Goal: Communication & Community: Answer question/provide support

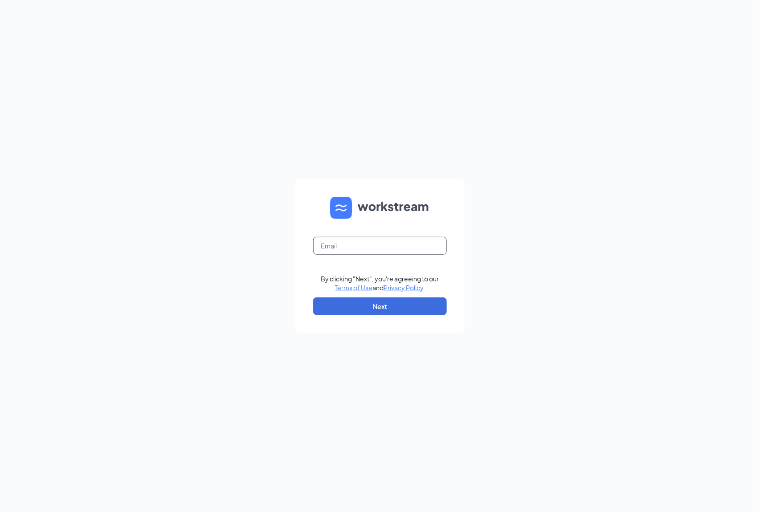
click at [350, 241] on input "text" at bounding box center [380, 246] width 134 height 18
type input "[EMAIL_ADDRESS][DOMAIN_NAME]"
click at [385, 298] on button "Next" at bounding box center [380, 307] width 134 height 18
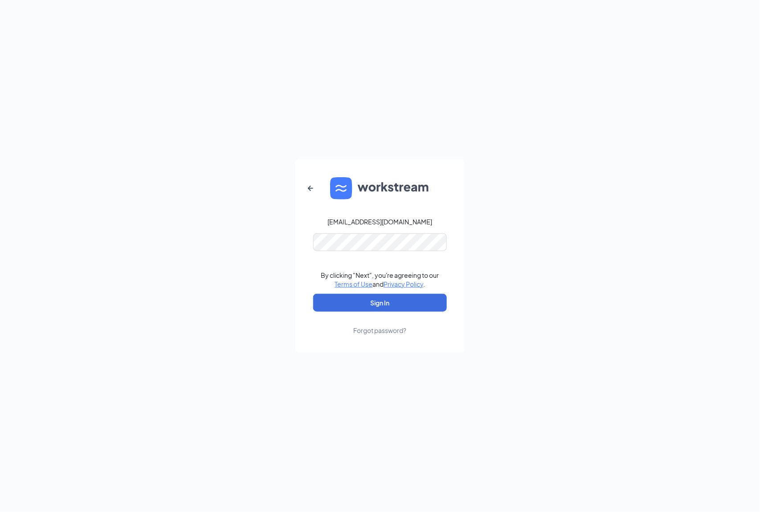
click at [335, 232] on form "ri4028@pjunited.com By clicking "Next", you're agreeing to our Terms of Use and…" at bounding box center [379, 255] width 169 height 193
click at [395, 304] on button "Sign In" at bounding box center [380, 303] width 134 height 18
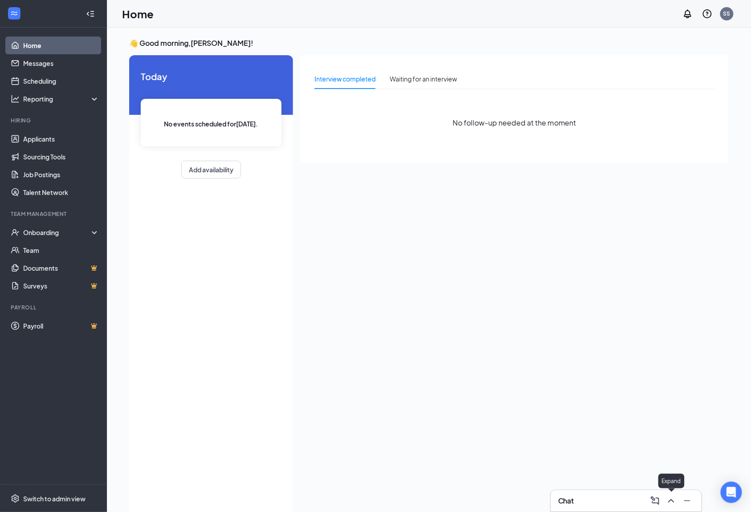
click at [672, 499] on icon "ChevronUp" at bounding box center [671, 501] width 11 height 11
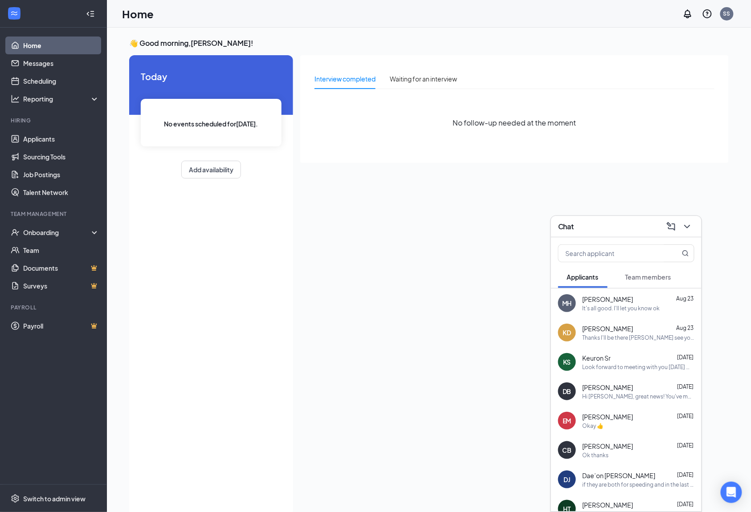
click at [647, 273] on span "Team members" at bounding box center [648, 277] width 46 height 8
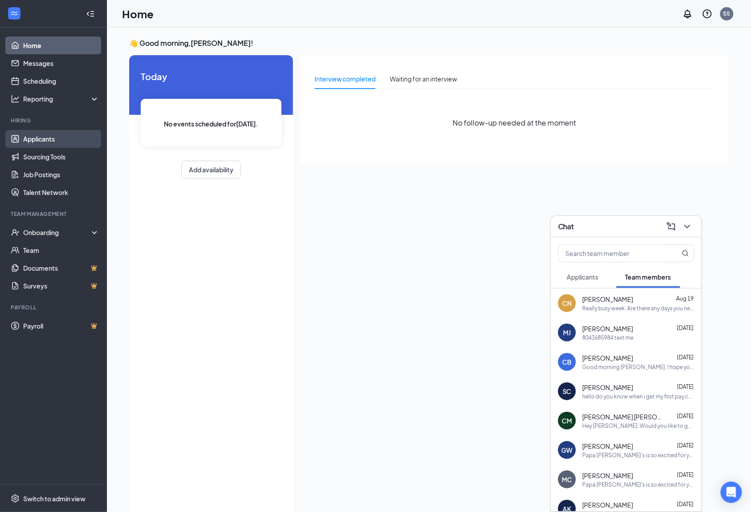
click at [59, 140] on link "Applicants" at bounding box center [61, 139] width 76 height 18
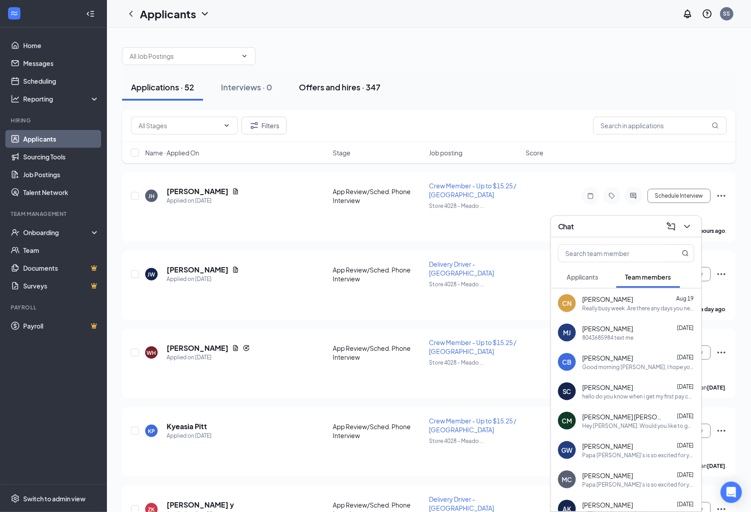
click at [369, 88] on div "Offers and hires · 347" at bounding box center [340, 87] width 82 height 11
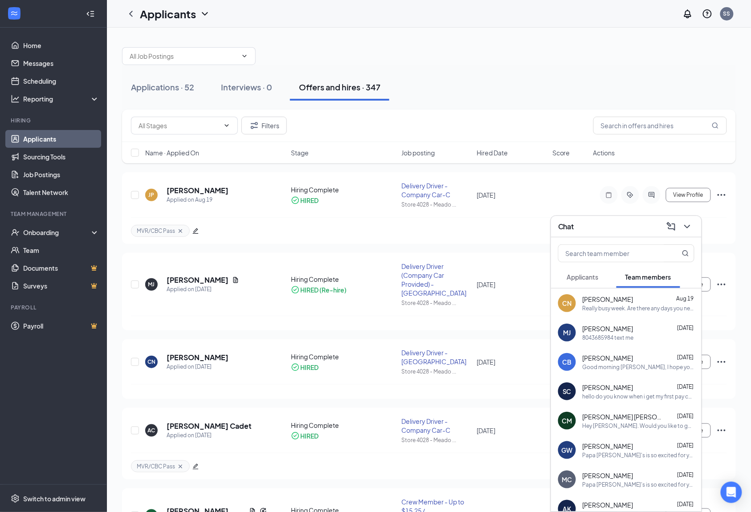
click at [695, 224] on div "Chat" at bounding box center [626, 226] width 151 height 21
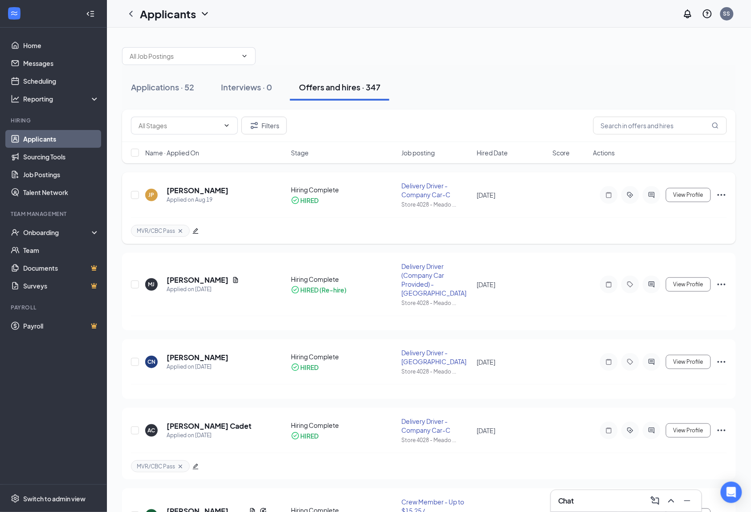
click at [645, 196] on div at bounding box center [652, 195] width 18 height 18
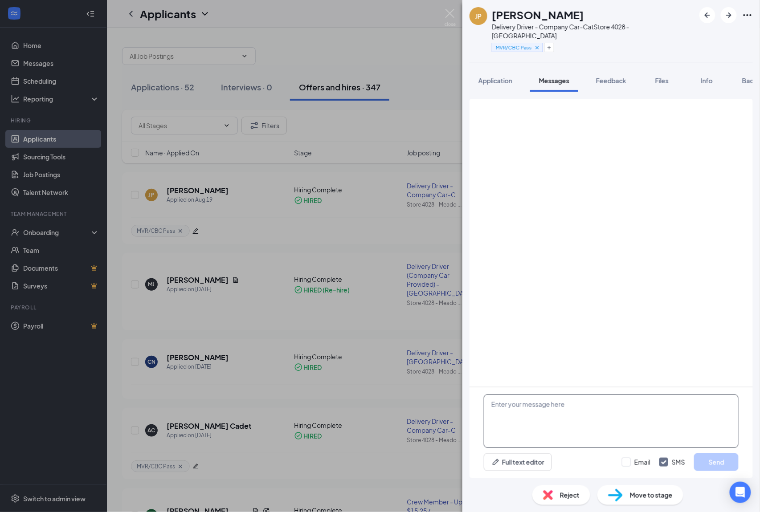
click at [537, 408] on textarea at bounding box center [611, 421] width 255 height 53
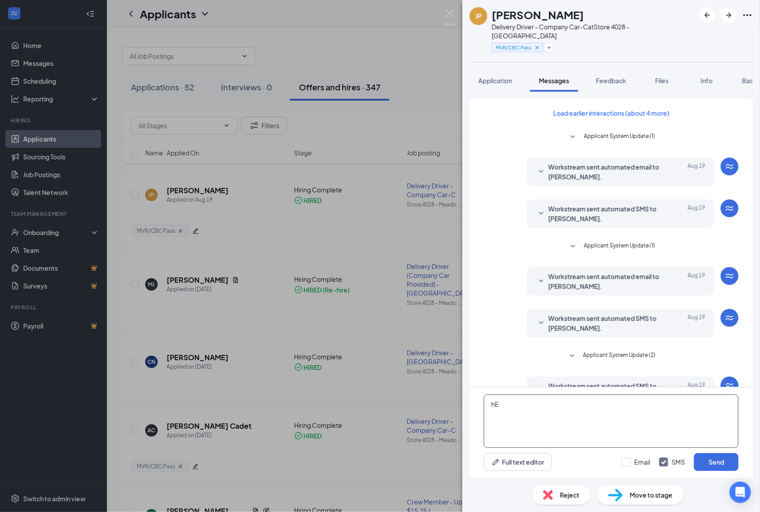
type textarea "h"
type textarea "H"
type textarea "Good Morning Jordan. This is Samantha from papa johns, Would you like to come i…"
click at [717, 465] on button "Send" at bounding box center [716, 462] width 45 height 18
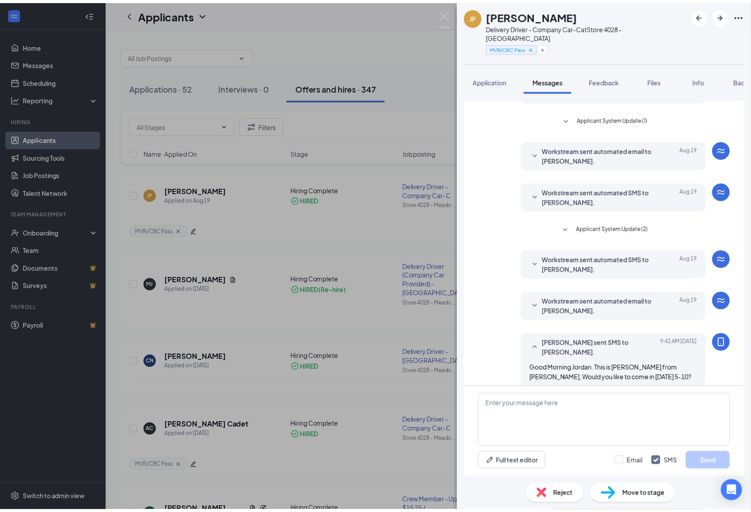
scroll to position [127, 0]
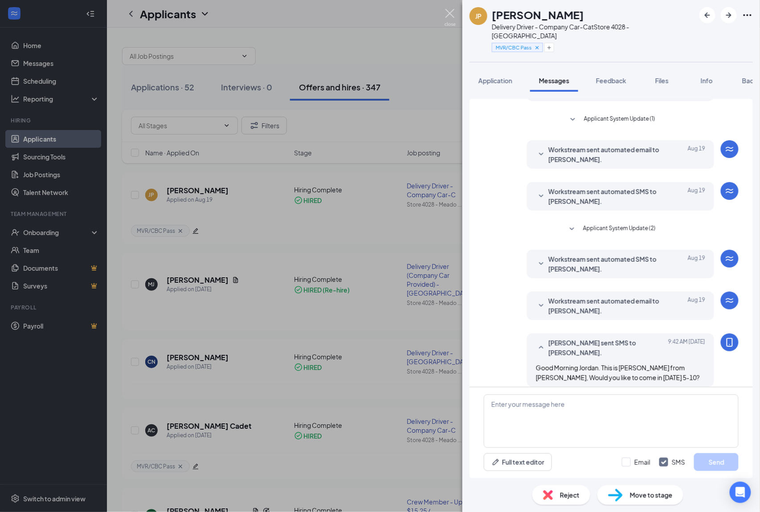
click at [451, 15] on img at bounding box center [449, 17] width 11 height 17
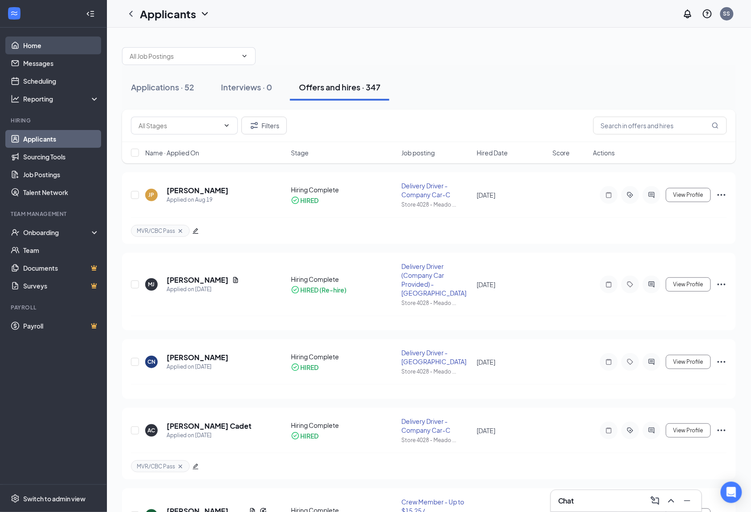
click at [29, 41] on link "Home" at bounding box center [61, 46] width 76 height 18
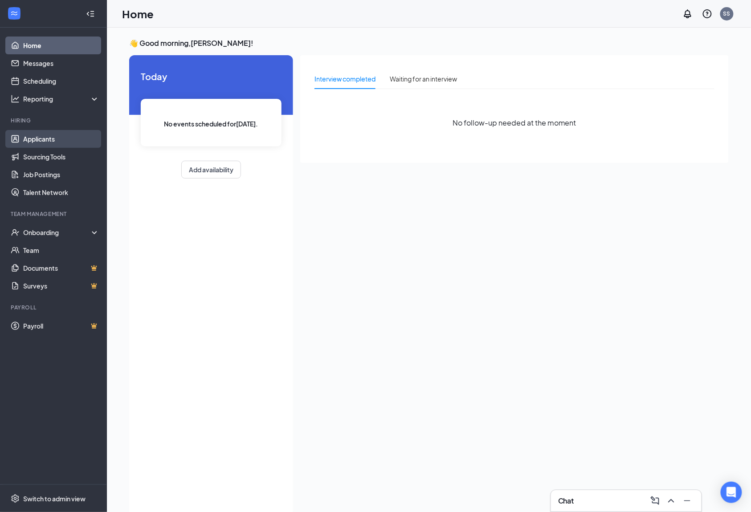
click at [59, 139] on link "Applicants" at bounding box center [61, 139] width 76 height 18
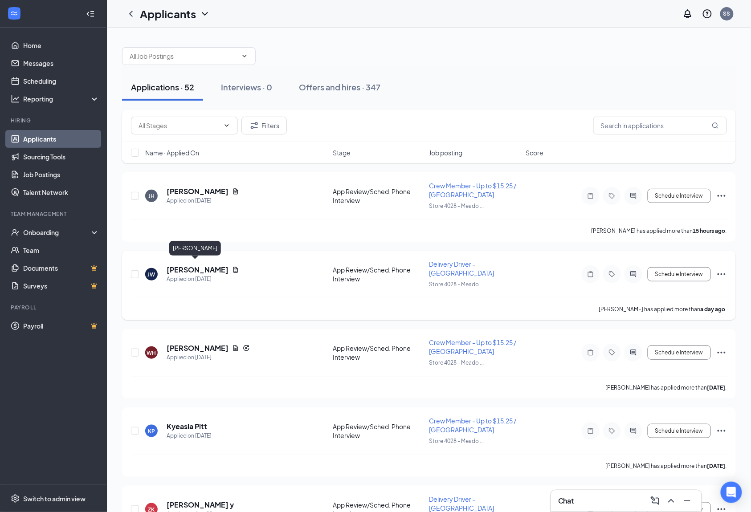
click at [182, 266] on h5 "[PERSON_NAME]" at bounding box center [198, 270] width 62 height 10
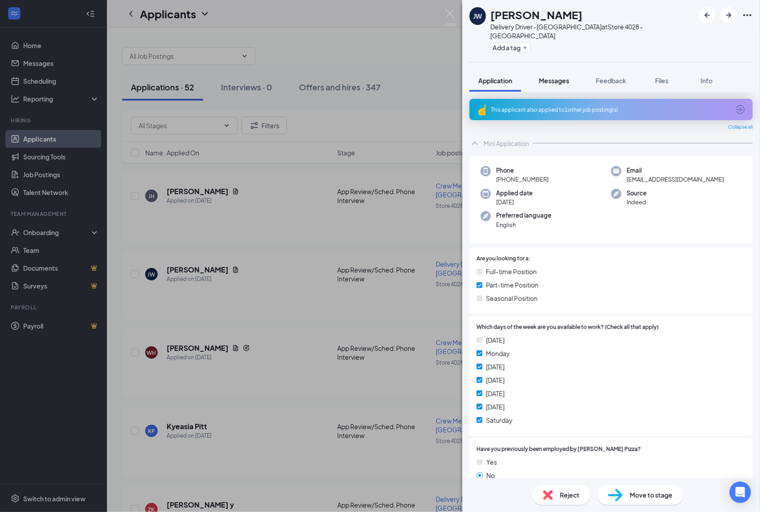
click at [552, 77] on span "Messages" at bounding box center [554, 81] width 30 height 8
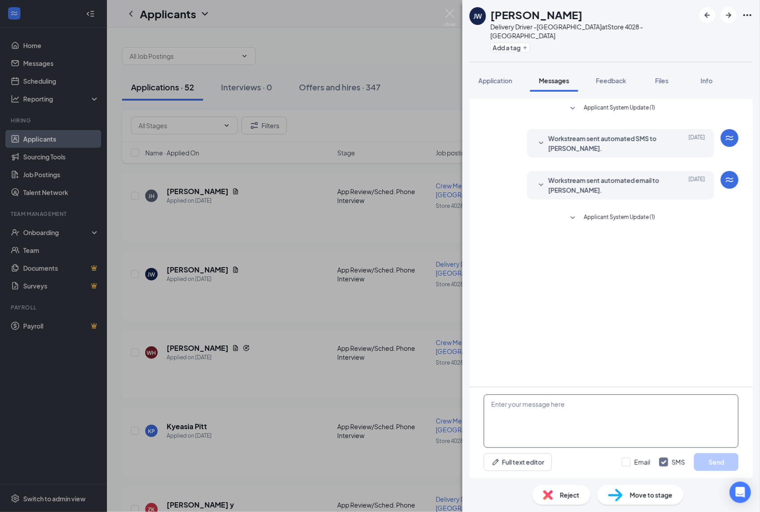
click at [517, 403] on textarea at bounding box center [611, 421] width 255 height 53
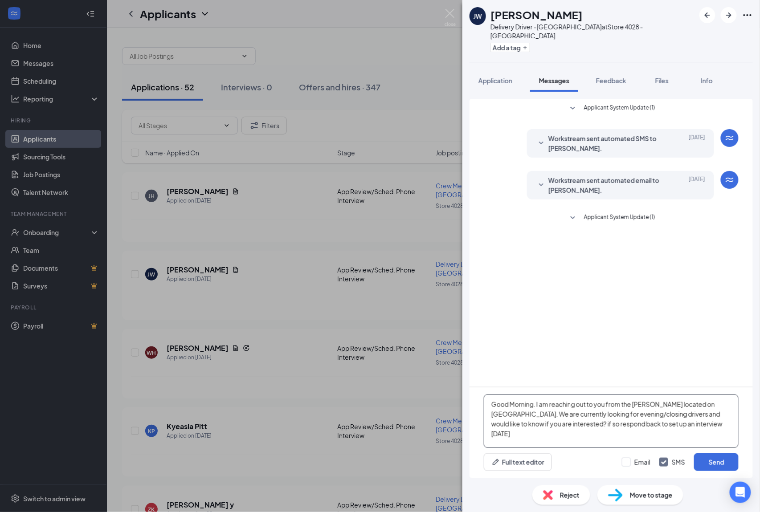
drag, startPoint x: 728, startPoint y: 425, endPoint x: 494, endPoint y: 408, distance: 234.4
click at [473, 407] on div "Good Morning. I am reaching out to you from the Papa Johns located on Meadowdal…" at bounding box center [610, 432] width 283 height 91
type textarea "Good Morning. I am reaching out to you from the [PERSON_NAME] located on [GEOGR…"
click at [615, 310] on div "Applicant System Update (1) Workstream sent automated SMS to Jaiden Wicks. Aug …" at bounding box center [610, 243] width 283 height 288
drag, startPoint x: 730, startPoint y: 426, endPoint x: 396, endPoint y: 394, distance: 336.0
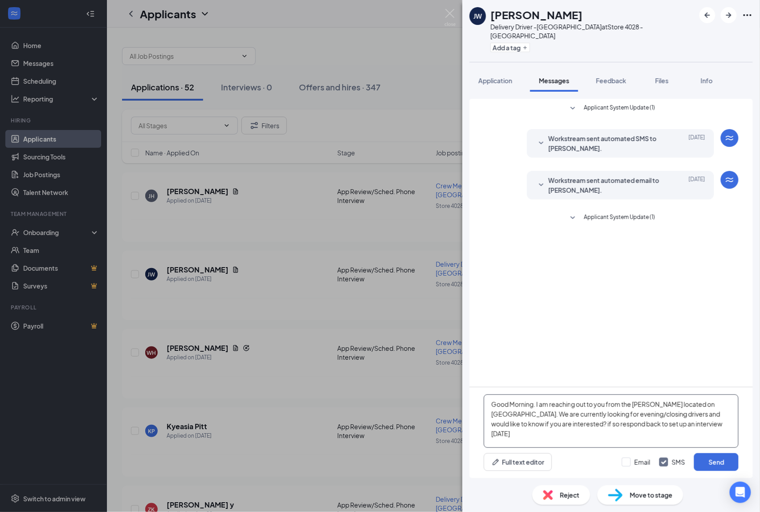
click at [396, 394] on div "JW Jaiden Wicks Delivery Driver -Meadowdale at Store 4028 - Meadowdale Add a ta…" at bounding box center [380, 256] width 760 height 512
click at [718, 458] on button "Send" at bounding box center [716, 462] width 45 height 18
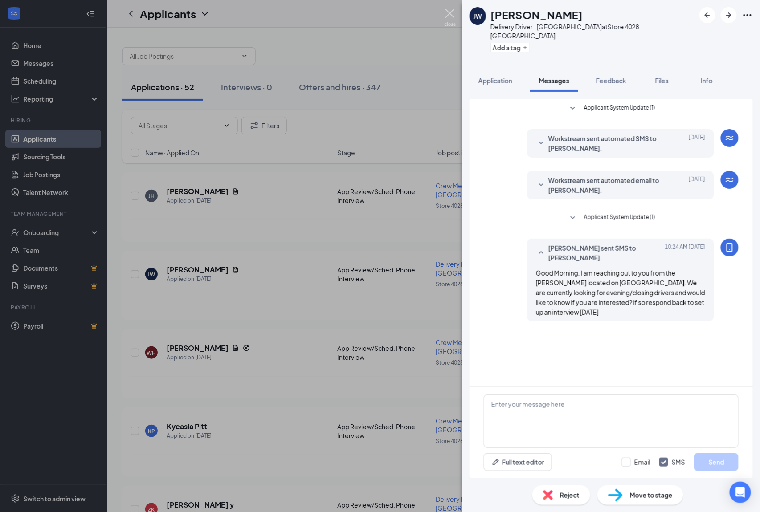
click at [449, 8] on div "JW Jaiden Wicks Delivery Driver -Meadowdale at Store 4028 - Meadowdale Add a ta…" at bounding box center [380, 256] width 760 height 512
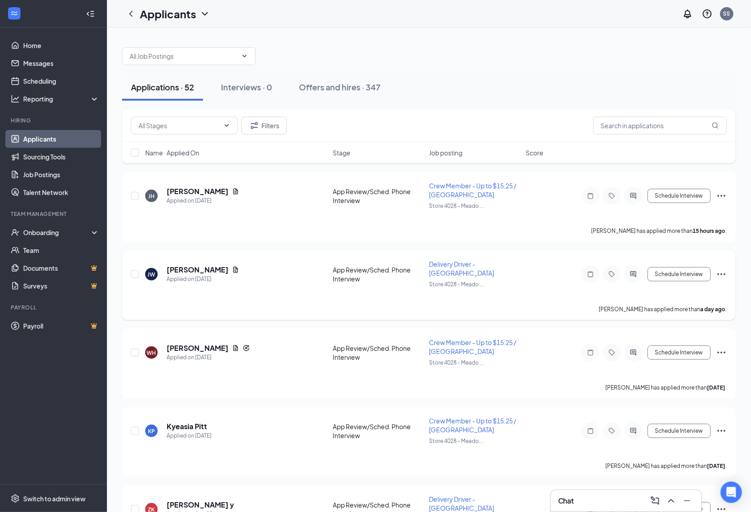
click at [485, 267] on span "Delivery Driver -[GEOGRAPHIC_DATA]" at bounding box center [461, 268] width 65 height 17
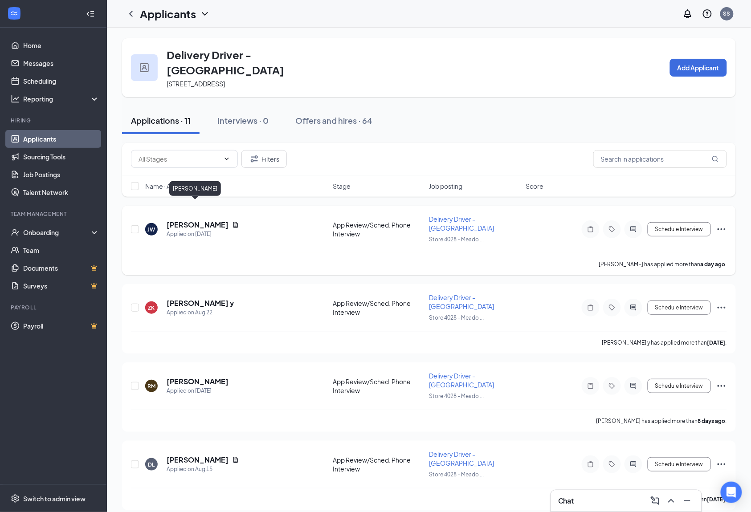
click at [184, 220] on h5 "[PERSON_NAME]" at bounding box center [198, 225] width 62 height 10
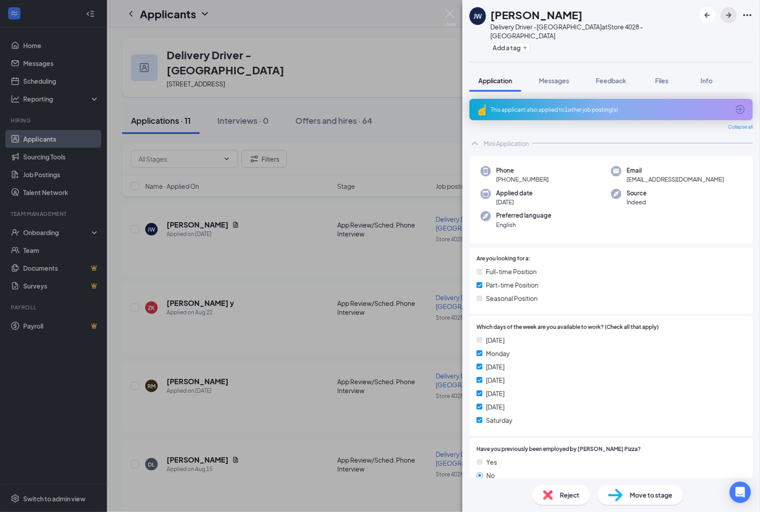
click at [725, 20] on icon "ArrowRight" at bounding box center [728, 15] width 11 height 11
click at [553, 77] on span "Messages" at bounding box center [554, 81] width 30 height 8
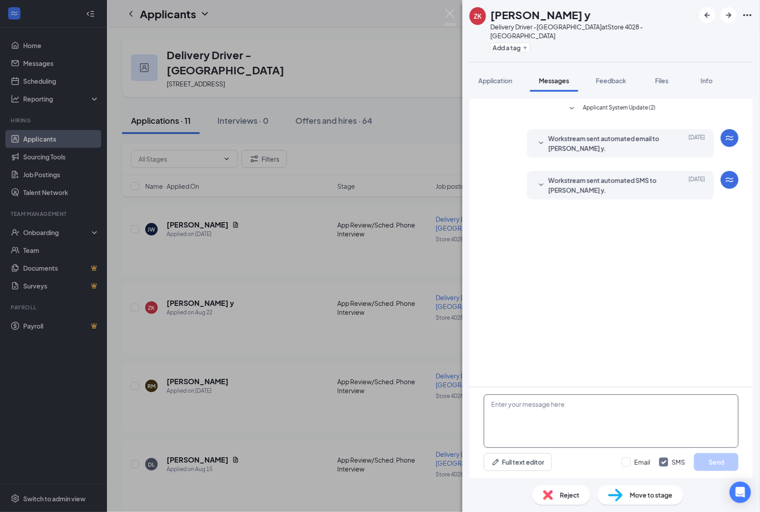
paste textarea "Good Morning. I am reaching out to you from the [PERSON_NAME] located on [GEOGR…"
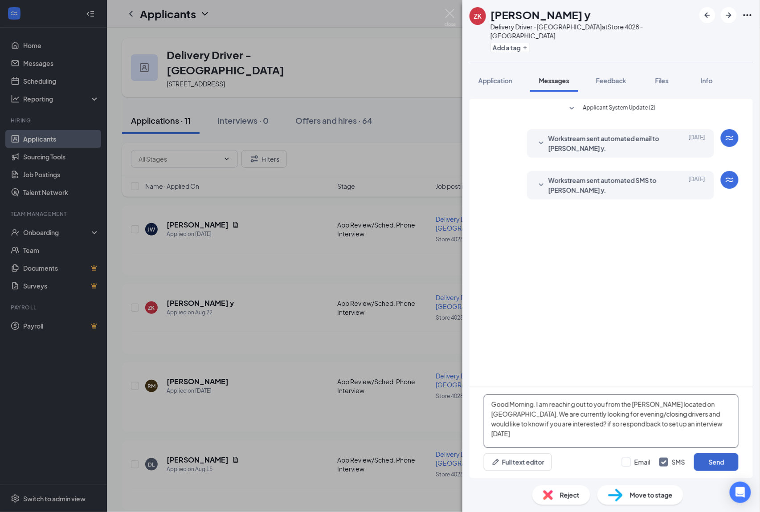
type textarea "Good Morning. I am reaching out to you from the [PERSON_NAME] located on [GEOGR…"
click at [720, 457] on button "Send" at bounding box center [716, 462] width 45 height 18
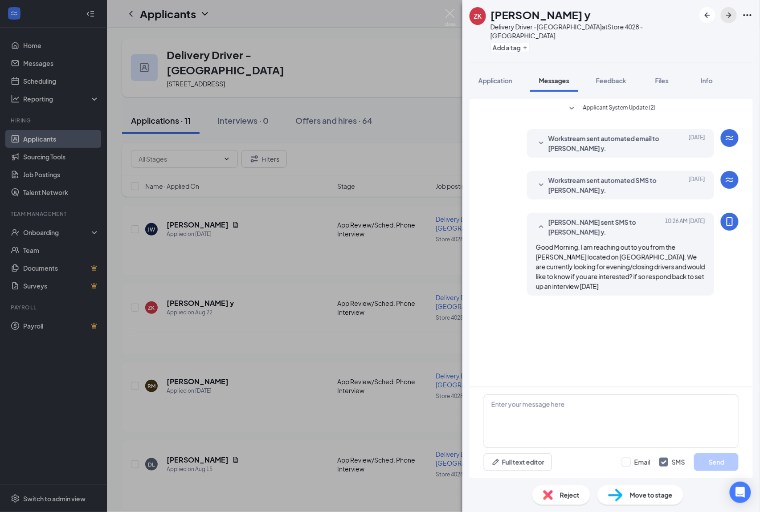
click at [730, 20] on button "button" at bounding box center [729, 15] width 16 height 16
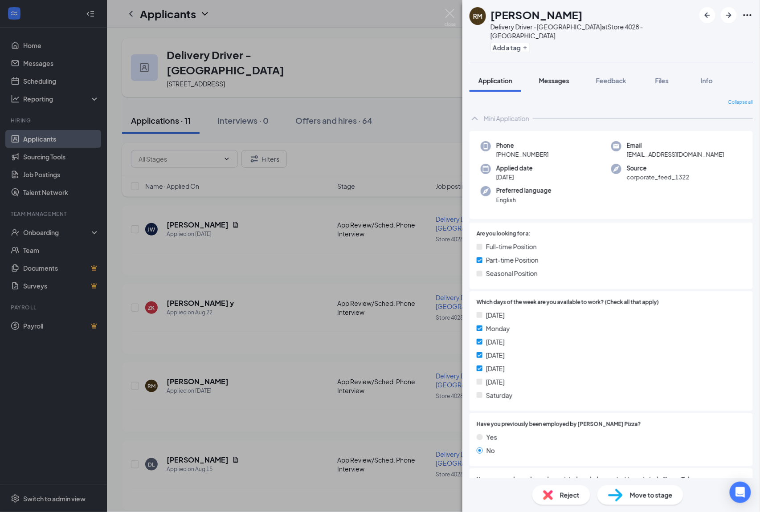
click at [560, 77] on span "Messages" at bounding box center [554, 81] width 30 height 8
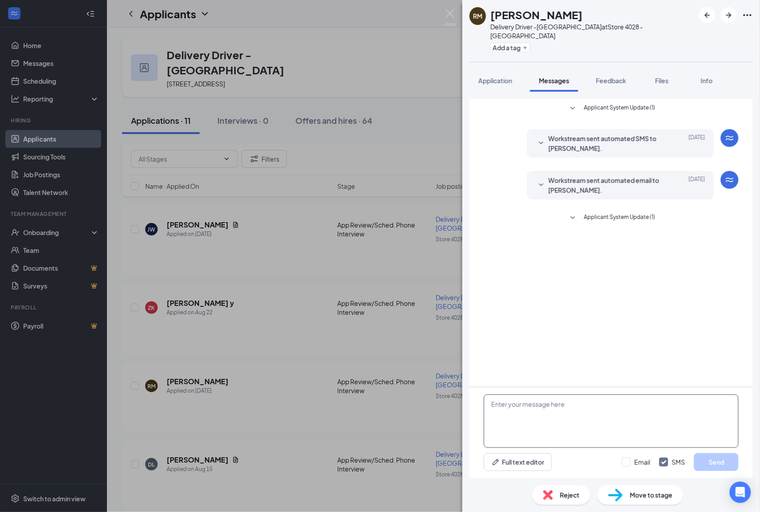
paste textarea "Good Morning. I am reaching out to you from the [PERSON_NAME] located on [GEOGR…"
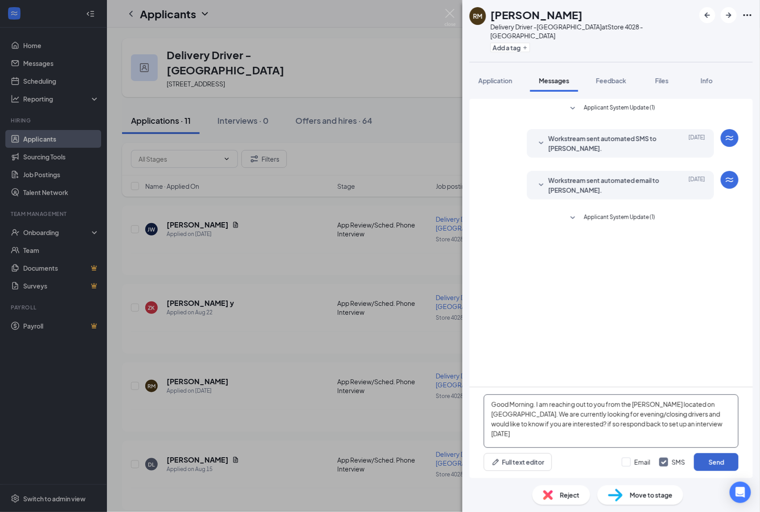
type textarea "Good Morning. I am reaching out to you from the [PERSON_NAME] located on [GEOGR…"
click at [719, 458] on button "Send" at bounding box center [716, 462] width 45 height 18
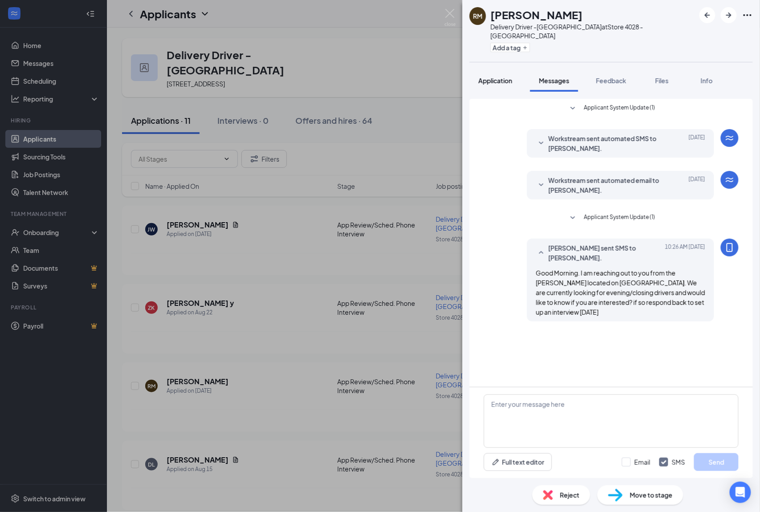
click at [515, 70] on button "Application" at bounding box center [495, 80] width 52 height 22
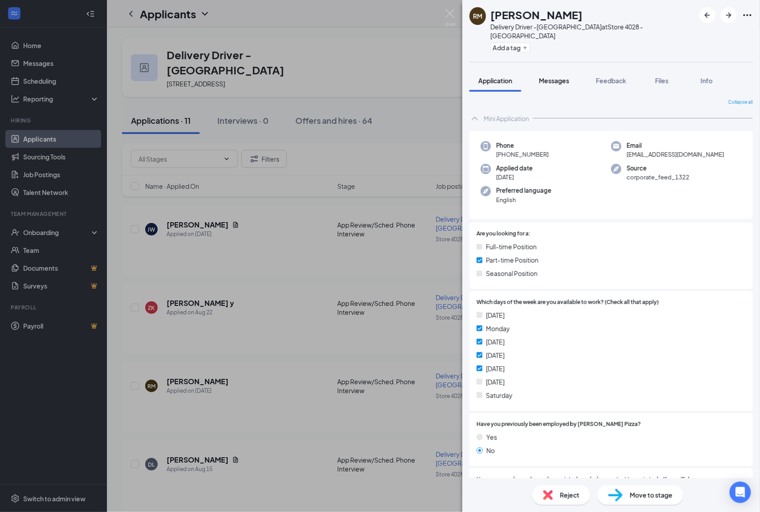
click at [551, 77] on button "Messages" at bounding box center [554, 80] width 48 height 22
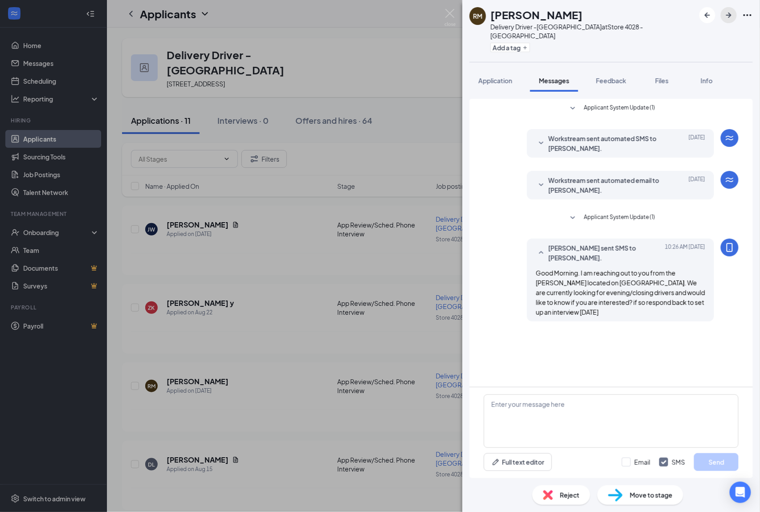
click at [729, 14] on icon "ArrowRight" at bounding box center [728, 15] width 11 height 11
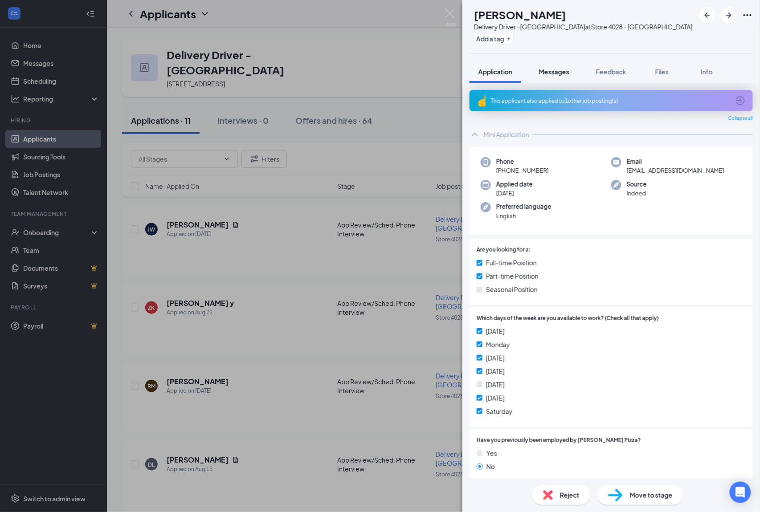
click at [550, 72] on span "Messages" at bounding box center [554, 72] width 30 height 8
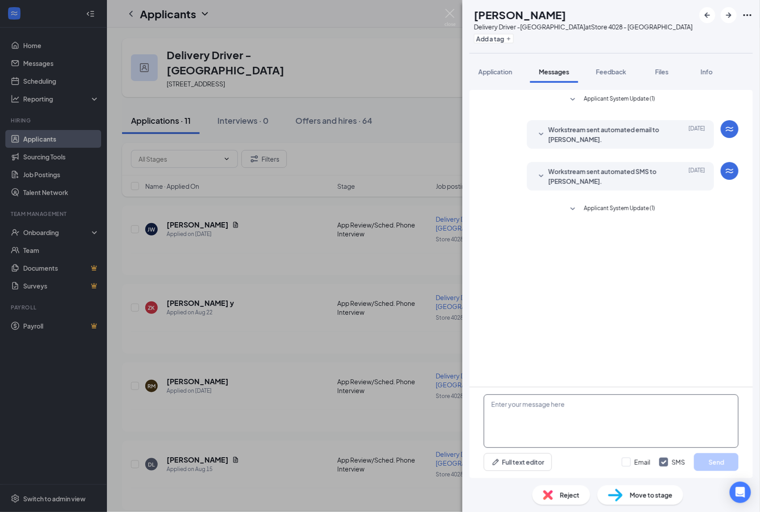
paste textarea "Good Morning. I am reaching out to you from the [PERSON_NAME] located on [GEOGR…"
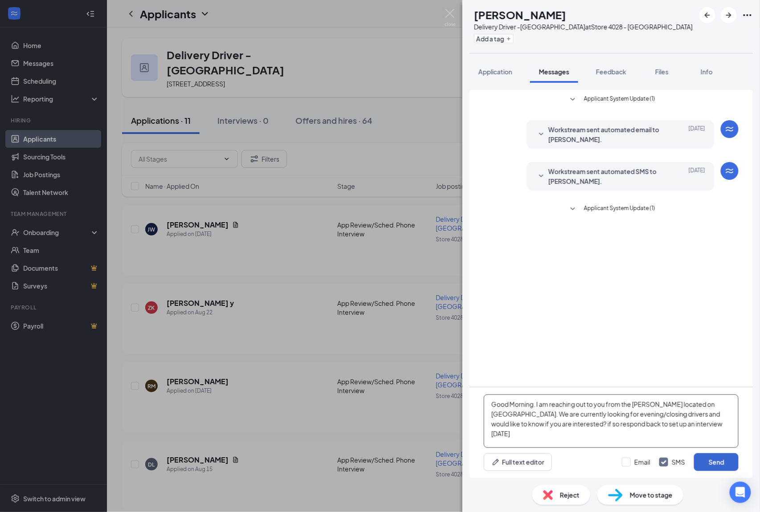
type textarea "Good Morning. I am reaching out to you from the [PERSON_NAME] located on [GEOGR…"
click at [709, 468] on button "Send" at bounding box center [716, 462] width 45 height 18
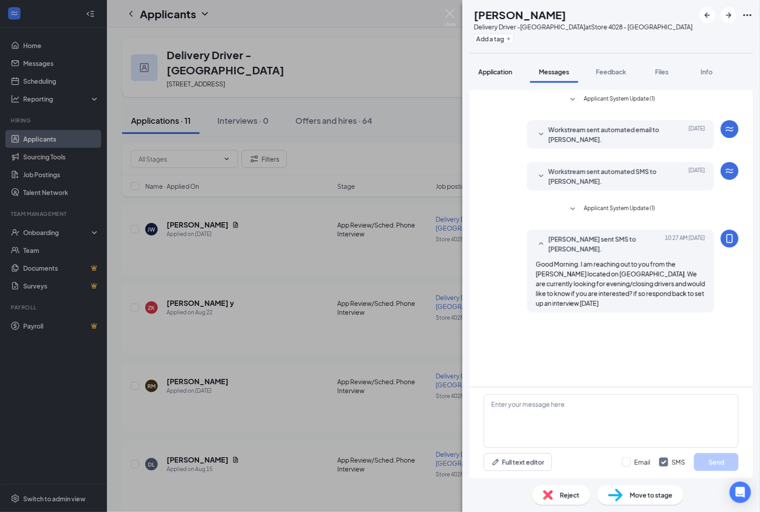
click at [487, 67] on div "Application" at bounding box center [495, 71] width 34 height 9
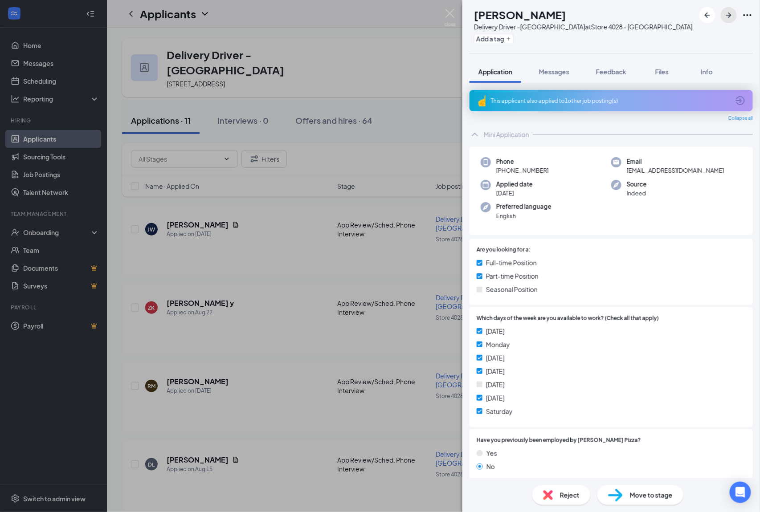
click at [734, 10] on button "button" at bounding box center [729, 15] width 16 height 16
click at [558, 68] on span "Messages" at bounding box center [554, 72] width 30 height 8
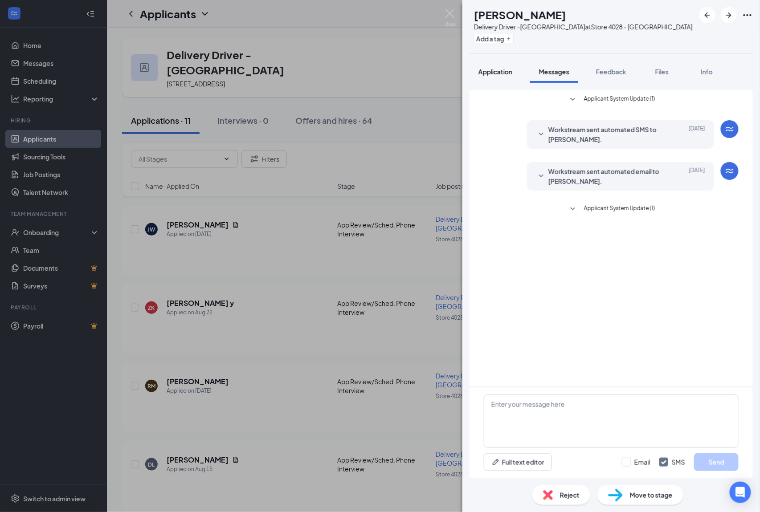
click at [509, 79] on button "Application" at bounding box center [495, 72] width 52 height 22
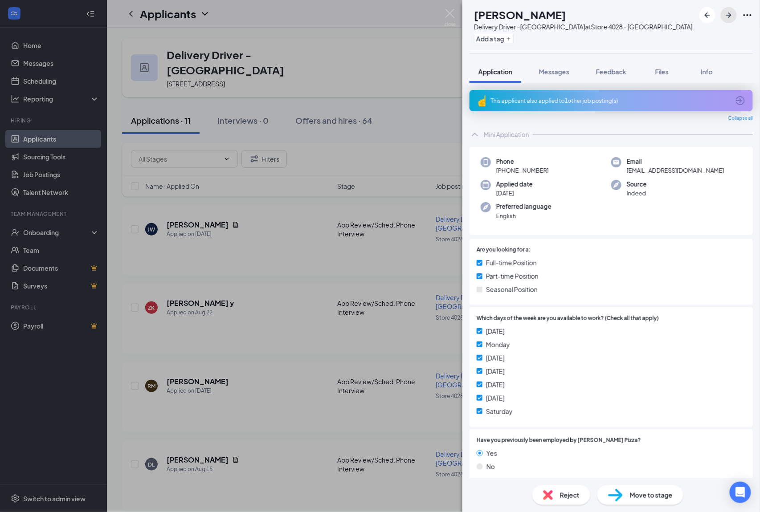
click at [727, 18] on icon "ArrowRight" at bounding box center [728, 15] width 11 height 11
click at [563, 70] on span "Messages" at bounding box center [554, 72] width 30 height 8
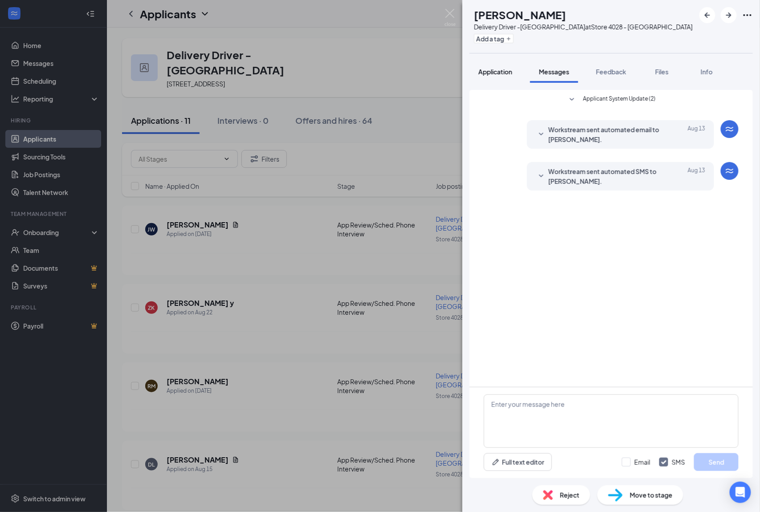
click at [502, 75] on span "Application" at bounding box center [495, 72] width 34 height 8
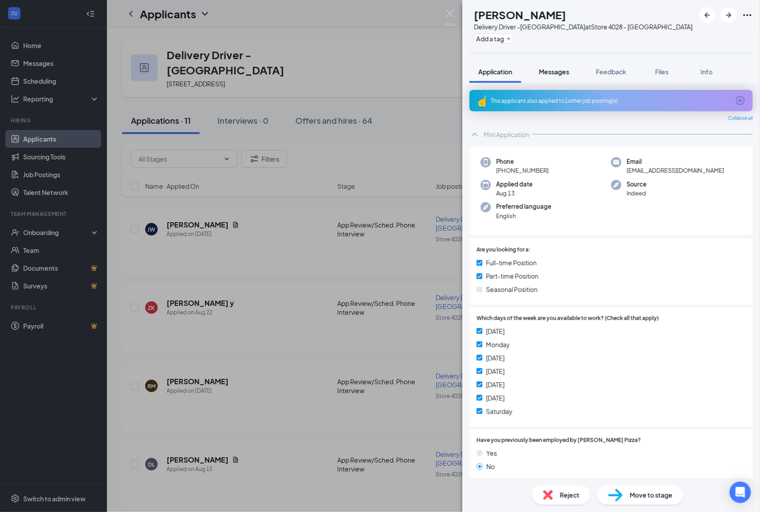
click at [559, 69] on span "Messages" at bounding box center [554, 72] width 30 height 8
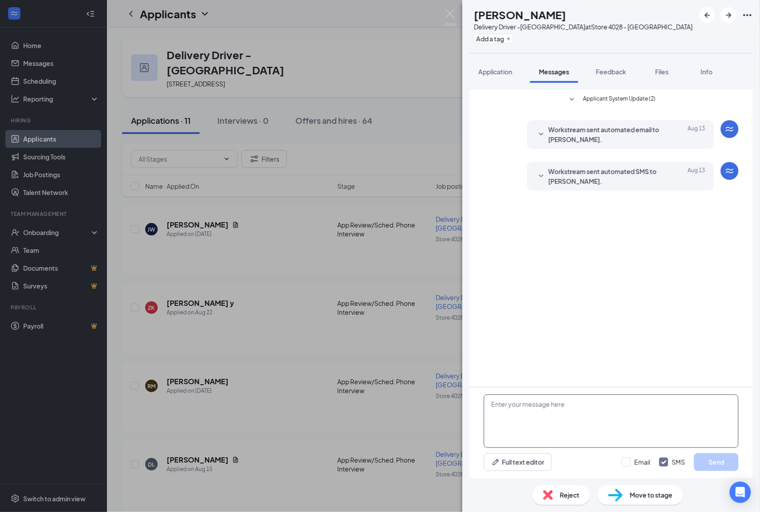
paste textarea "Good Morning. I am reaching out to you from the [PERSON_NAME] located on [GEOGR…"
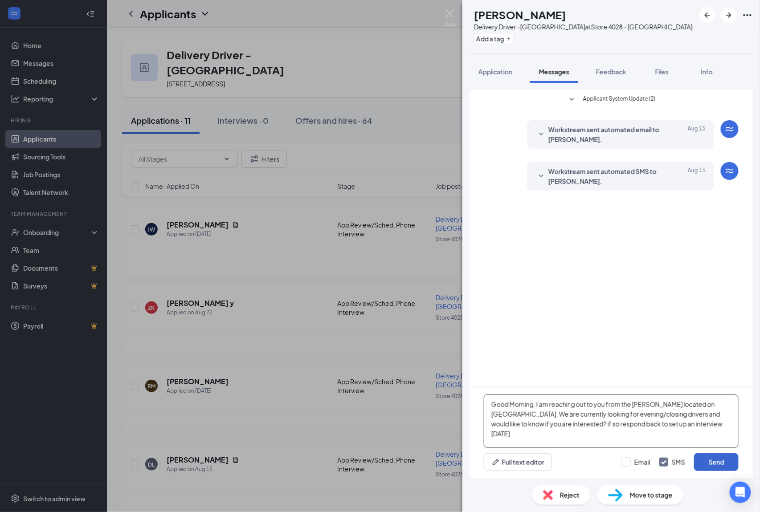
type textarea "Good Morning. I am reaching out to you from the [PERSON_NAME] located on [GEOGR…"
click at [717, 460] on button "Send" at bounding box center [716, 462] width 45 height 18
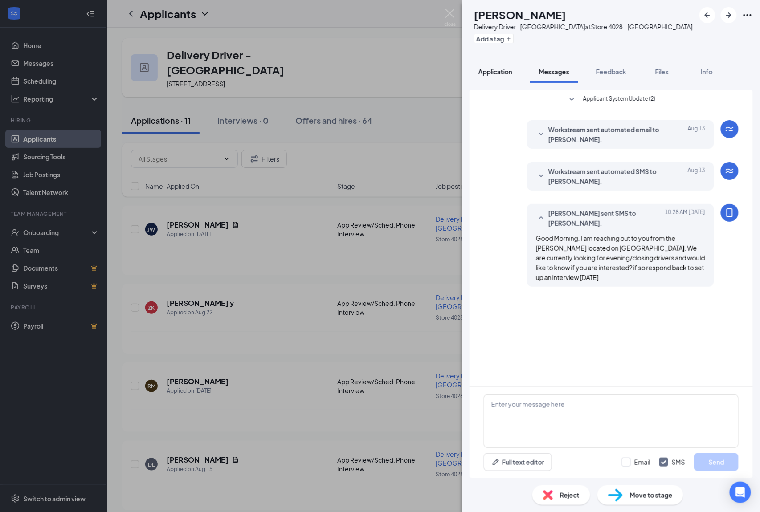
click at [487, 72] on span "Application" at bounding box center [495, 72] width 34 height 8
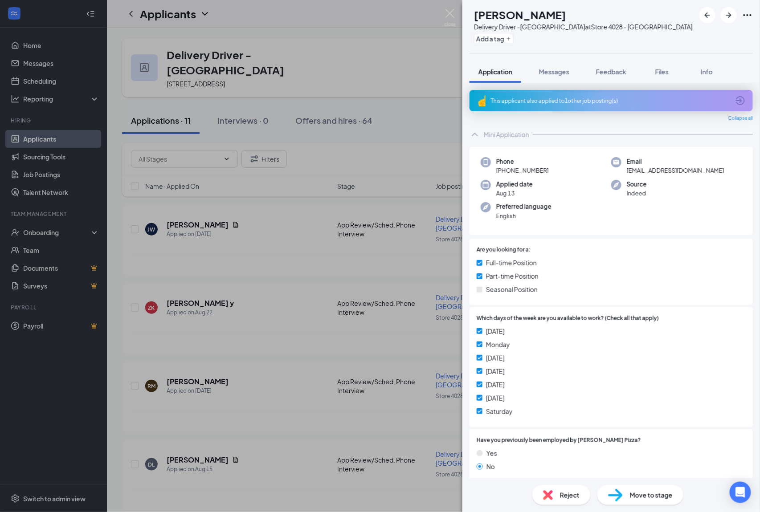
click at [444, 15] on div "NC nathan canady Delivery Driver -Meadowdale at Store 4028 - Meadowdale Add a t…" at bounding box center [380, 256] width 760 height 512
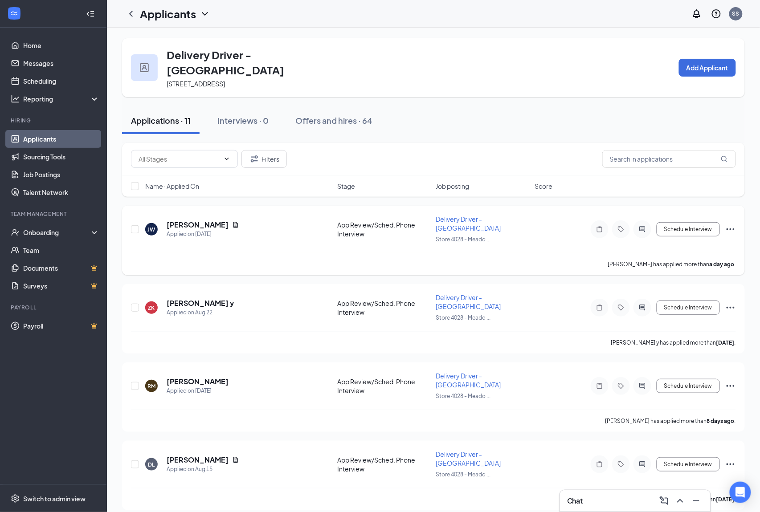
click at [448, 5] on div "Applicants SS" at bounding box center [433, 14] width 653 height 28
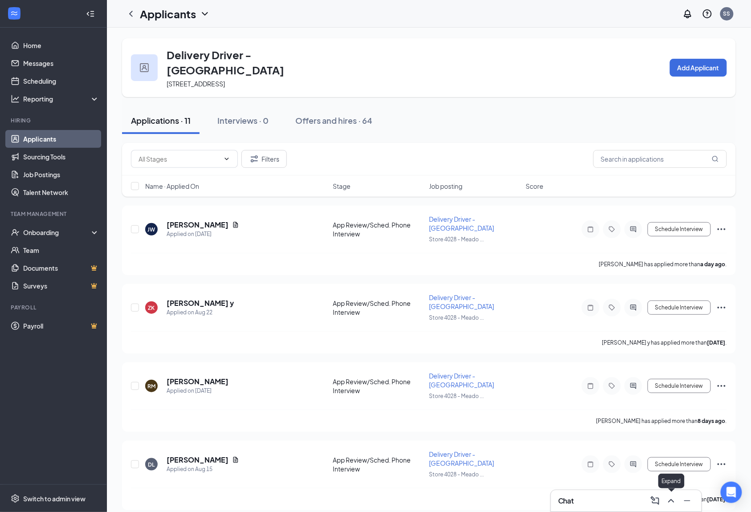
click at [673, 501] on icon "ChevronUp" at bounding box center [671, 501] width 11 height 11
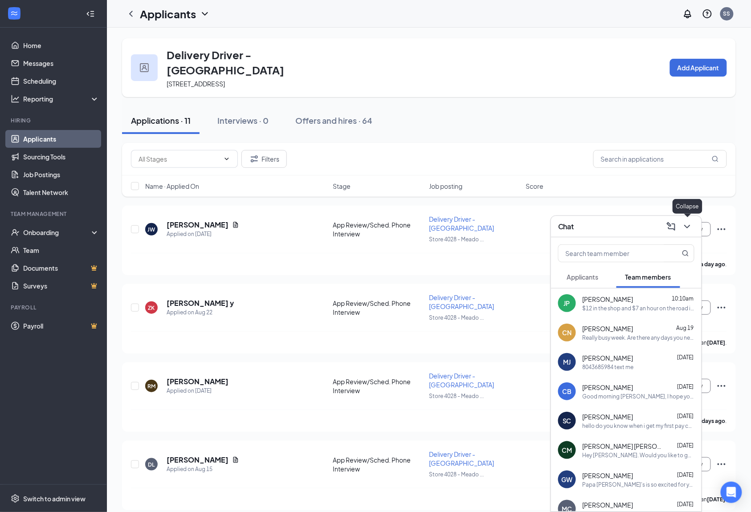
click at [686, 223] on icon "ChevronDown" at bounding box center [687, 226] width 11 height 11
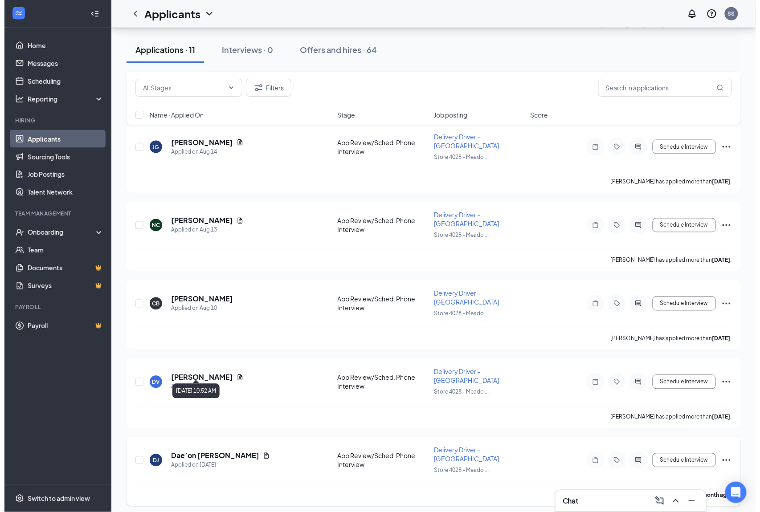
scroll to position [325, 0]
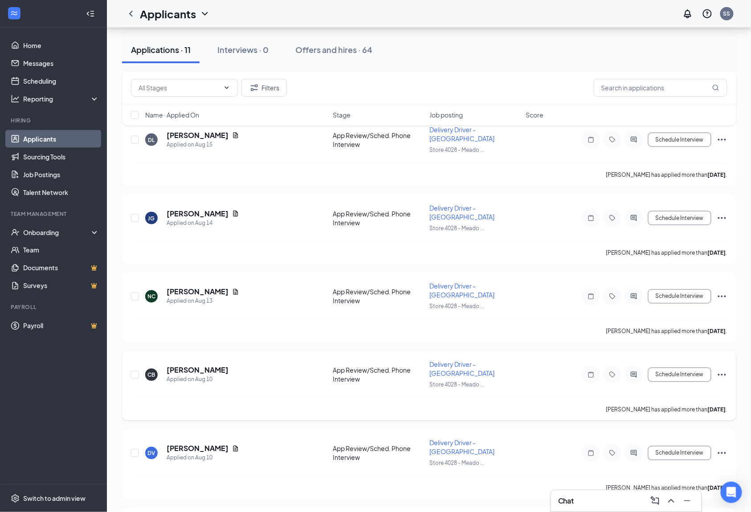
click at [478, 361] on span "Delivery Driver -[GEOGRAPHIC_DATA]" at bounding box center [461, 369] width 65 height 17
click at [195, 366] on h5 "[PERSON_NAME]" at bounding box center [198, 371] width 62 height 10
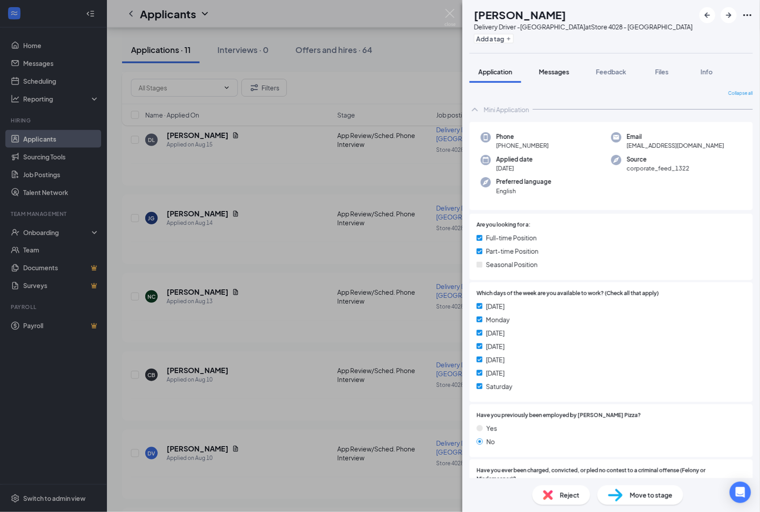
click at [565, 70] on span "Messages" at bounding box center [554, 72] width 30 height 8
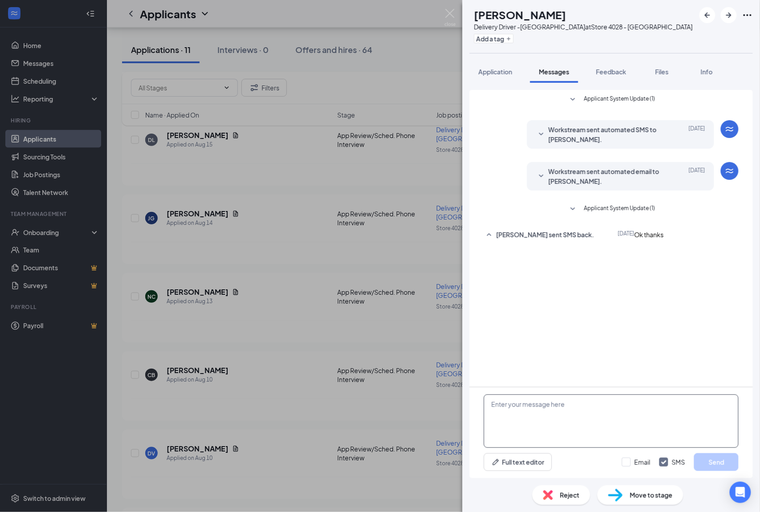
paste textarea "Good Morning. I am reaching out to you from the [PERSON_NAME] located on [GEOGR…"
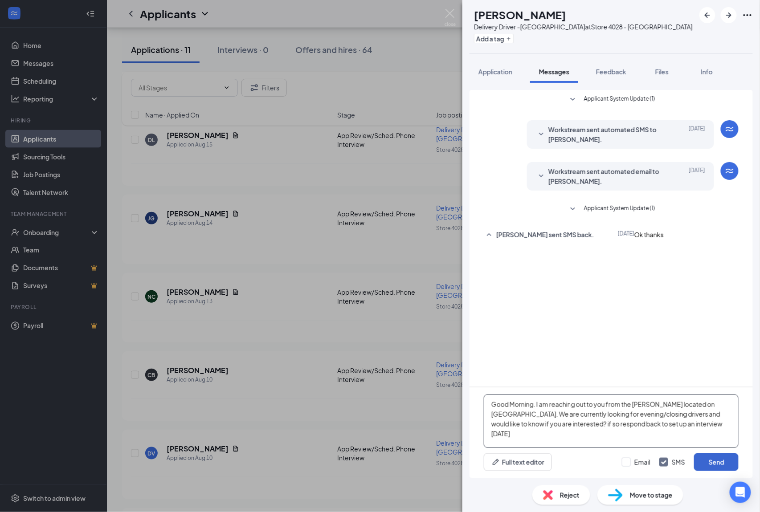
type textarea "Good Morning. I am reaching out to you from the [PERSON_NAME] located on [GEOGR…"
click at [731, 457] on button "Send" at bounding box center [716, 462] width 45 height 18
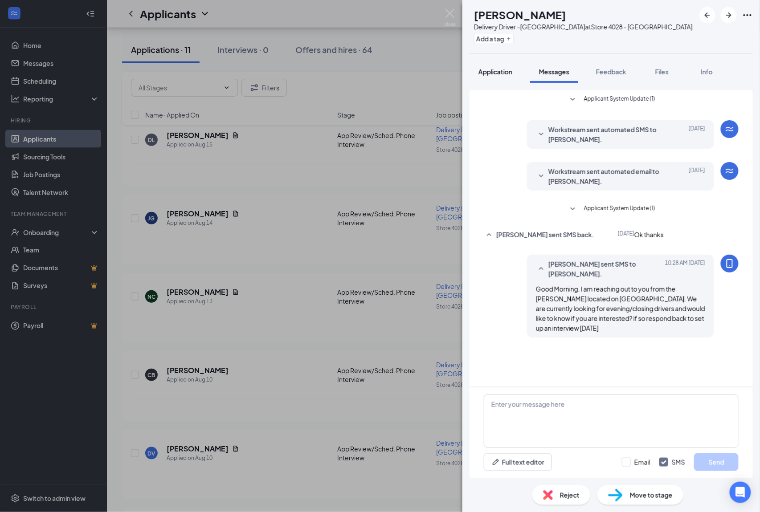
click at [501, 71] on span "Application" at bounding box center [495, 72] width 34 height 8
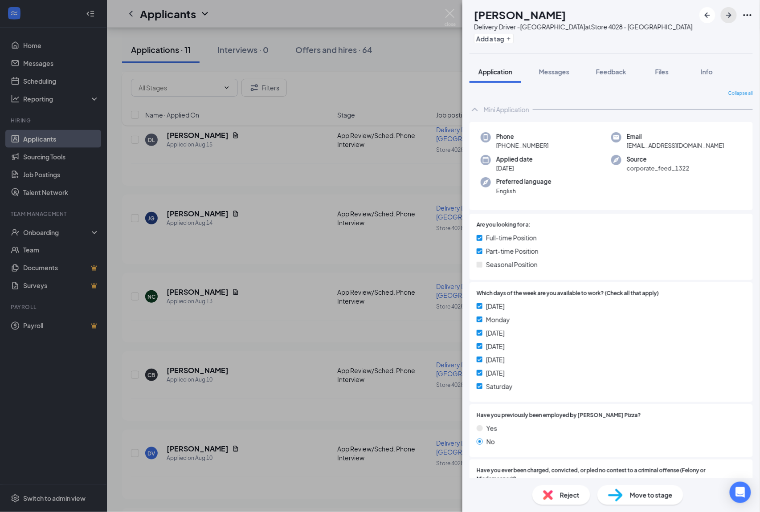
click at [730, 13] on icon "ArrowRight" at bounding box center [728, 15] width 11 height 11
click at [550, 68] on span "Messages" at bounding box center [554, 72] width 30 height 8
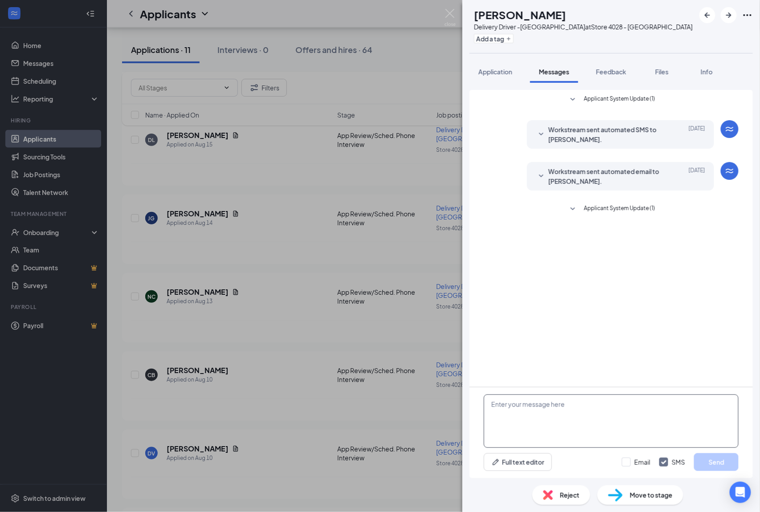
paste textarea "Good Morning. I am reaching out to you from the [PERSON_NAME] located on [GEOGR…"
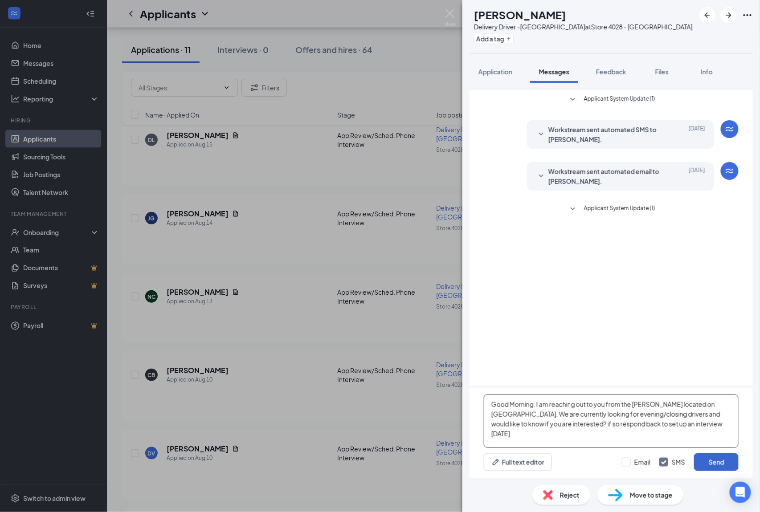
type textarea "Good Morning. I am reaching out to you from the [PERSON_NAME] located on [GEOGR…"
click at [709, 469] on button "Send" at bounding box center [716, 462] width 45 height 18
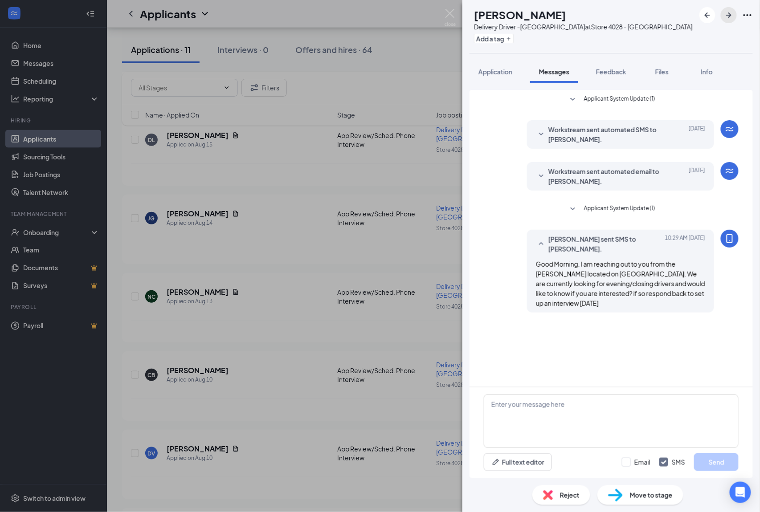
click at [729, 15] on icon "ArrowRight" at bounding box center [728, 14] width 5 height 5
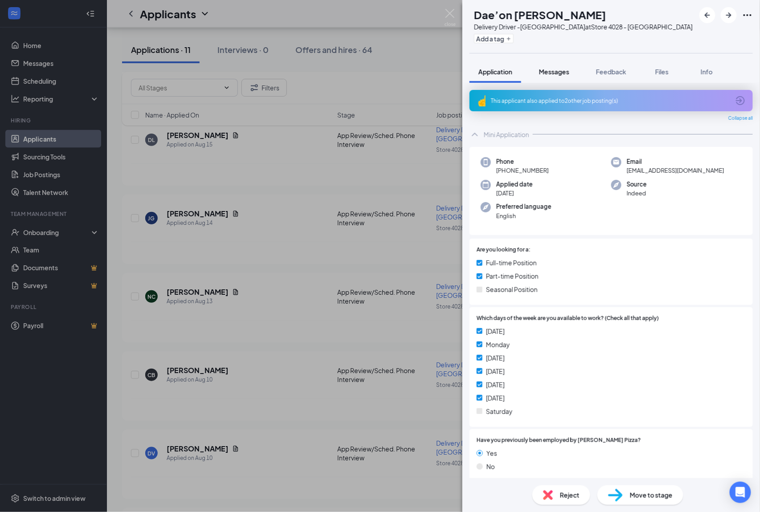
click at [550, 67] on div "Messages" at bounding box center [554, 71] width 30 height 9
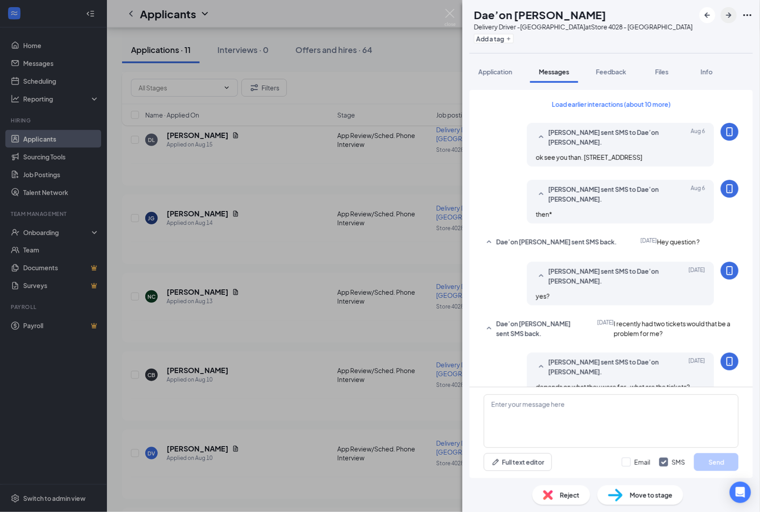
scroll to position [276, 0]
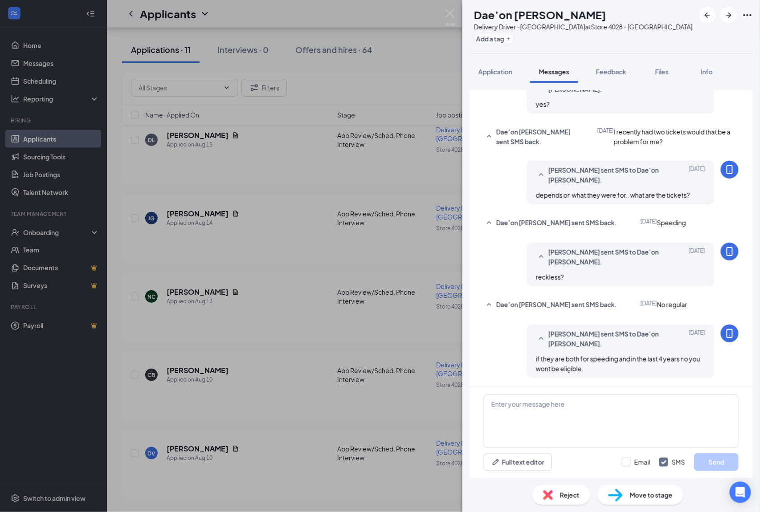
click at [572, 500] on span "Reject" at bounding box center [570, 495] width 20 height 10
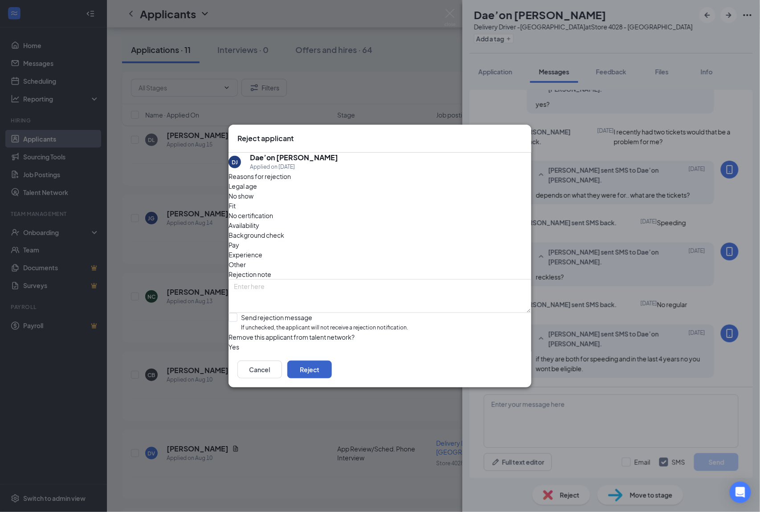
click at [332, 377] on button "Reject" at bounding box center [309, 370] width 45 height 18
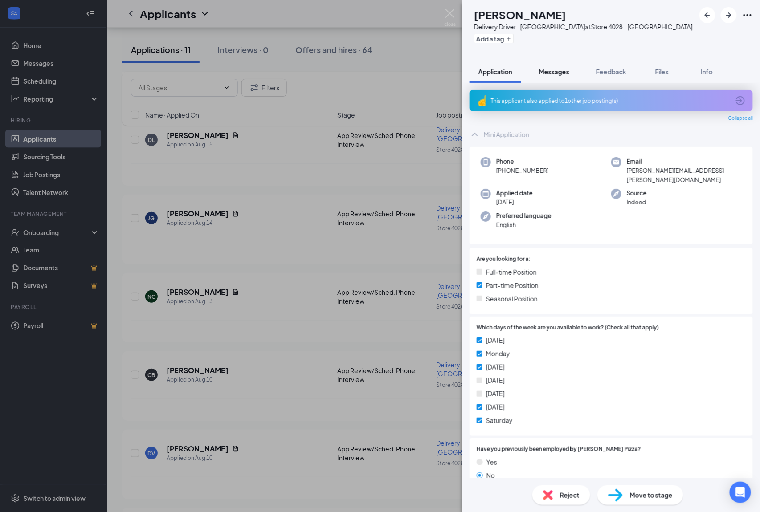
click at [554, 63] on button "Messages" at bounding box center [554, 72] width 48 height 22
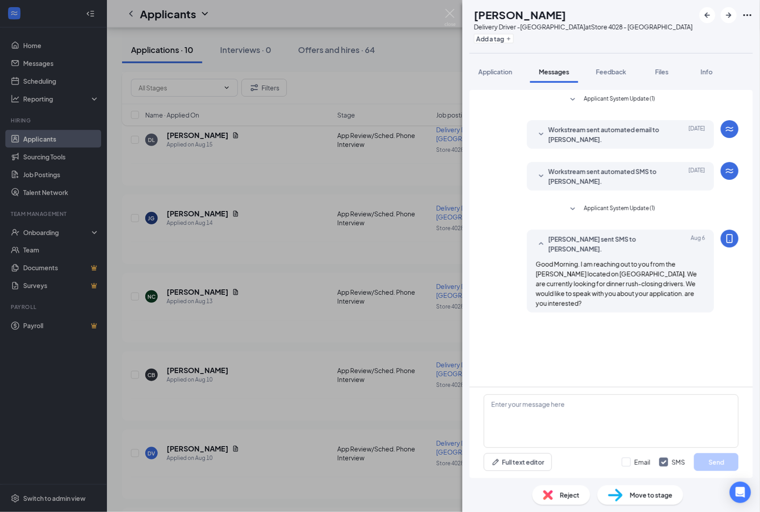
click at [567, 494] on span "Reject" at bounding box center [570, 495] width 20 height 10
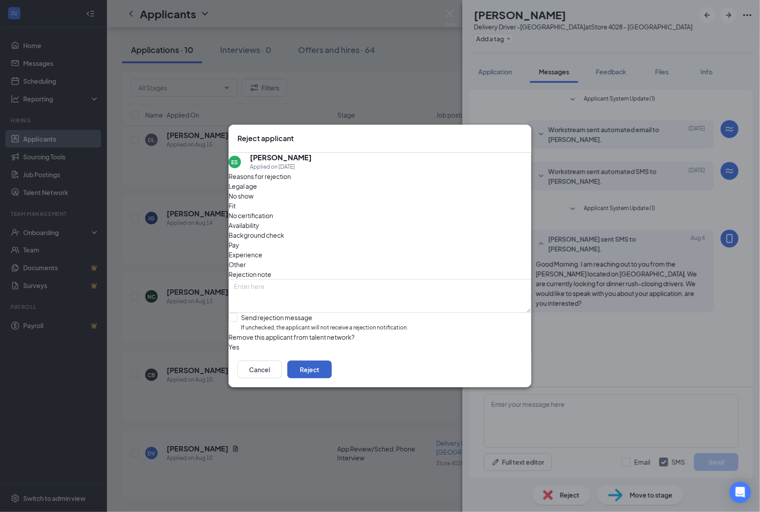
click at [332, 379] on button "Reject" at bounding box center [309, 370] width 45 height 18
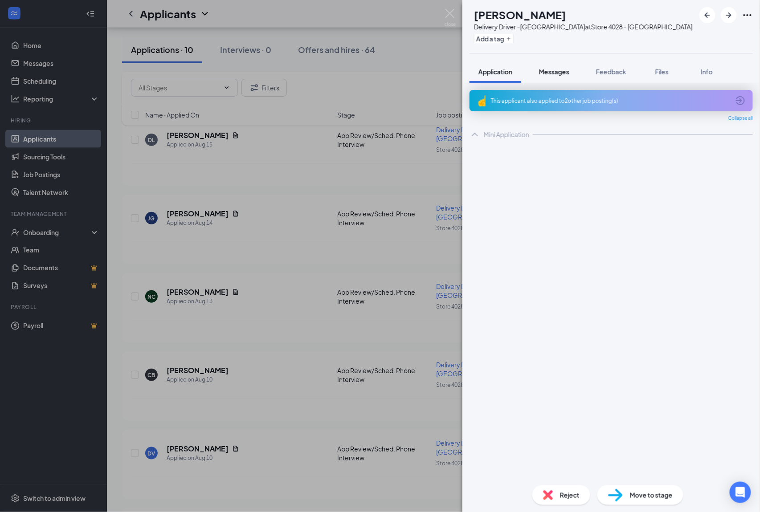
click at [557, 75] on span "Messages" at bounding box center [554, 72] width 30 height 8
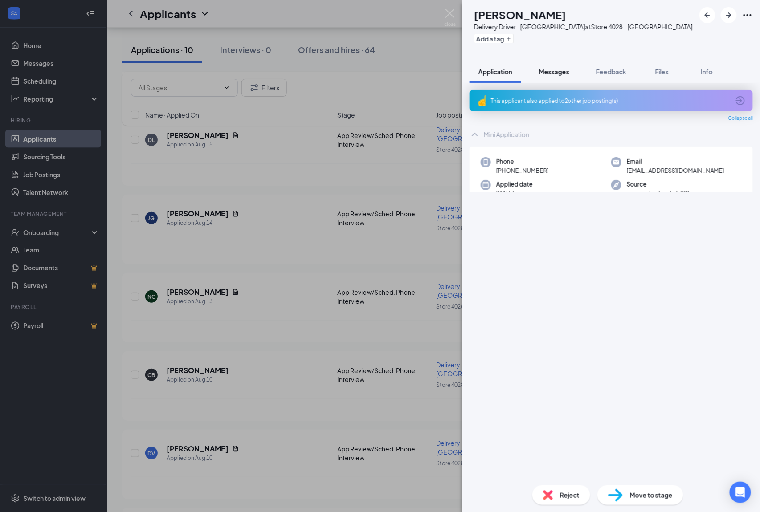
click at [555, 69] on span "Messages" at bounding box center [554, 72] width 30 height 8
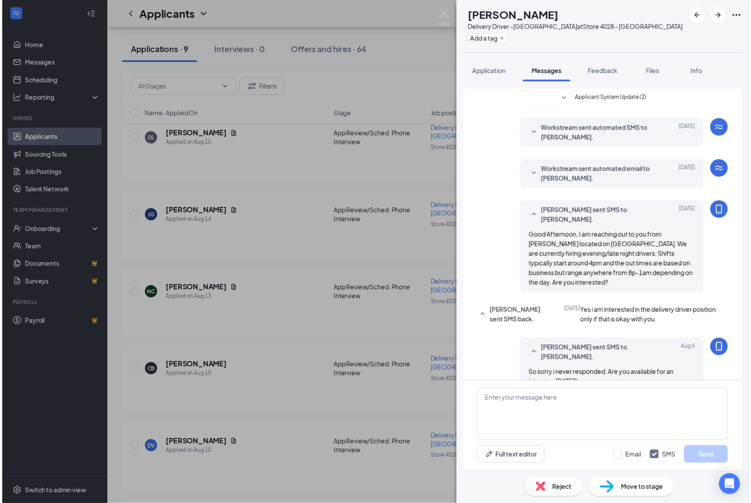
scroll to position [43, 0]
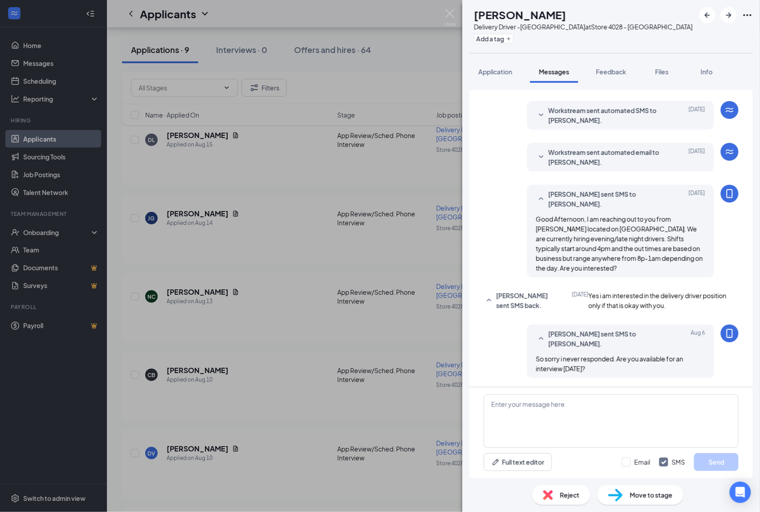
click at [559, 501] on div "Reject" at bounding box center [561, 495] width 58 height 20
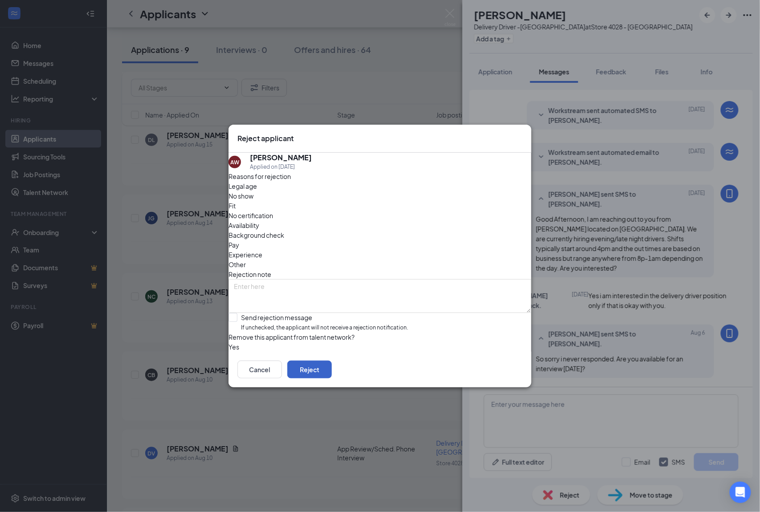
click at [332, 375] on button "Reject" at bounding box center [309, 370] width 45 height 18
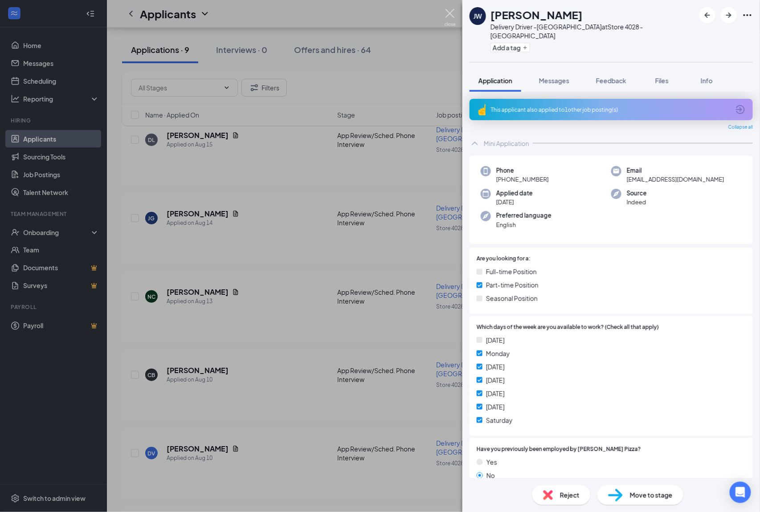
click at [450, 15] on img at bounding box center [449, 17] width 11 height 17
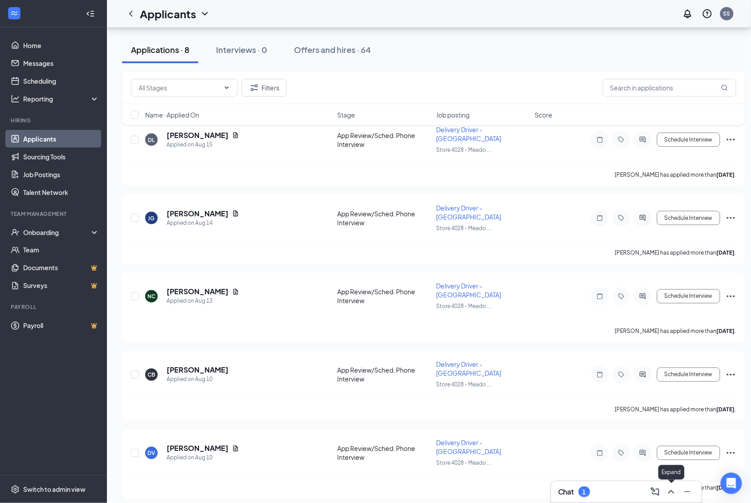
click at [676, 492] on icon "ChevronUp" at bounding box center [671, 492] width 11 height 11
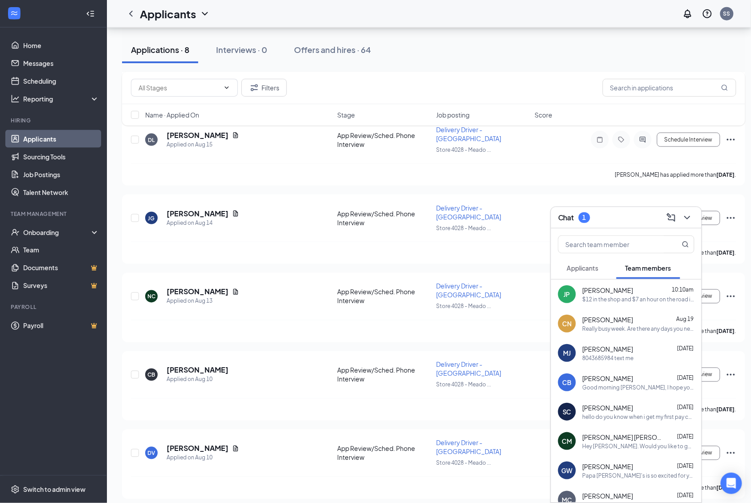
click at [584, 266] on span "Applicants" at bounding box center [583, 268] width 32 height 8
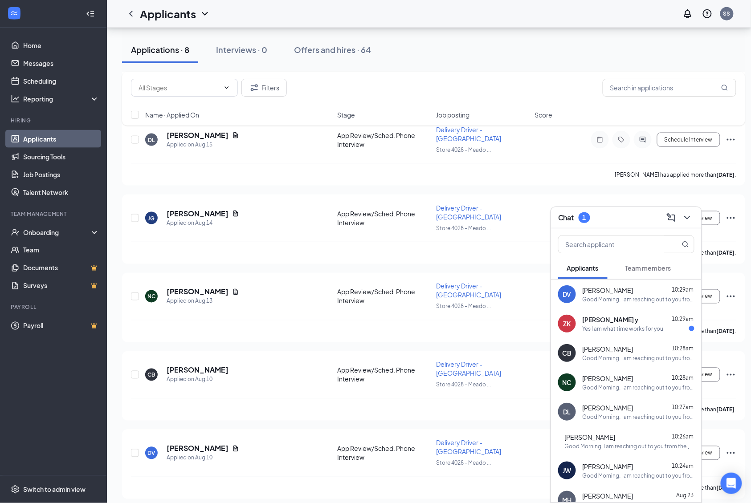
click at [641, 327] on div "Yes I am what time works for you" at bounding box center [623, 329] width 81 height 8
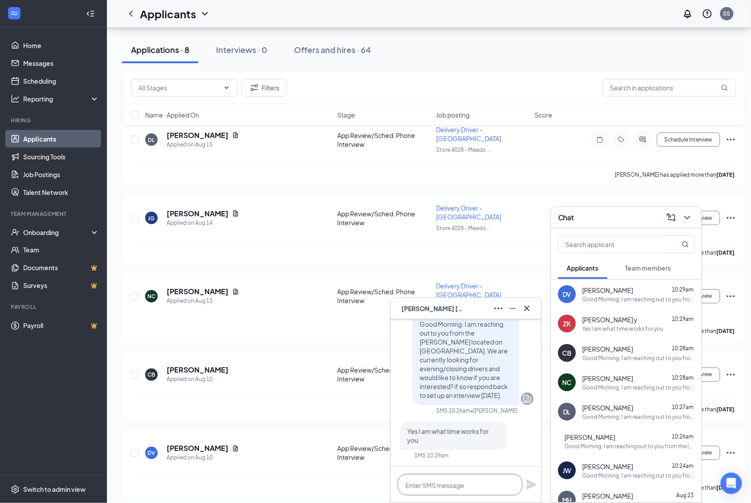
click at [442, 493] on textarea at bounding box center [460, 484] width 125 height 21
type textarea "Can you come by the store at 1pm?"
click at [529, 485] on icon "Plane" at bounding box center [531, 485] width 10 height 10
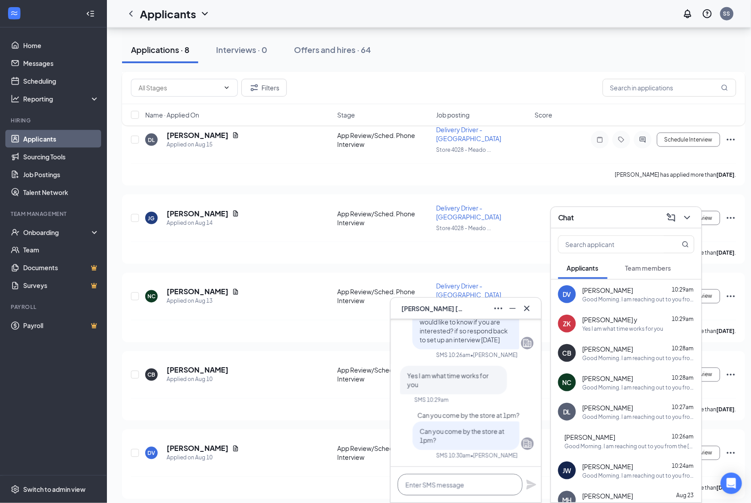
click at [439, 478] on textarea at bounding box center [460, 484] width 125 height 21
type textarea "[STREET_ADDRESS]"
click at [533, 485] on icon "Plane" at bounding box center [531, 485] width 10 height 10
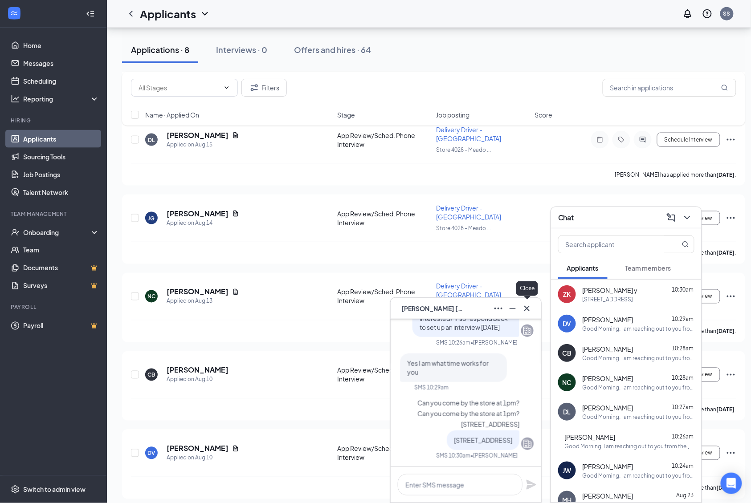
click at [529, 306] on icon "Cross" at bounding box center [526, 308] width 5 height 5
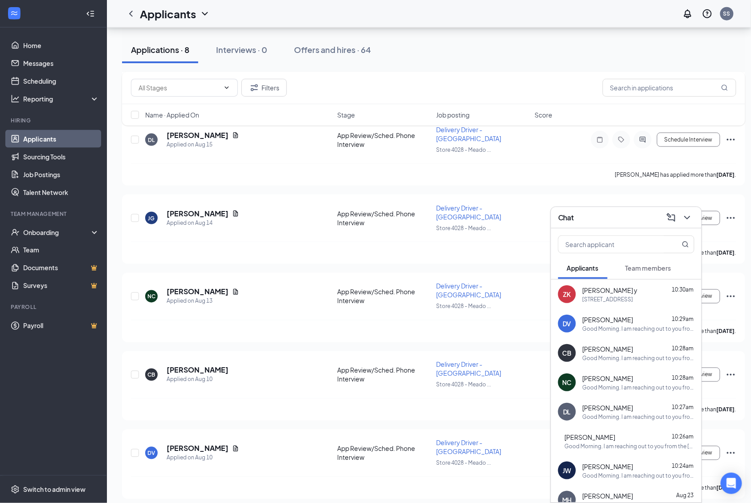
click at [620, 293] on span "[PERSON_NAME] y" at bounding box center [610, 290] width 55 height 9
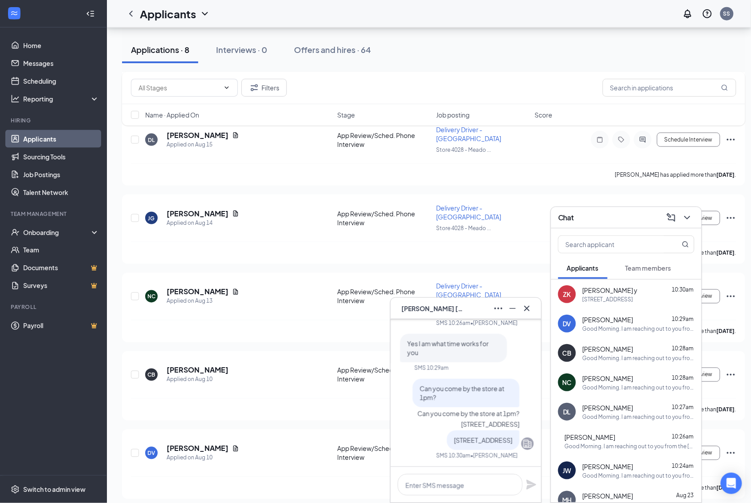
scroll to position [0, 0]
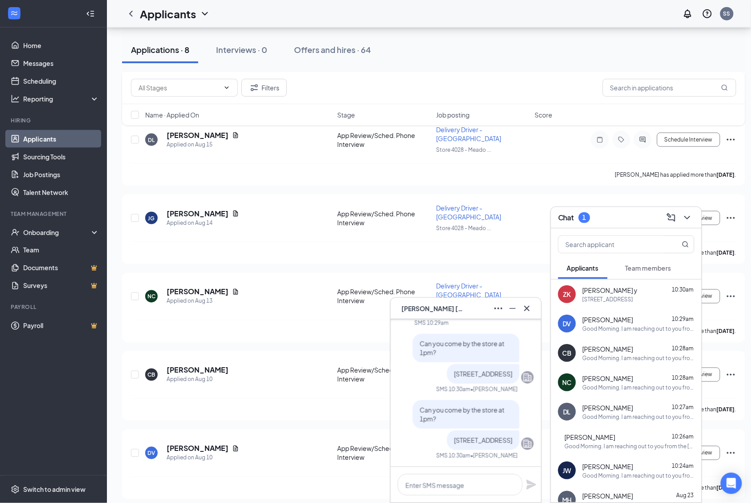
click at [518, 309] on button at bounding box center [512, 309] width 14 height 14
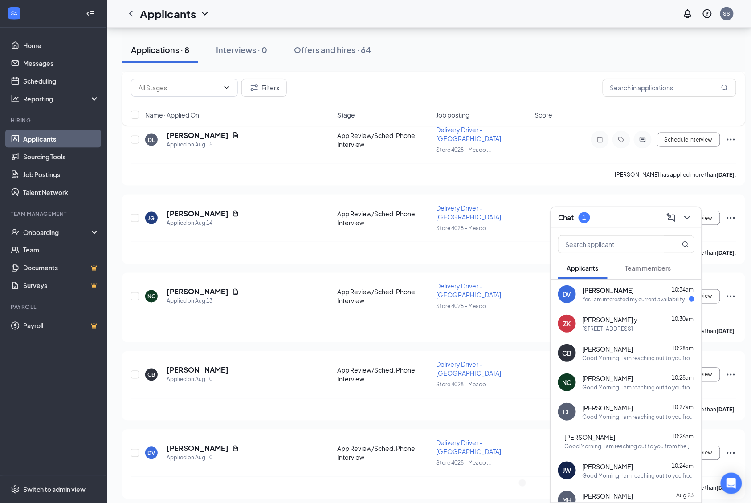
click at [651, 294] on div "Daniel Vernon 10:34am" at bounding box center [639, 290] width 112 height 9
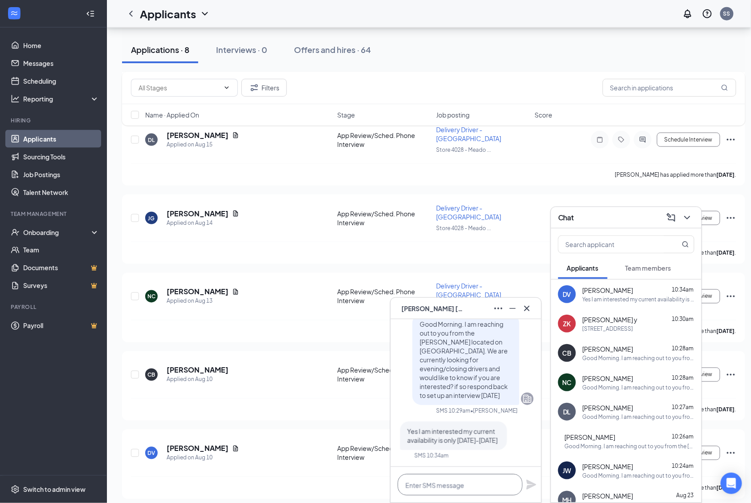
click at [443, 487] on textarea at bounding box center [460, 484] width 125 height 21
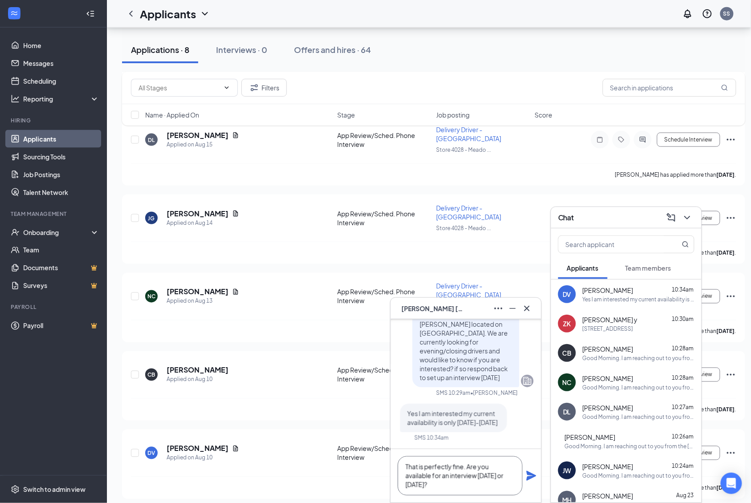
type textarea "That is perfectly fine. Are you available for an interview today or Thursday?"
click at [530, 478] on icon "Plane" at bounding box center [531, 476] width 10 height 10
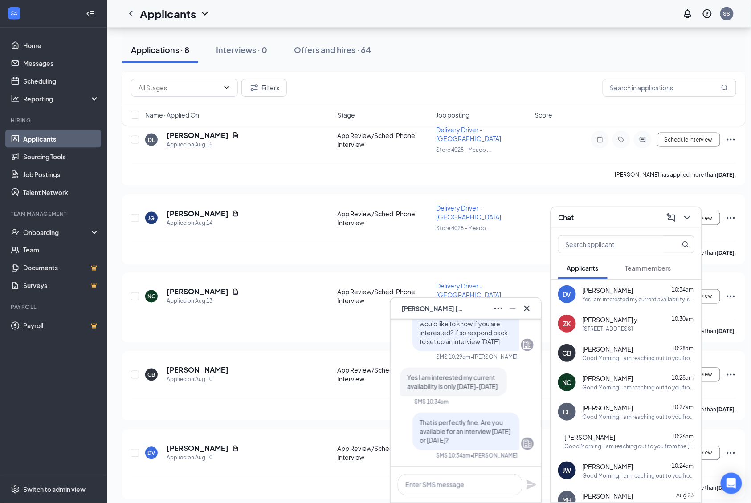
scroll to position [0, 0]
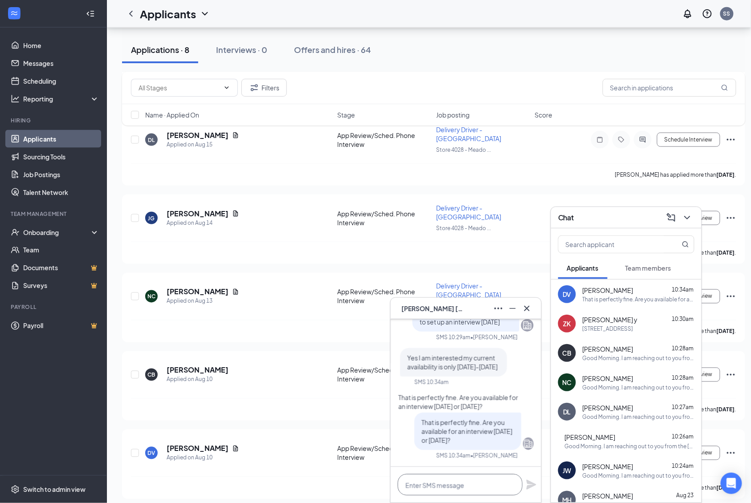
click at [460, 493] on textarea at bounding box center [460, 484] width 125 height 21
click at [525, 310] on icon "Cross" at bounding box center [526, 308] width 5 height 5
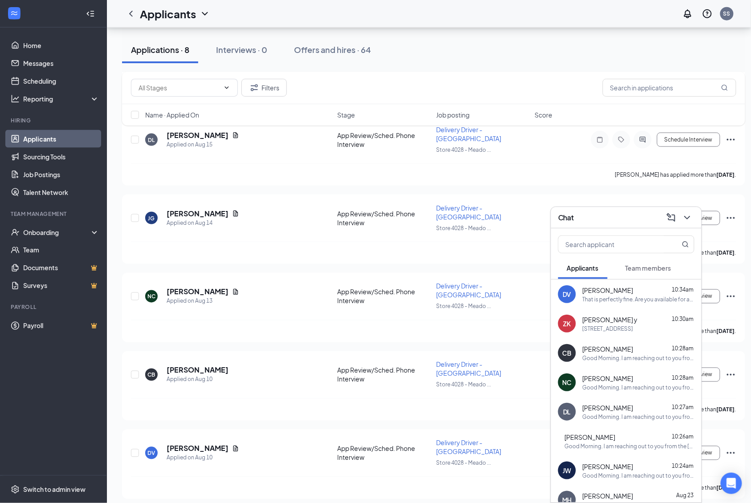
click at [660, 268] on span "Team members" at bounding box center [648, 268] width 46 height 8
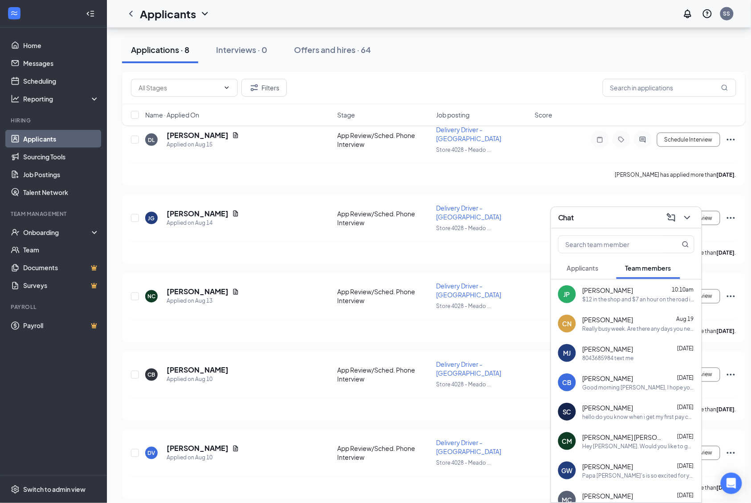
click at [585, 268] on span "Applicants" at bounding box center [583, 268] width 32 height 8
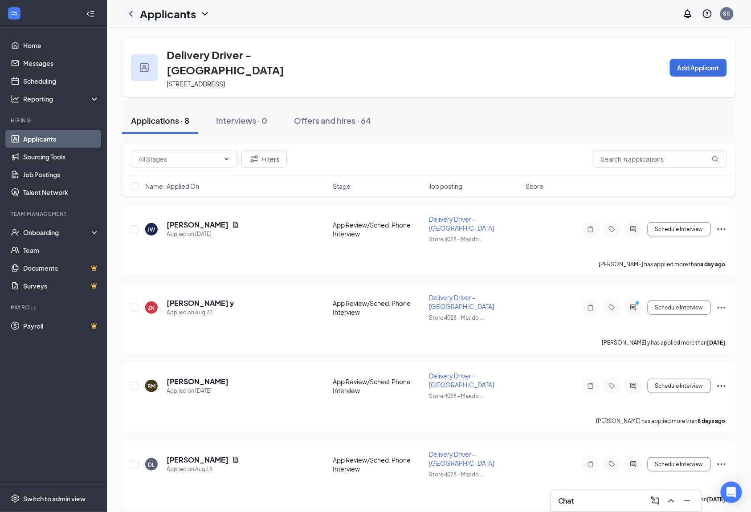
click at [134, 9] on icon "ChevronLeft" at bounding box center [131, 13] width 11 height 11
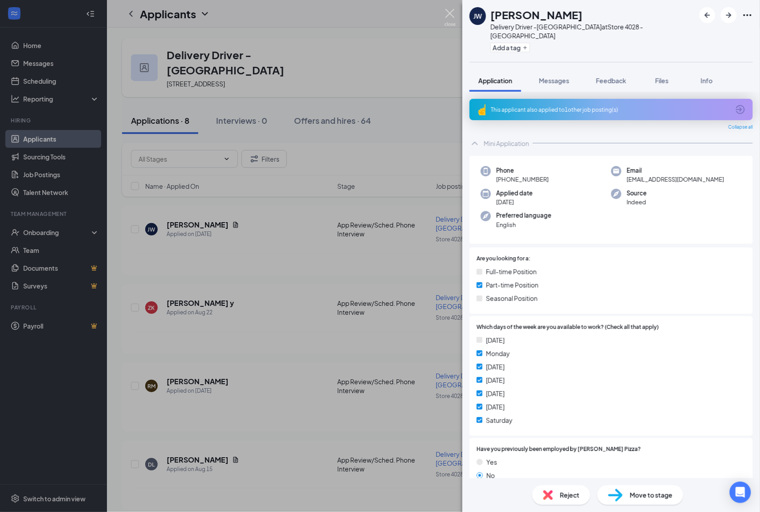
click at [452, 13] on img at bounding box center [449, 17] width 11 height 17
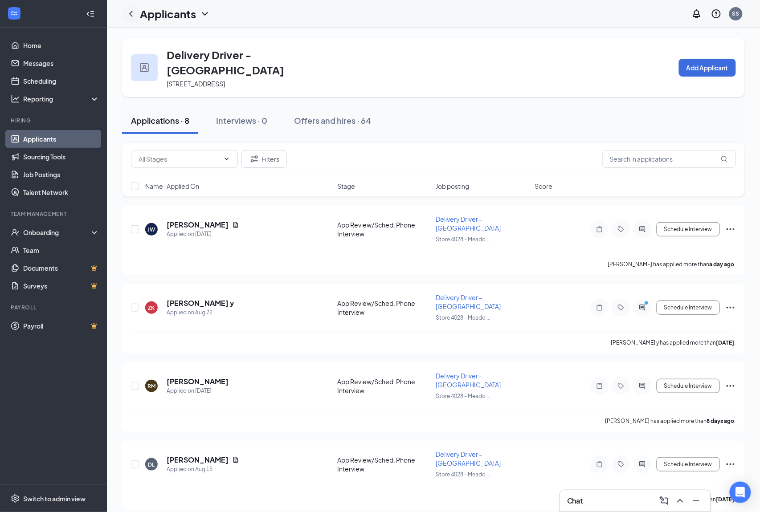
click at [129, 12] on icon "ChevronLeft" at bounding box center [131, 13] width 11 height 11
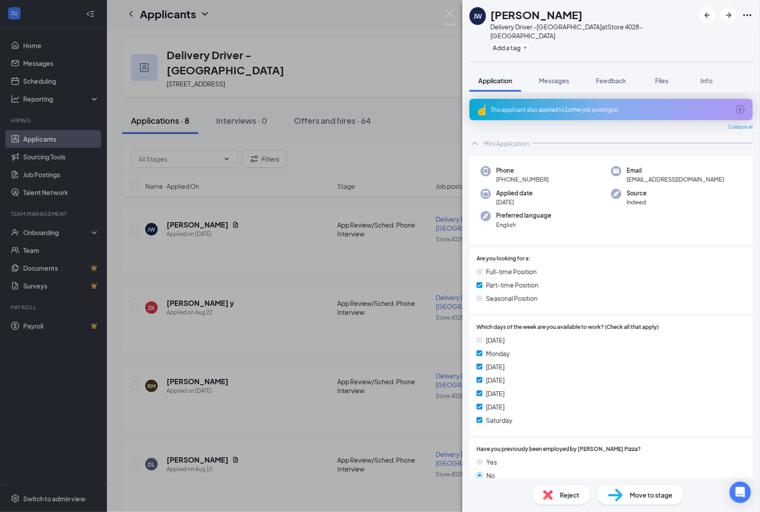
click at [456, 14] on div "JW Jaiden Wicks Delivery Driver -Meadowdale at Store 4028 - Meadowdale Add a ta…" at bounding box center [380, 256] width 760 height 512
click at [448, 11] on div "Applicants SS" at bounding box center [433, 14] width 653 height 28
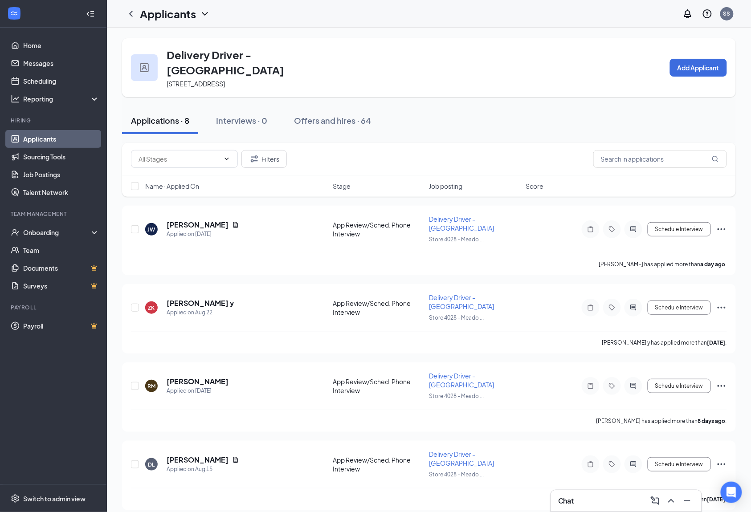
click at [205, 13] on icon "ChevronDown" at bounding box center [205, 13] width 11 height 11
click at [123, 14] on div at bounding box center [131, 14] width 18 height 18
click at [27, 136] on link "Applicants" at bounding box center [61, 139] width 76 height 18
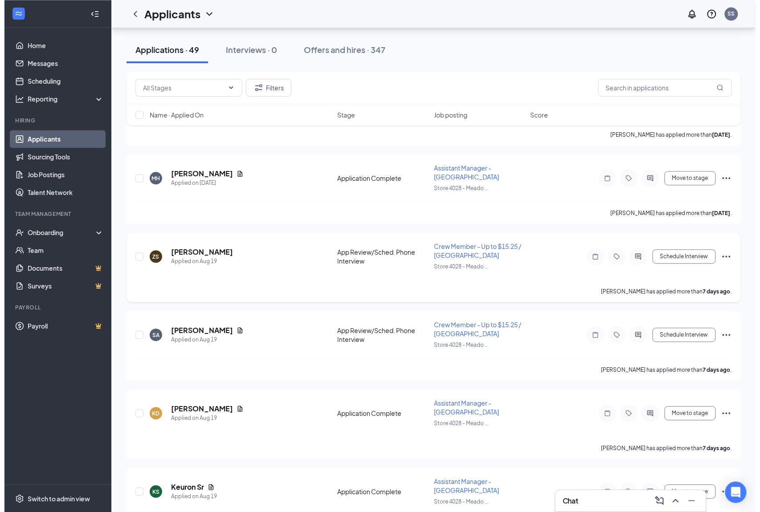
scroll to position [653, 0]
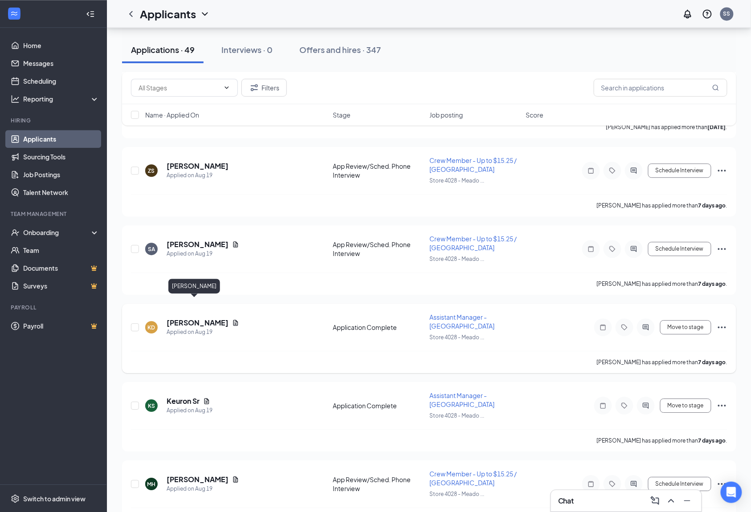
click at [184, 318] on h5 "Kip Dickens" at bounding box center [198, 323] width 62 height 10
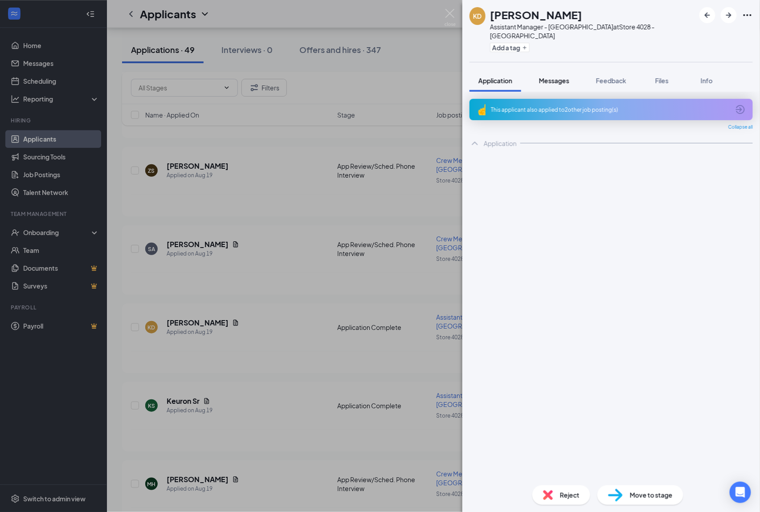
click at [563, 77] on span "Messages" at bounding box center [554, 81] width 30 height 8
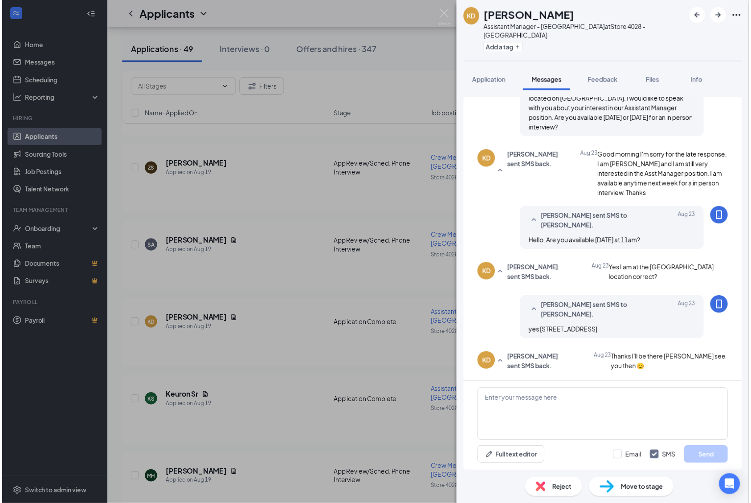
scroll to position [222, 0]
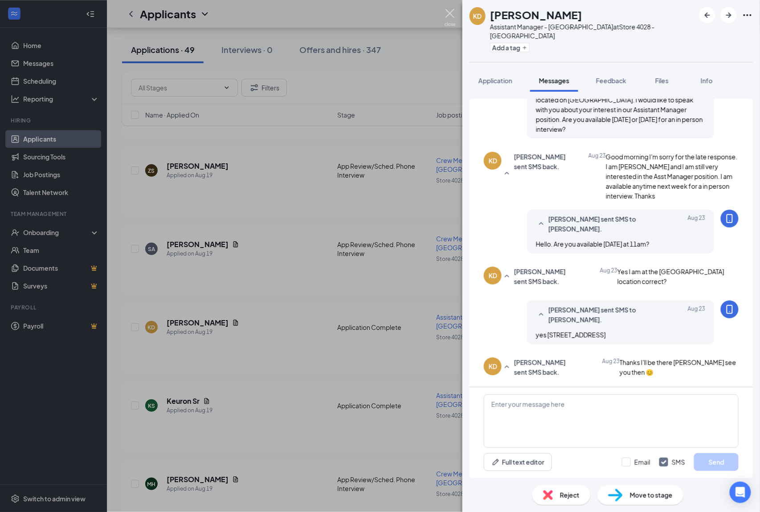
click at [448, 19] on img at bounding box center [449, 17] width 11 height 17
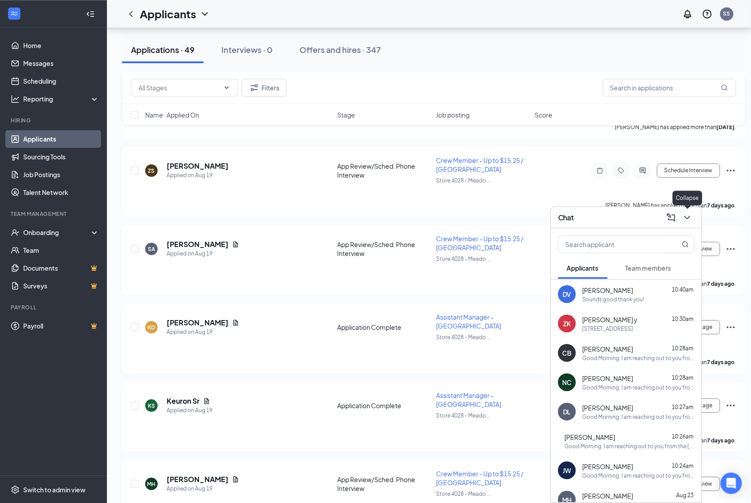
click at [688, 218] on icon "ChevronDown" at bounding box center [687, 218] width 6 height 4
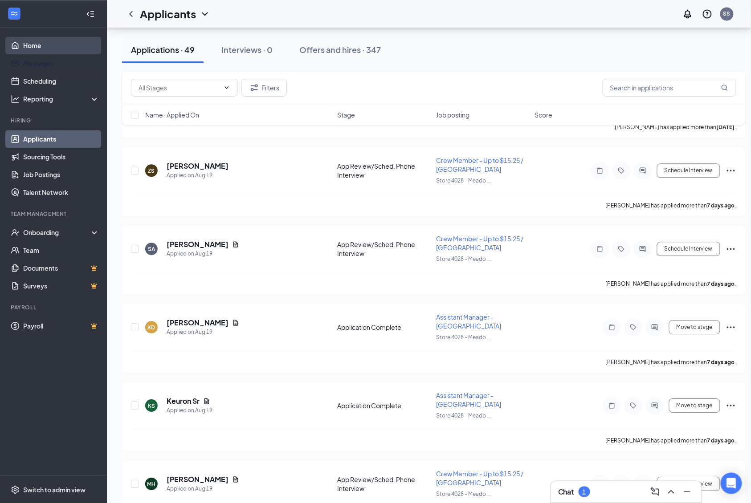
click at [36, 41] on link "Home" at bounding box center [61, 46] width 76 height 18
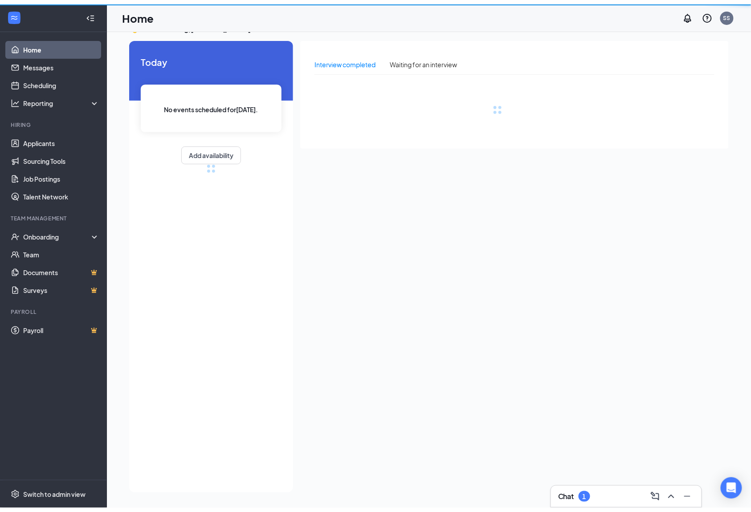
scroll to position [19, 0]
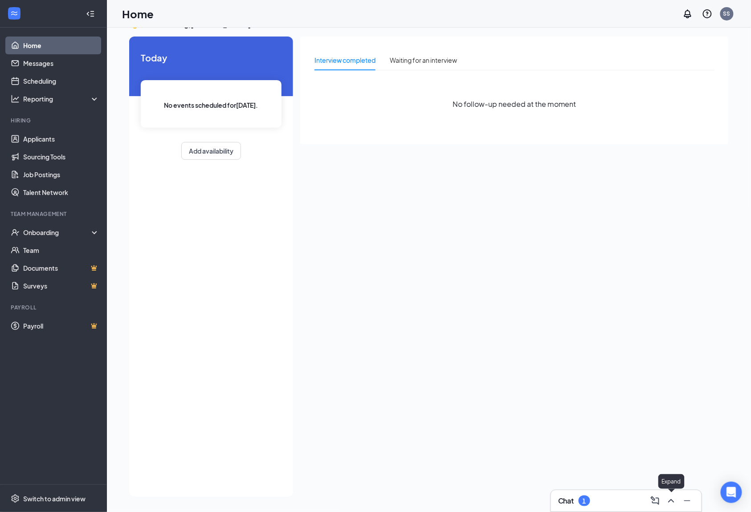
click at [667, 499] on icon "ChevronUp" at bounding box center [671, 501] width 11 height 11
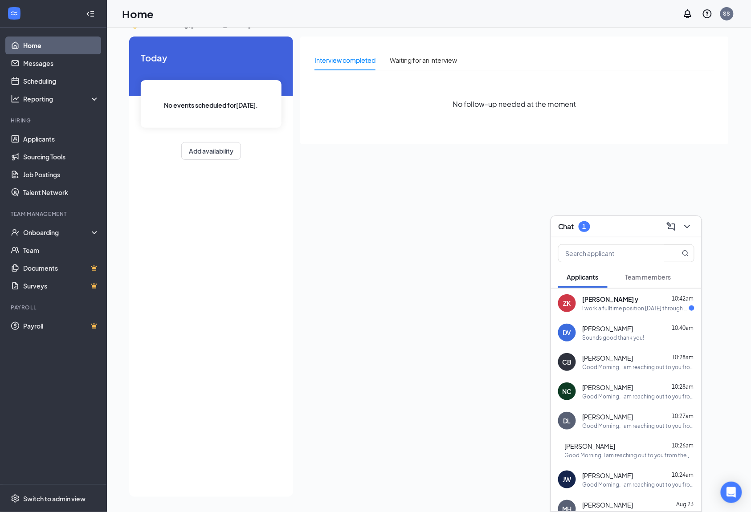
click at [622, 302] on span "[PERSON_NAME] y" at bounding box center [611, 299] width 56 height 9
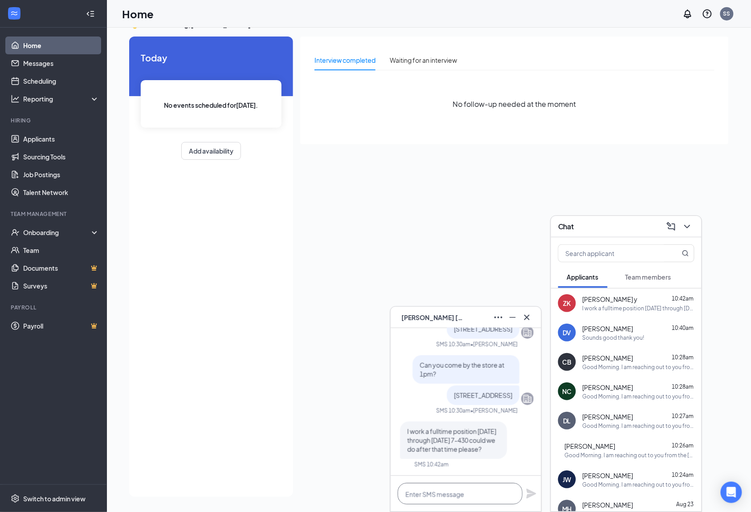
click at [457, 496] on textarea at bounding box center [460, 493] width 125 height 21
type textarea "D"
type textarea "Sure. what time could you get here?"
click at [533, 493] on icon "Plane" at bounding box center [531, 494] width 10 height 10
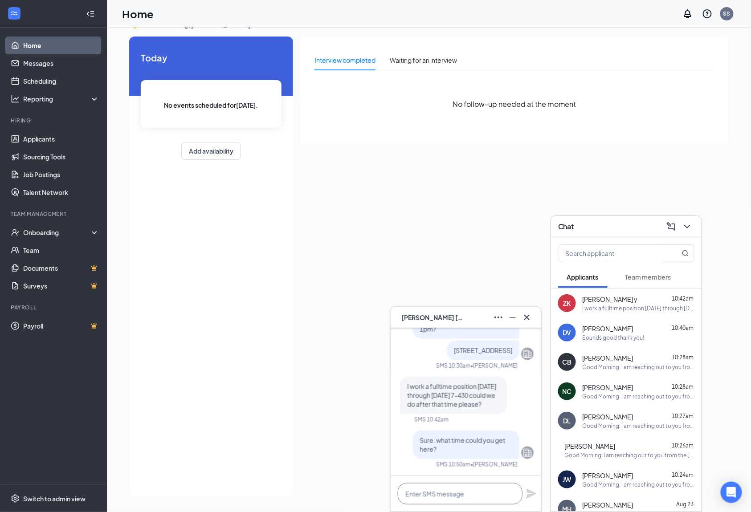
click at [467, 491] on textarea at bounding box center [460, 493] width 125 height 21
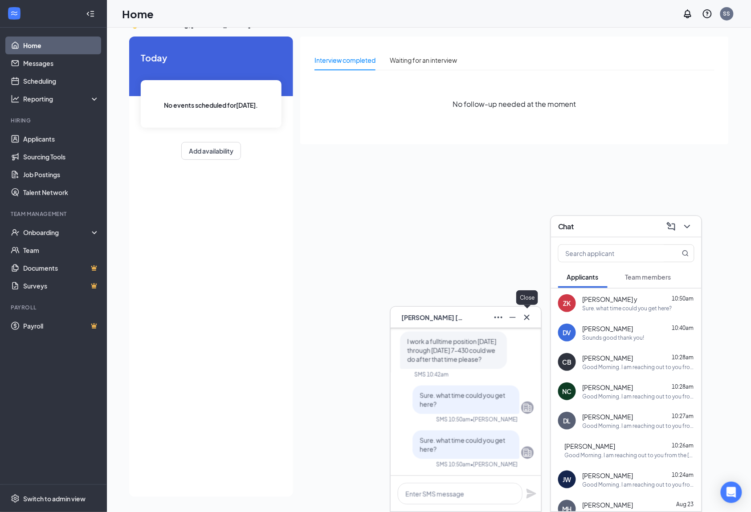
click at [527, 314] on icon "Cross" at bounding box center [527, 317] width 11 height 11
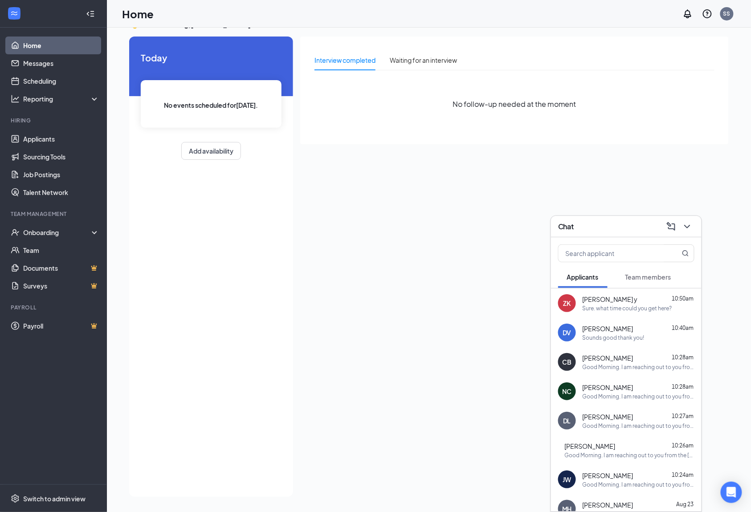
click at [686, 224] on icon "ChevronDown" at bounding box center [687, 226] width 11 height 11
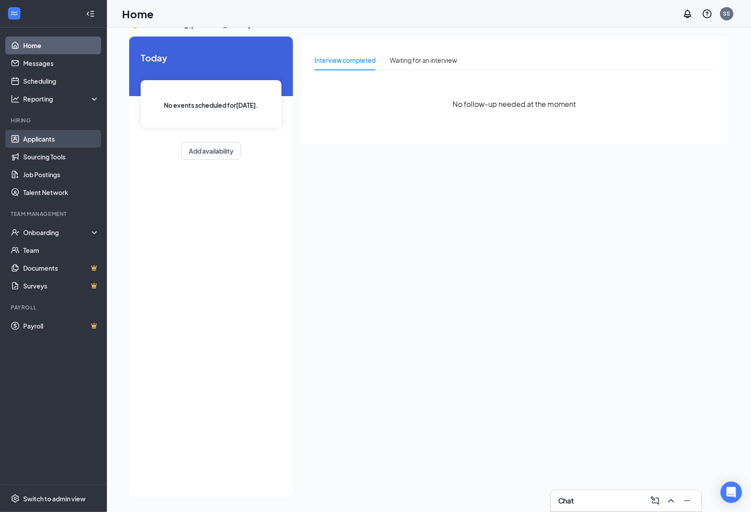
click at [45, 132] on link "Applicants" at bounding box center [61, 139] width 76 height 18
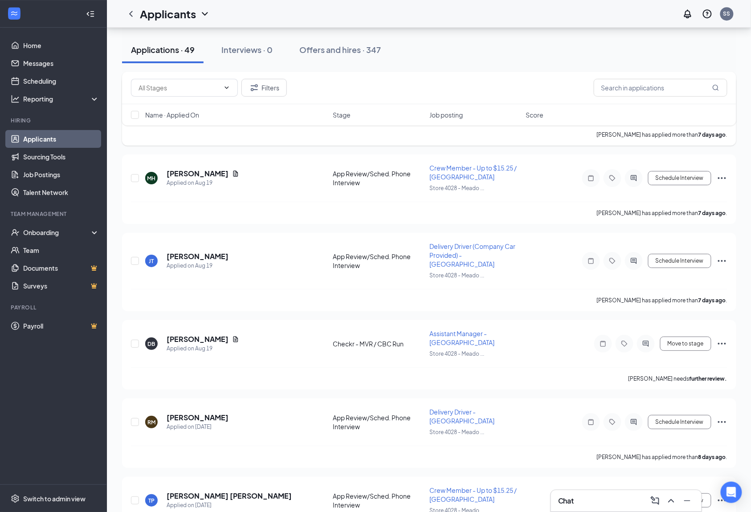
scroll to position [1333, 0]
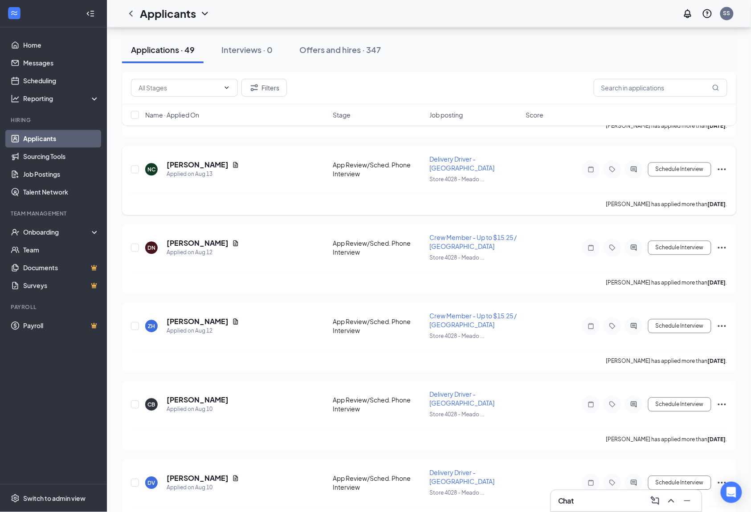
drag, startPoint x: 385, startPoint y: 344, endPoint x: 389, endPoint y: 341, distance: 4.7
click at [387, 390] on div "CB Collin Burnette Applied on Aug 10 App Review/Sched. Phone Interview Delivery…" at bounding box center [429, 409] width 596 height 38
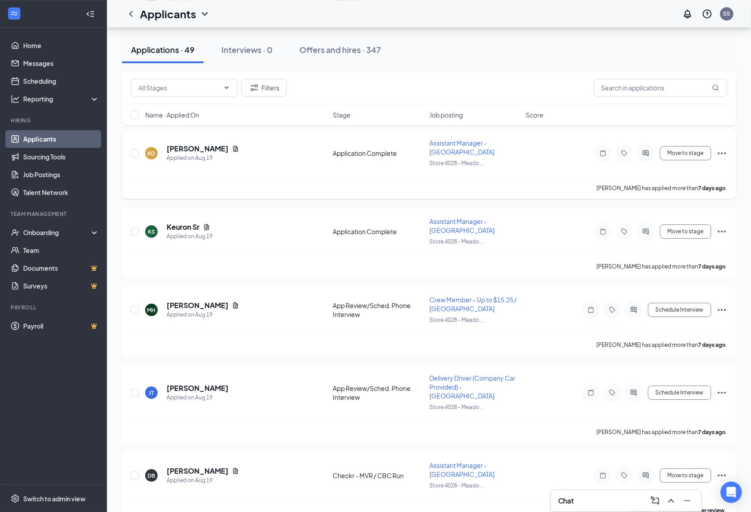
scroll to position [831, 0]
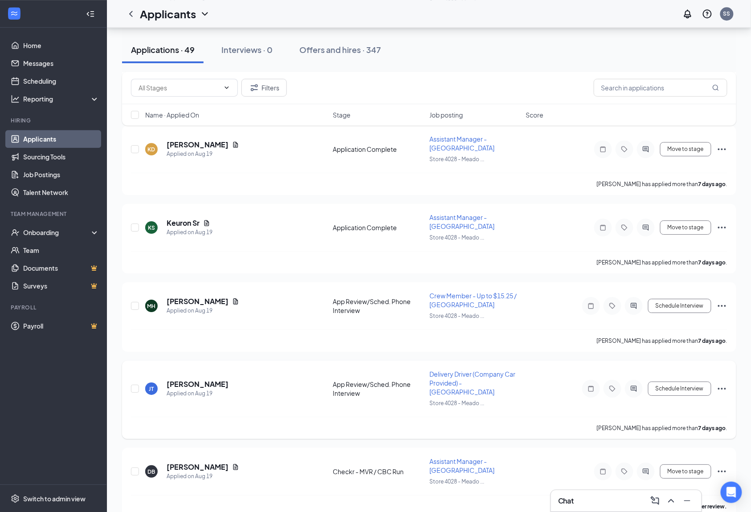
click at [457, 370] on span "Delivery Driver (Company Car Provided) - [GEOGRAPHIC_DATA]" at bounding box center [472, 383] width 86 height 26
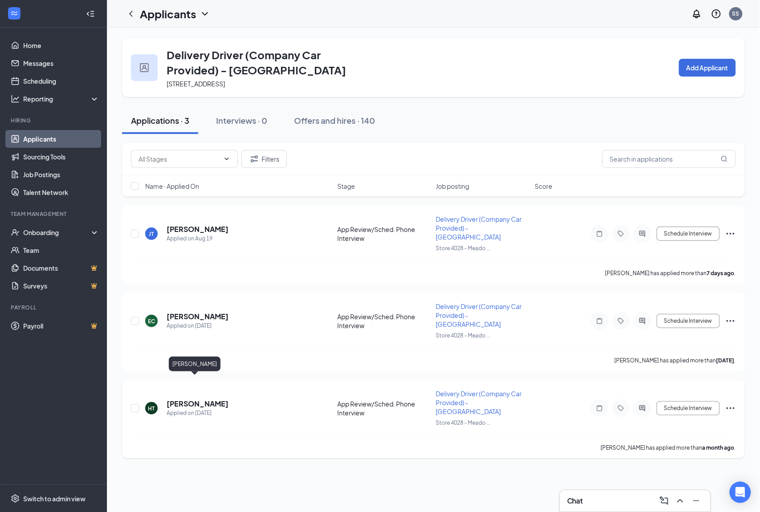
click at [182, 399] on h5 "Hope Taylor" at bounding box center [198, 404] width 62 height 10
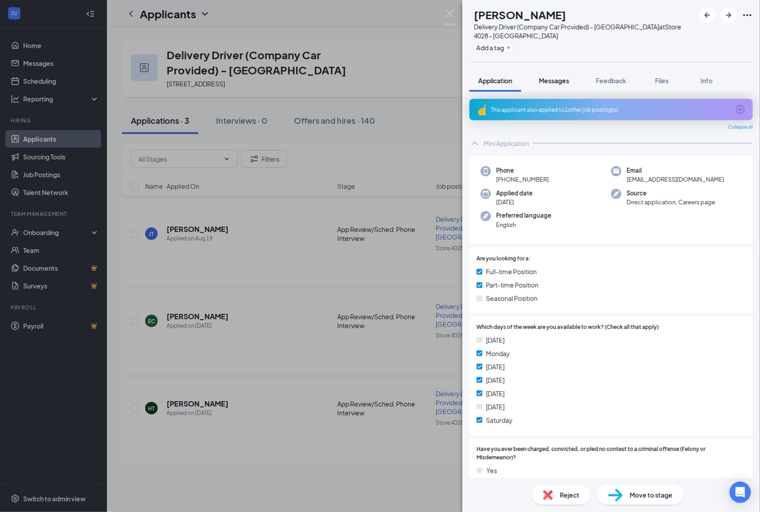
click at [559, 82] on span "Messages" at bounding box center [554, 81] width 30 height 8
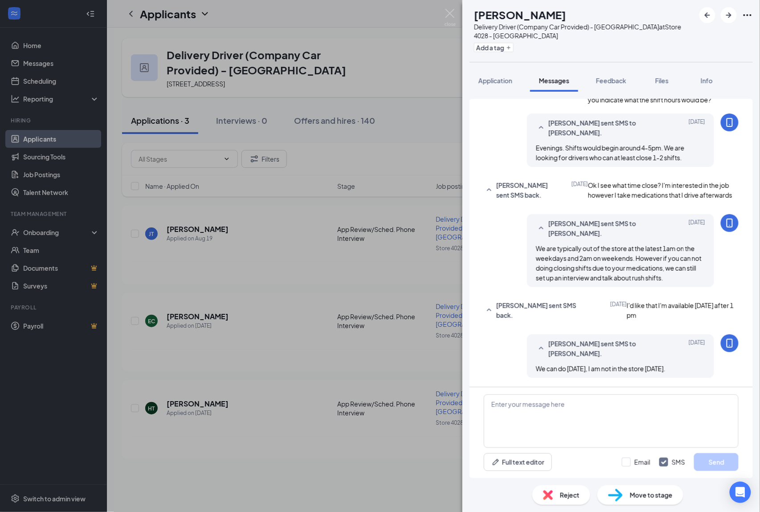
scroll to position [330, 0]
click at [575, 504] on div "Reject" at bounding box center [561, 495] width 58 height 20
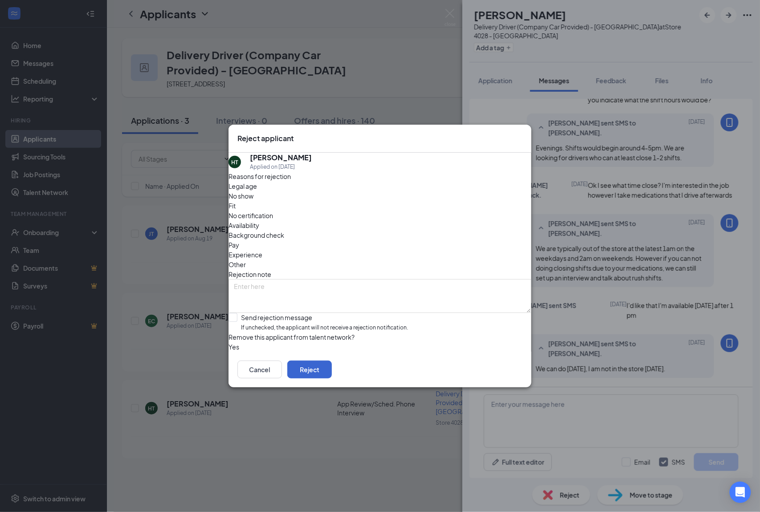
click at [491, 370] on div "Cancel Reject" at bounding box center [379, 370] width 303 height 36
click at [332, 370] on button "Reject" at bounding box center [309, 370] width 45 height 18
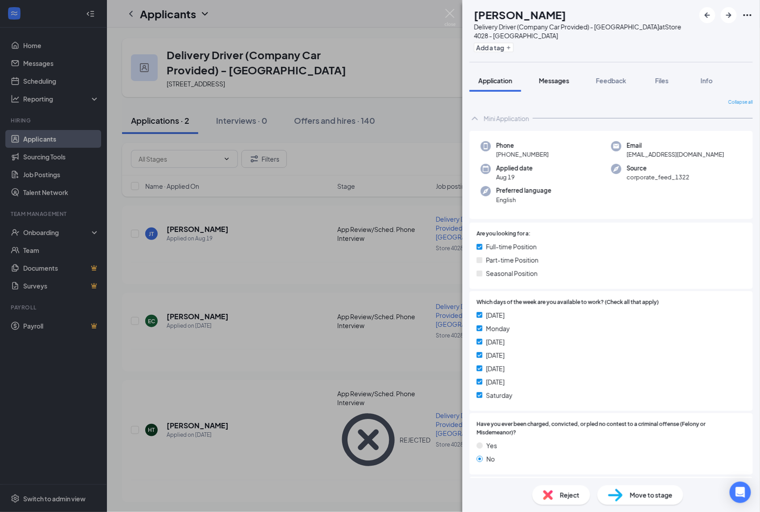
click at [557, 81] on span "Messages" at bounding box center [554, 81] width 30 height 8
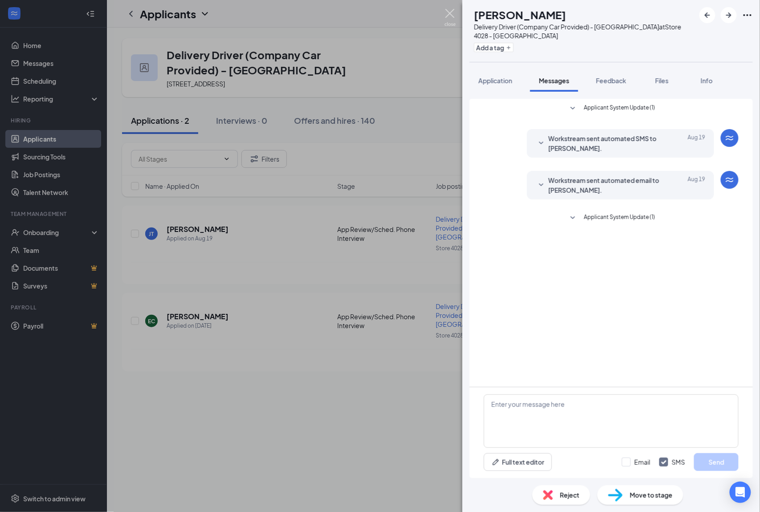
click at [452, 17] on img at bounding box center [449, 17] width 11 height 17
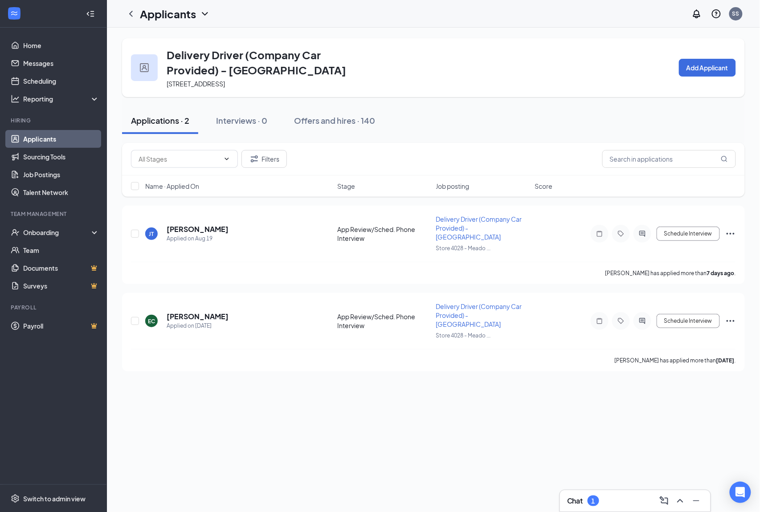
click at [683, 501] on icon "ChevronUp" at bounding box center [680, 501] width 11 height 11
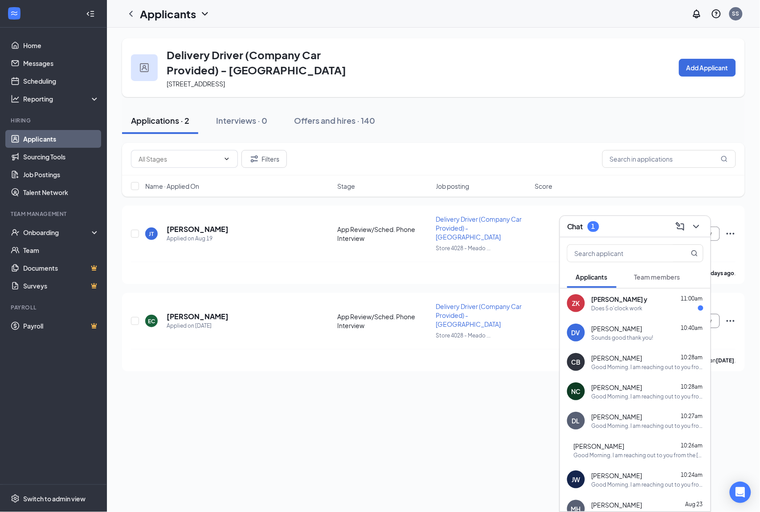
click at [642, 302] on div "Zachary Kirby y 11:00am" at bounding box center [647, 299] width 112 height 9
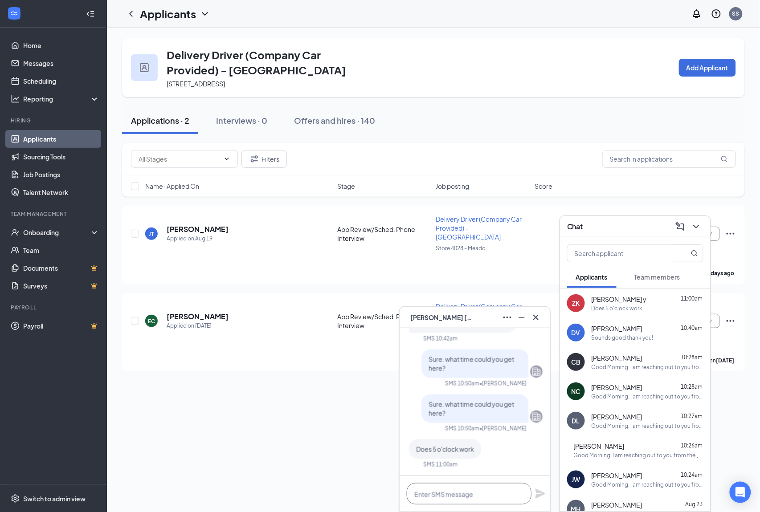
click at [458, 501] on textarea at bounding box center [469, 493] width 125 height 21
type textarea "yes that is good see you then"
click at [540, 489] on icon "Plane" at bounding box center [540, 494] width 11 height 11
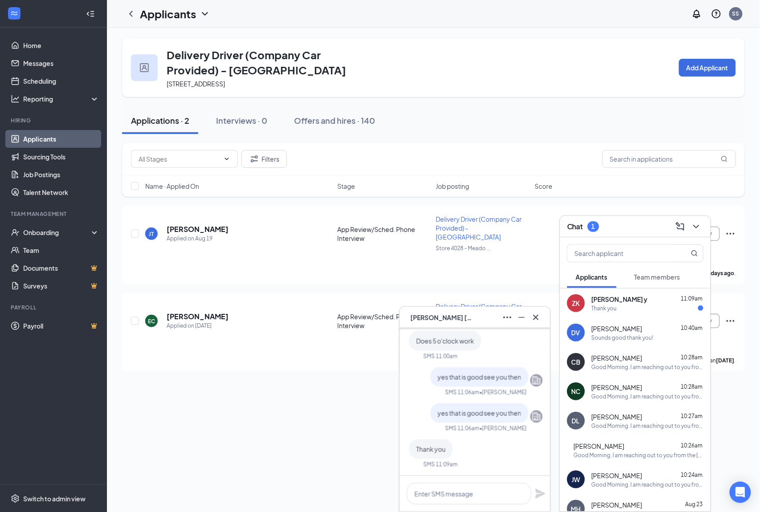
click at [613, 299] on span "[PERSON_NAME] y" at bounding box center [619, 299] width 56 height 9
click at [243, 436] on div "Delivery Driver (Company Car Provided) - Meadowdale 4150 Meadowdale Blvd, North…" at bounding box center [433, 270] width 653 height 485
click at [184, 312] on h5 "Erik Castillo" at bounding box center [198, 317] width 62 height 10
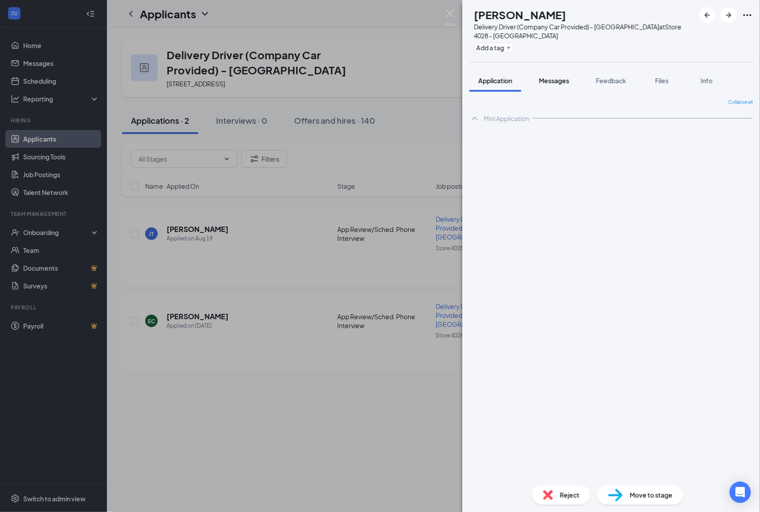
click at [562, 82] on span "Messages" at bounding box center [554, 81] width 30 height 8
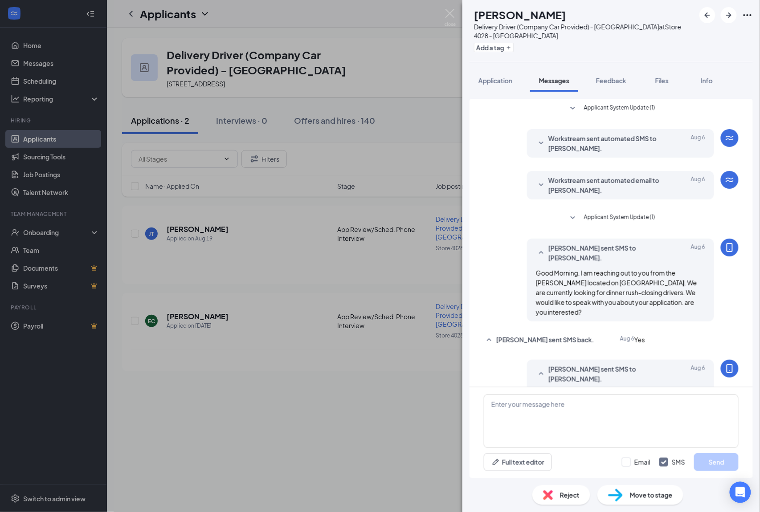
scroll to position [202, 0]
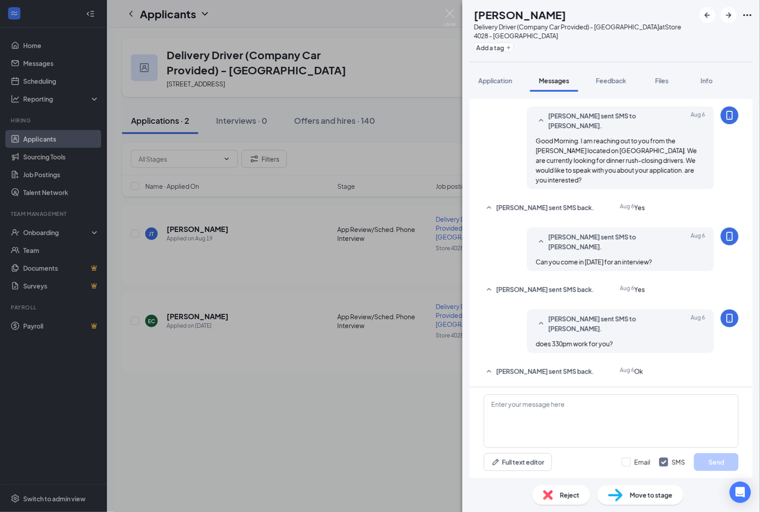
click at [558, 497] on div "Reject" at bounding box center [561, 495] width 58 height 20
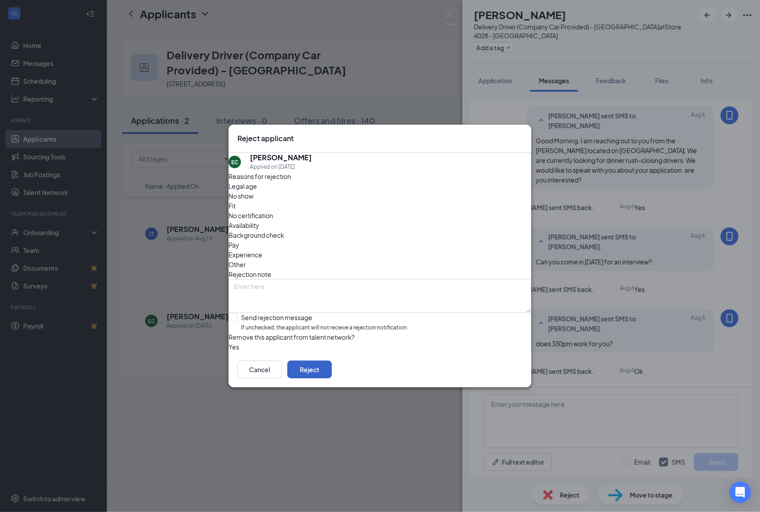
click at [332, 378] on button "Reject" at bounding box center [309, 370] width 45 height 18
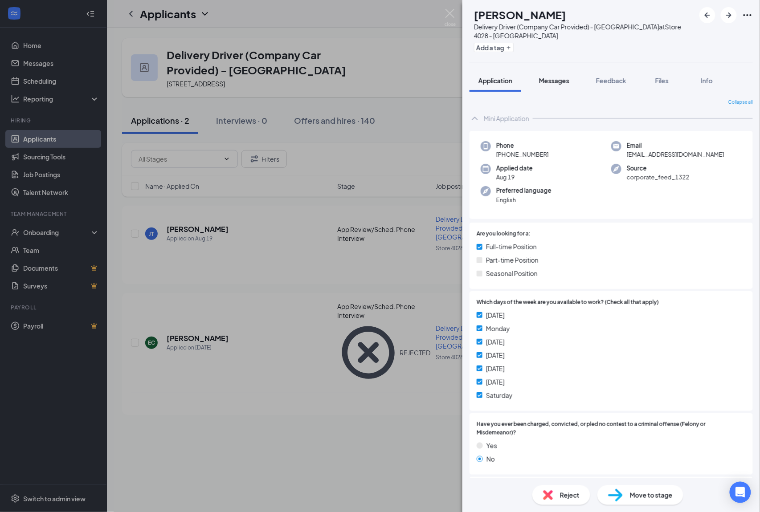
click at [562, 83] on span "Messages" at bounding box center [554, 81] width 30 height 8
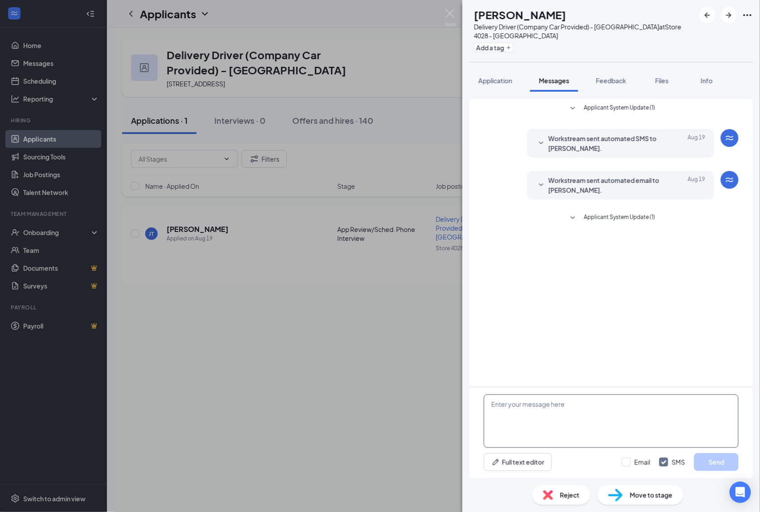
paste textarea "Good Morning. I am reaching out to you from the [PERSON_NAME] located on [GEOGR…"
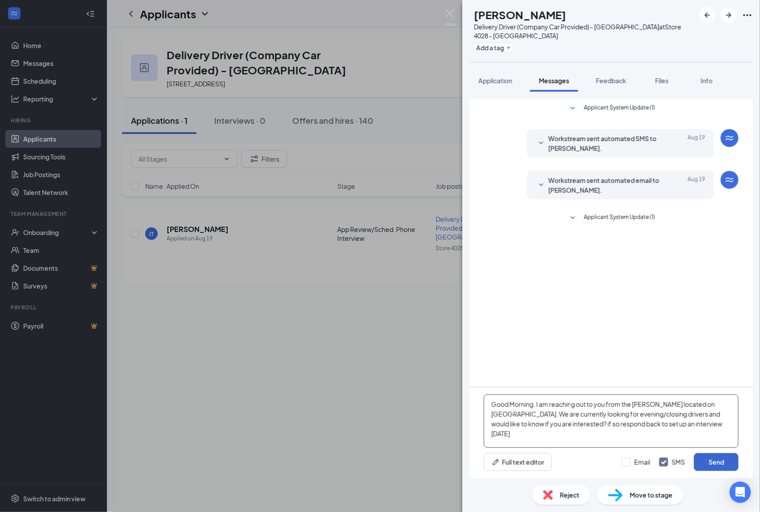
type textarea "Good Morning. I am reaching out to you from the [PERSON_NAME] located on [GEOGR…"
click at [709, 459] on button "Send" at bounding box center [716, 462] width 45 height 18
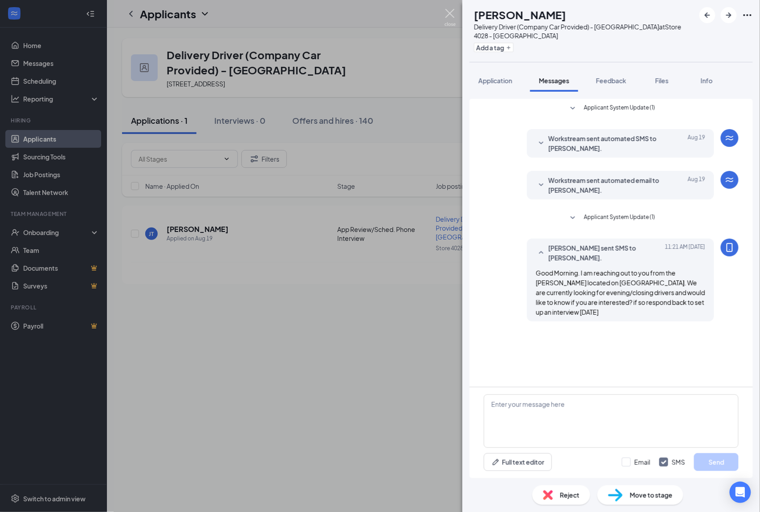
click at [449, 10] on img at bounding box center [449, 17] width 11 height 17
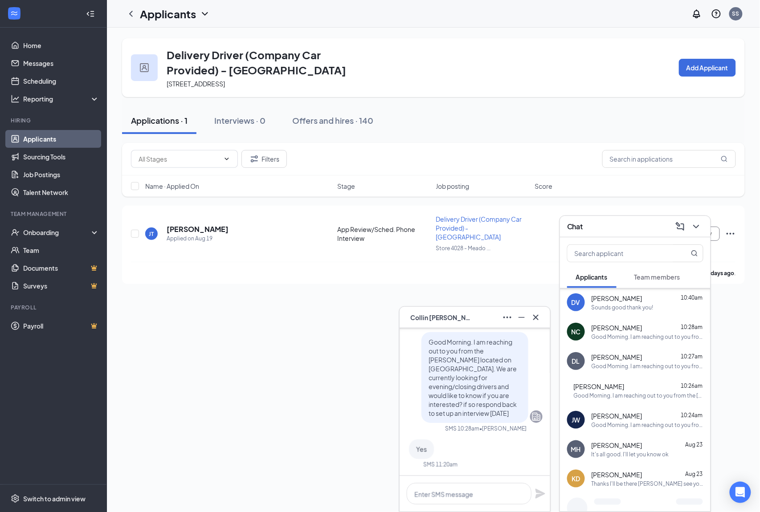
scroll to position [116, 0]
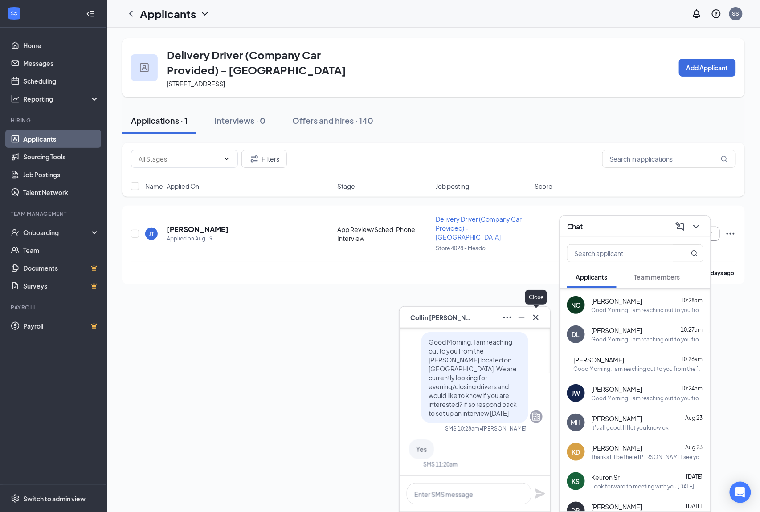
click at [544, 318] on div "CB Collin Burnette" at bounding box center [474, 317] width 151 height 21
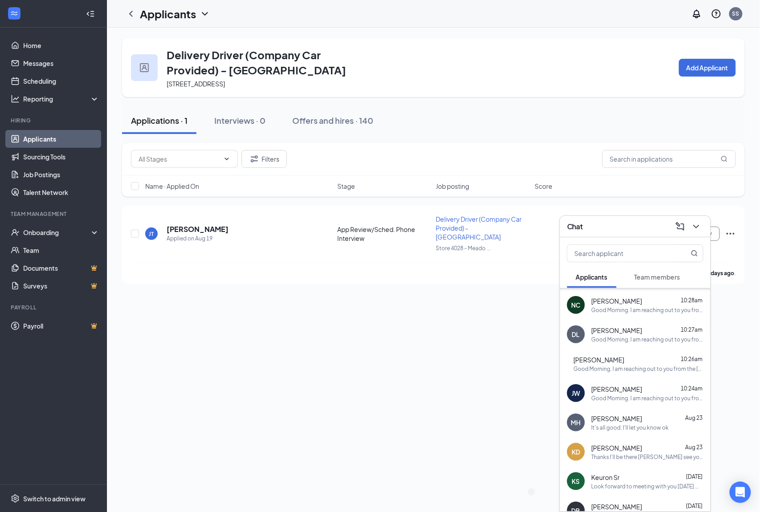
click at [699, 228] on icon "ChevronDown" at bounding box center [696, 226] width 11 height 11
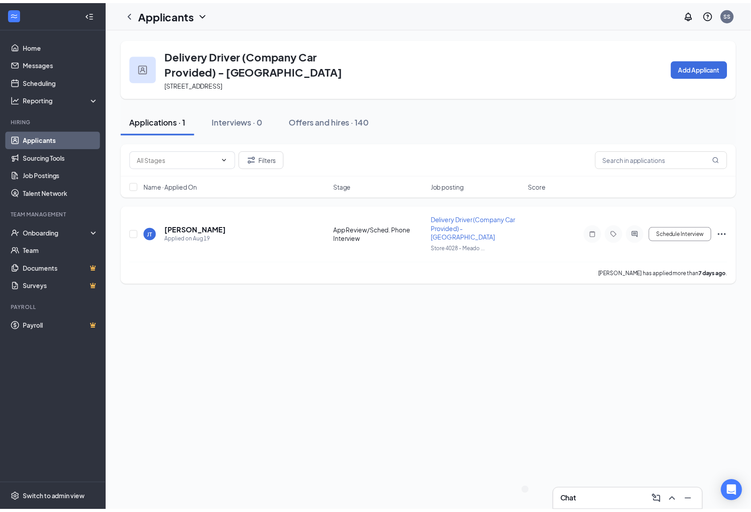
scroll to position [0, 0]
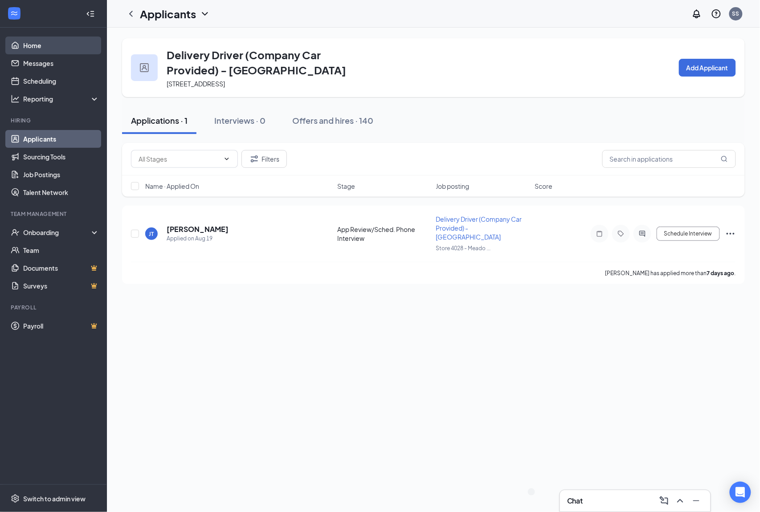
click at [36, 49] on link "Home" at bounding box center [61, 46] width 76 height 18
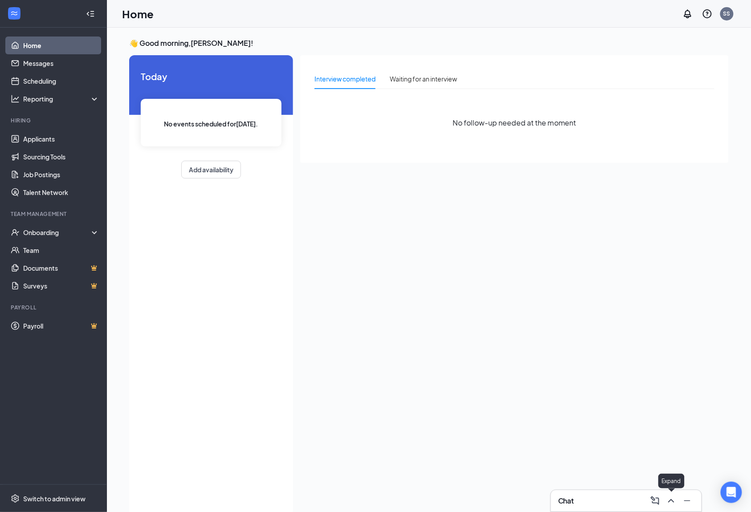
click at [674, 502] on icon "ChevronUp" at bounding box center [671, 501] width 6 height 4
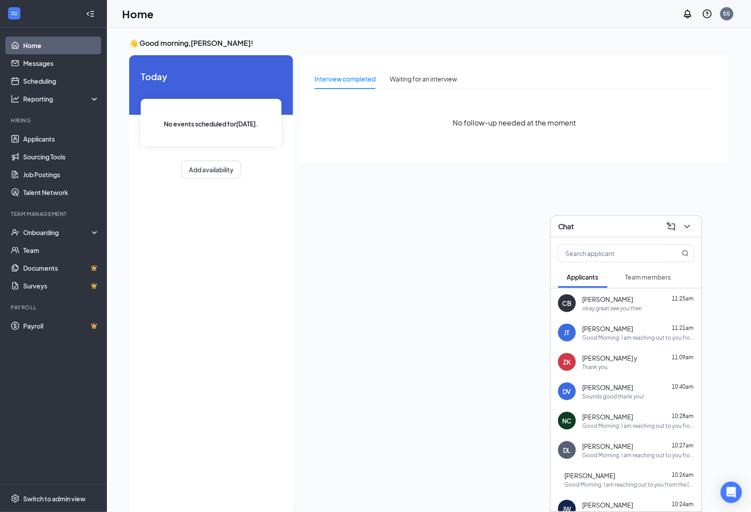
click at [636, 273] on span "Team members" at bounding box center [648, 277] width 46 height 8
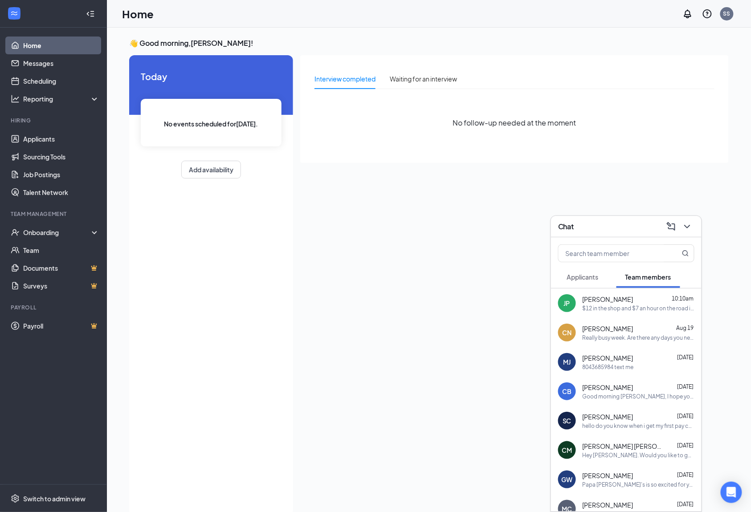
click at [591, 279] on span "Applicants" at bounding box center [583, 277] width 32 height 8
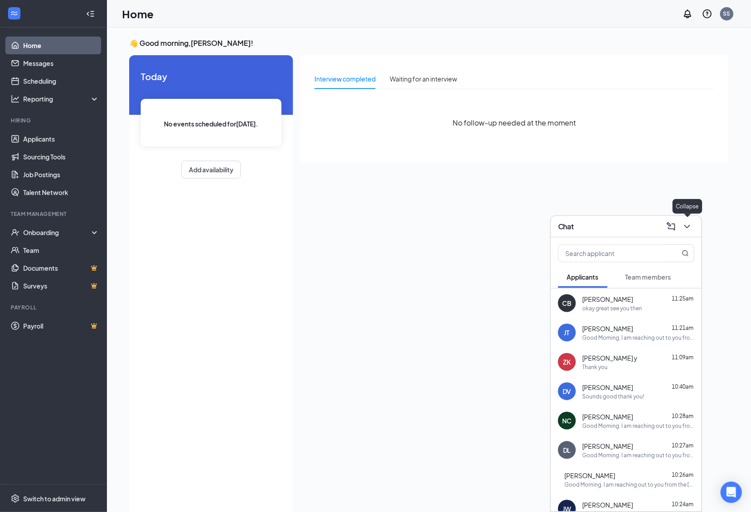
click at [685, 225] on icon "ChevronDown" at bounding box center [687, 226] width 11 height 11
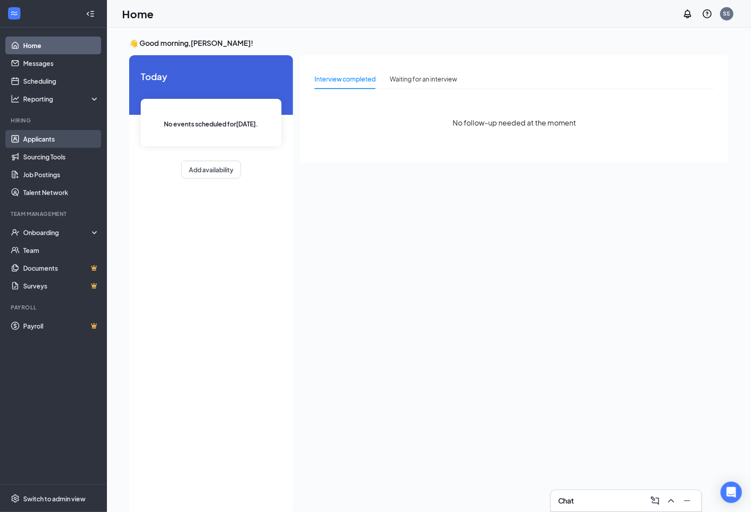
click at [24, 135] on link "Applicants" at bounding box center [61, 139] width 76 height 18
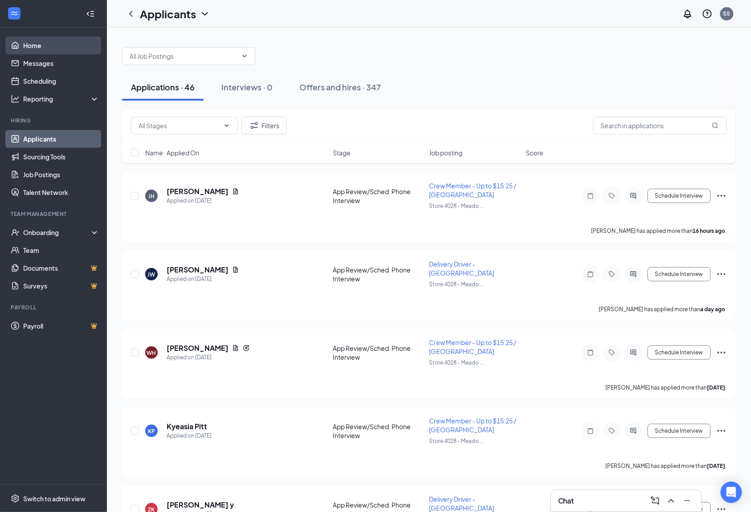
click at [23, 40] on link "Home" at bounding box center [61, 46] width 76 height 18
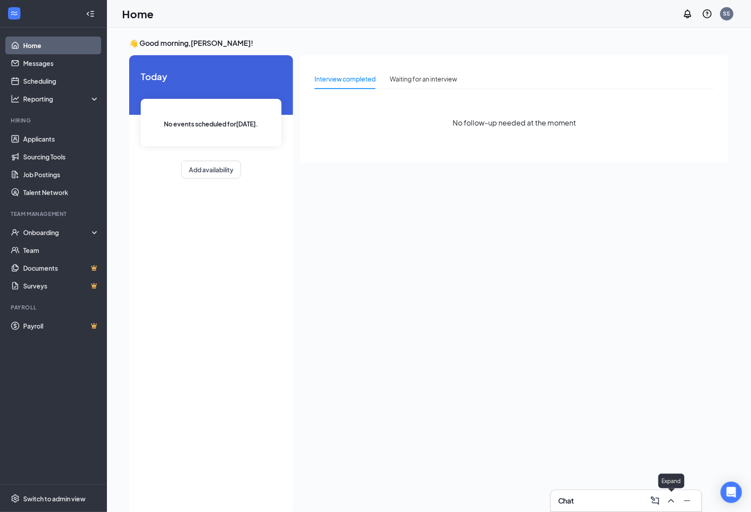
click at [671, 498] on icon "ChevronUp" at bounding box center [671, 501] width 11 height 11
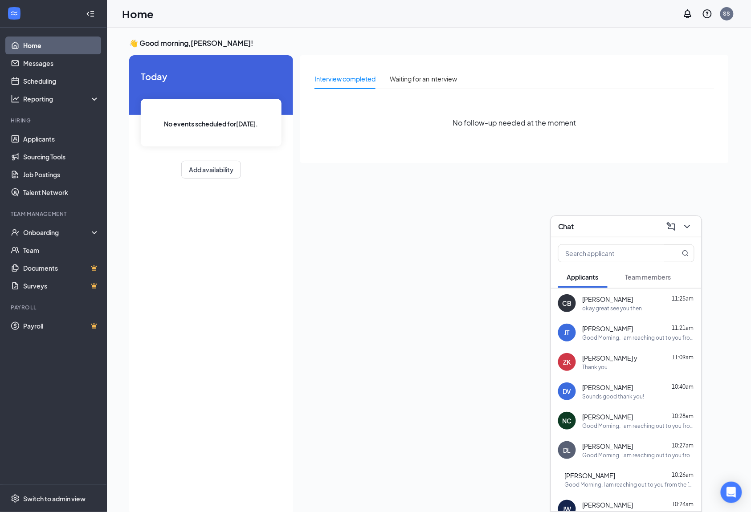
click at [624, 394] on div "Sounds good thank you!" at bounding box center [614, 397] width 62 height 8
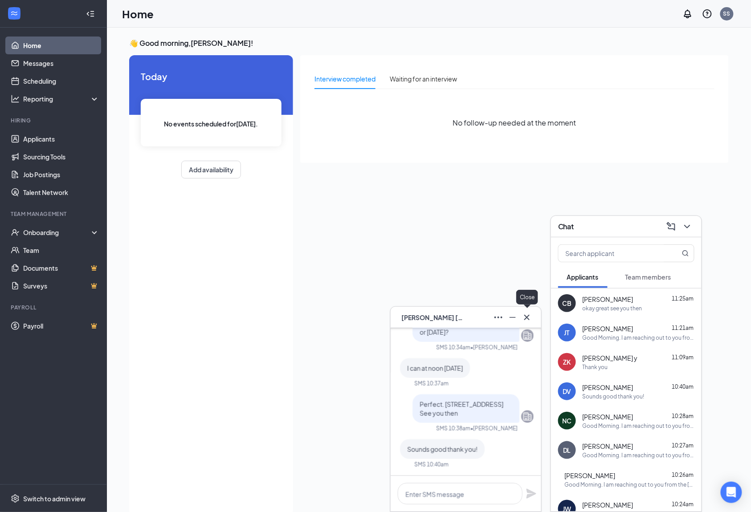
click at [530, 319] on icon "Cross" at bounding box center [527, 317] width 11 height 11
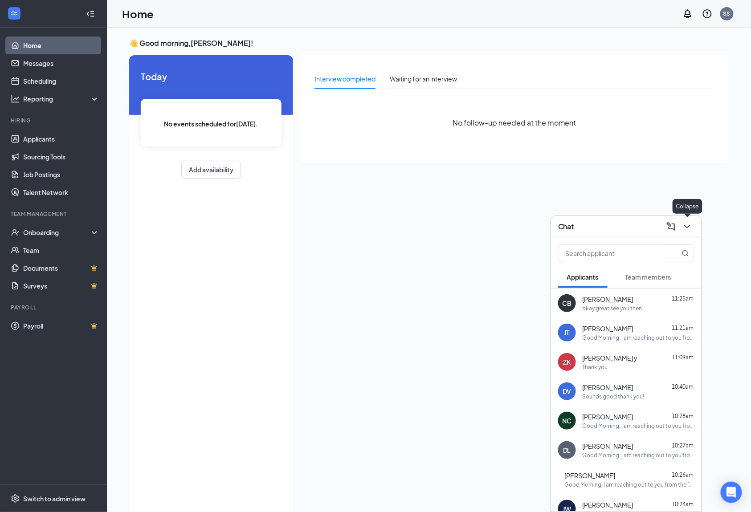
click at [689, 230] on icon "ChevronDown" at bounding box center [687, 226] width 11 height 11
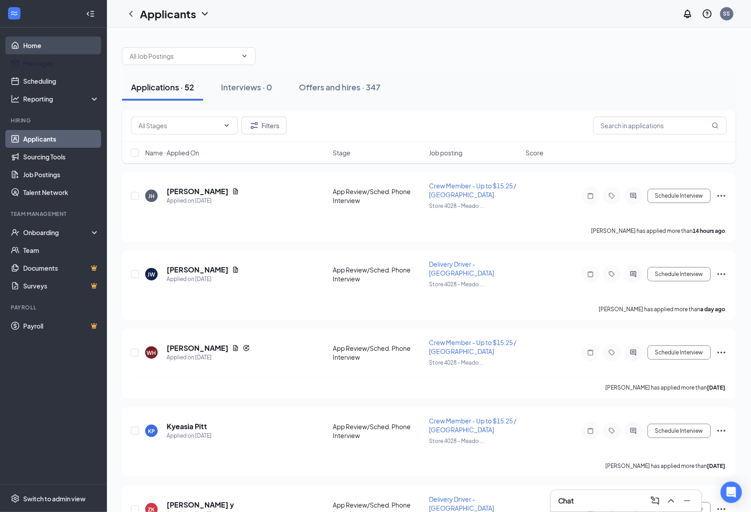
click at [23, 43] on link "Home" at bounding box center [61, 46] width 76 height 18
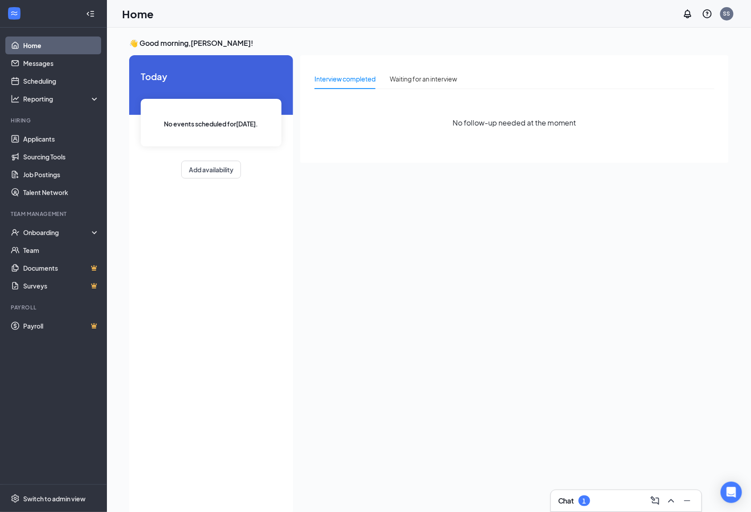
click at [670, 496] on icon "ChevronUp" at bounding box center [671, 501] width 11 height 11
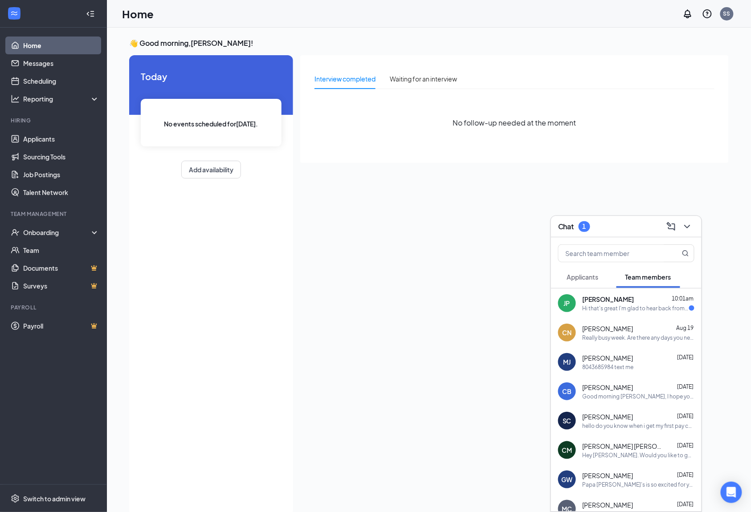
click at [605, 304] on div "Jordan Privett 10:01am Hi that's great I'm glad to hear back from you, I'm curi…" at bounding box center [639, 303] width 112 height 17
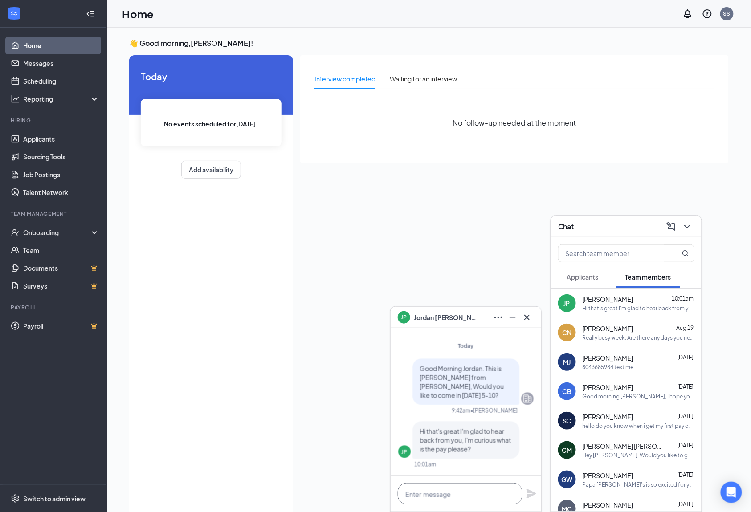
click at [461, 495] on textarea at bounding box center [460, 493] width 125 height 21
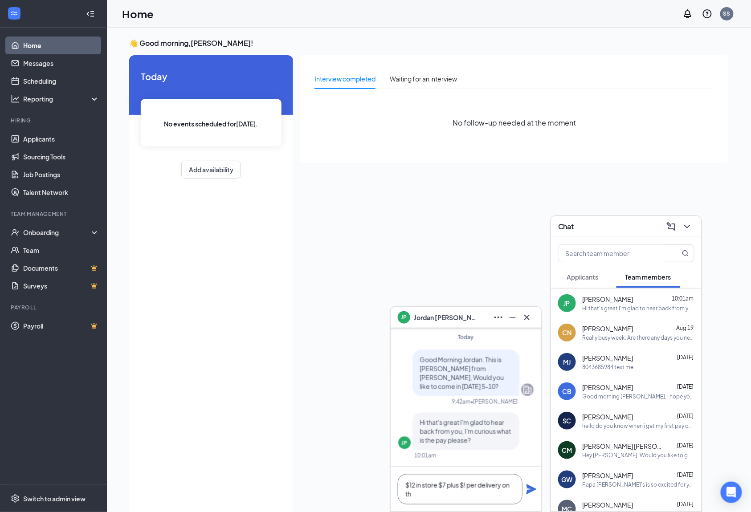
scroll to position [1, 0]
type textarea "$12 in store $7 plus $! per delivery on the road and your tips are paid daily"
click at [525, 486] on div "$12 in store $7 plus $! per delivery on the road and your tips are paid daily" at bounding box center [466, 489] width 151 height 45
click at [527, 488] on icon "Plane" at bounding box center [531, 490] width 10 height 10
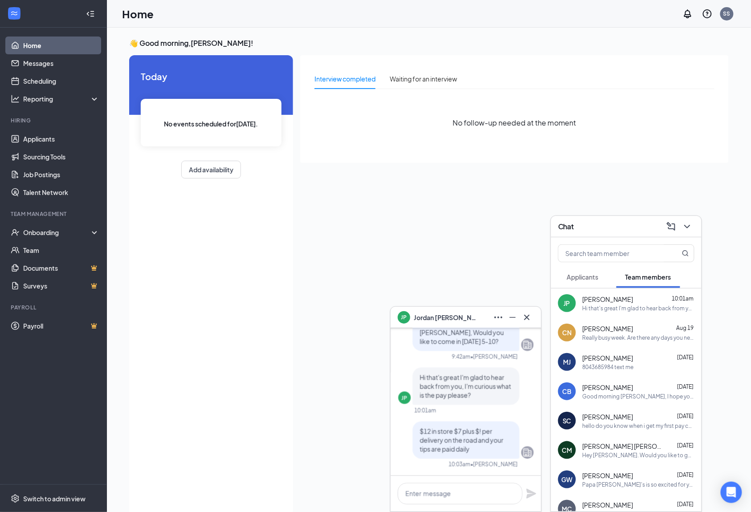
scroll to position [0, 0]
click at [63, 139] on link "Applicants" at bounding box center [61, 139] width 76 height 18
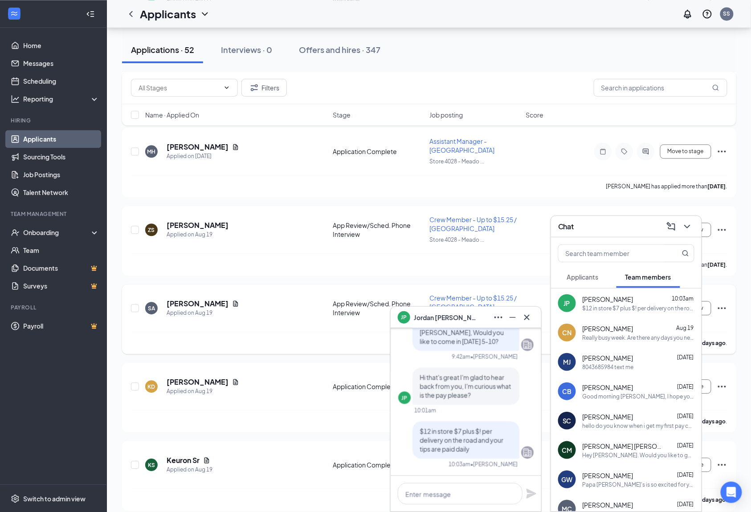
scroll to position [653, 0]
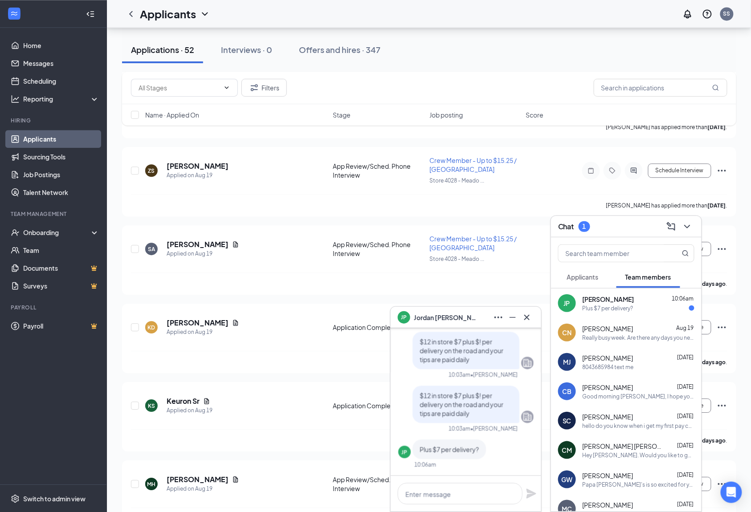
click at [610, 303] on span "Jordan Privett" at bounding box center [609, 299] width 52 height 9
click at [472, 491] on textarea at bounding box center [460, 493] width 125 height 21
type textarea "no $7 an hour plus $1 per delivery"
click at [527, 493] on icon "Plane" at bounding box center [531, 494] width 11 height 11
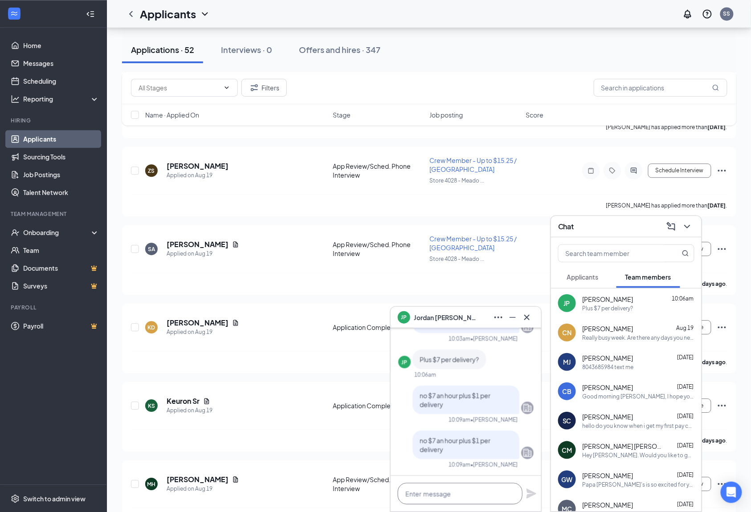
click at [444, 496] on textarea at bounding box center [460, 493] width 125 height 21
type textarea "so when you check out on deliveries it lowers your pay rate, all tips are paid …"
click at [528, 482] on icon "Plane" at bounding box center [531, 481] width 10 height 10
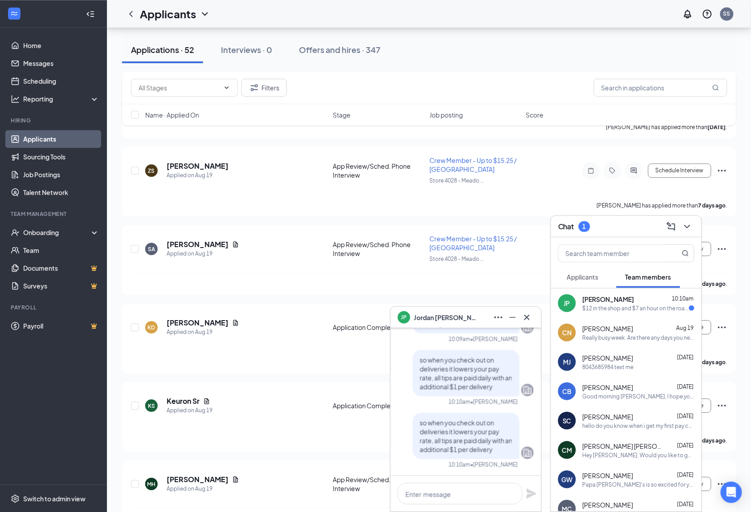
click at [622, 309] on div "$12 in the shop and $7 an hour on the road is too low pay I'm gonna have to pas…" at bounding box center [636, 309] width 106 height 8
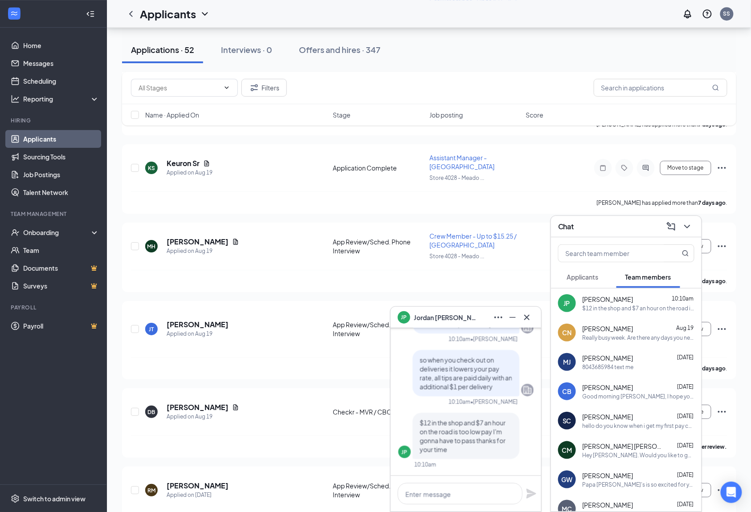
scroll to position [0, 0]
click at [463, 492] on textarea at bounding box center [460, 493] width 125 height 21
type textarea "o"
click at [528, 319] on icon "Cross" at bounding box center [526, 316] width 5 height 5
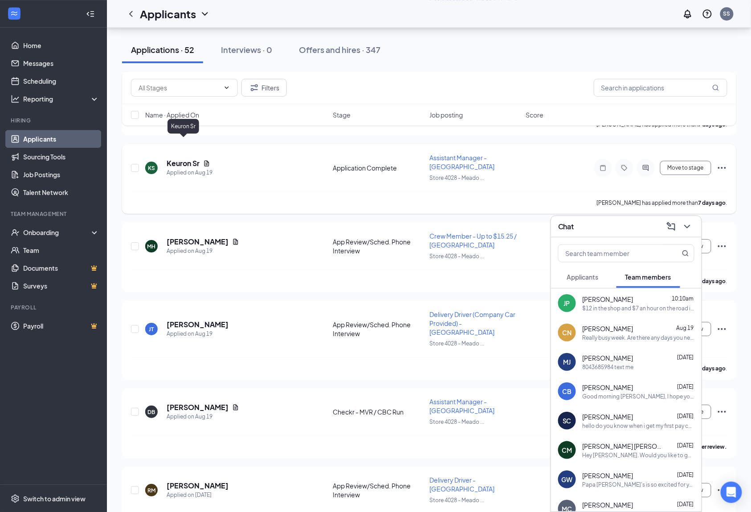
click at [176, 159] on h5 "Keuron Sr" at bounding box center [183, 164] width 33 height 10
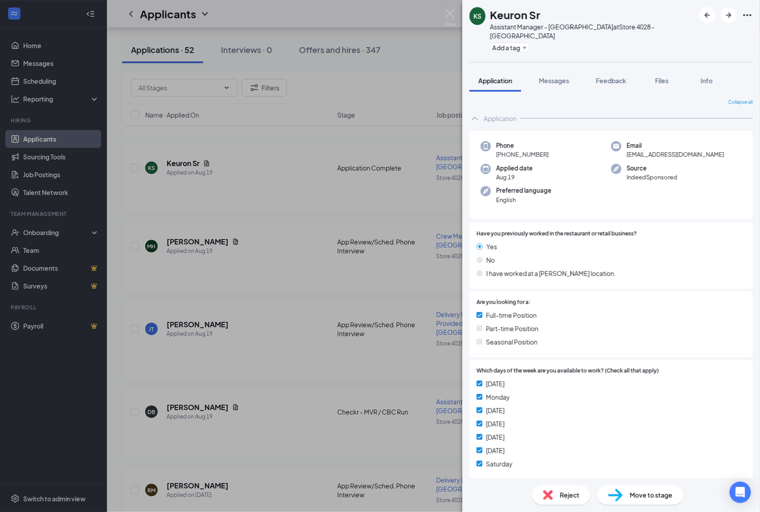
drag, startPoint x: 551, startPoint y: 143, endPoint x: 492, endPoint y: 142, distance: 59.3
click at [492, 142] on div "Phone +1 (804) 939-1555" at bounding box center [546, 150] width 130 height 18
click at [549, 150] on div "Phone +1 (804) 939-1555" at bounding box center [546, 150] width 130 height 18
drag, startPoint x: 549, startPoint y: 146, endPoint x: 501, endPoint y: 149, distance: 48.2
click at [501, 149] on div "Phone +1 (804) 939-1555" at bounding box center [546, 150] width 130 height 18
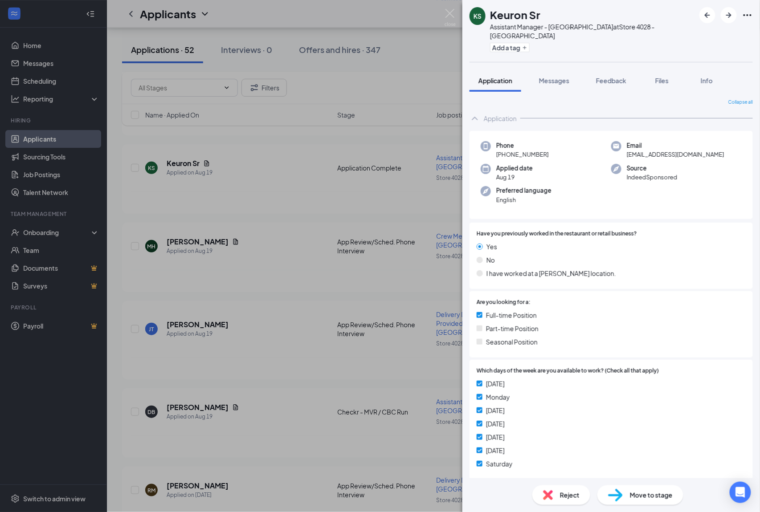
copy span "1 (804) 939-1555"
click at [451, 17] on img at bounding box center [449, 17] width 11 height 17
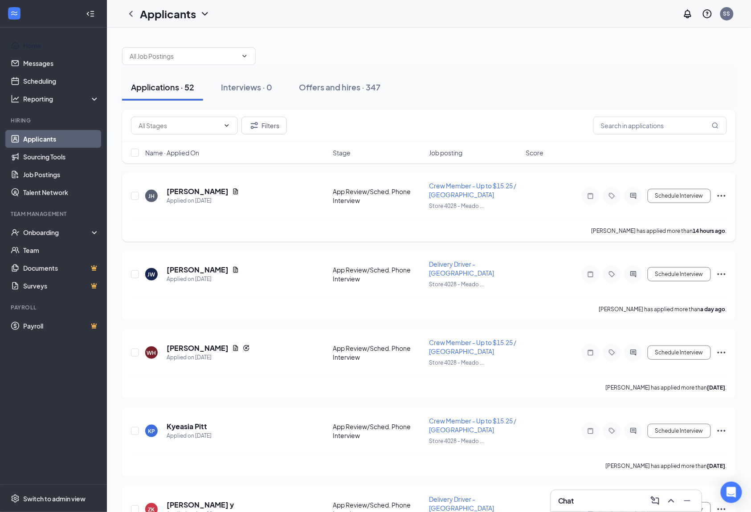
drag, startPoint x: 44, startPoint y: 47, endPoint x: 631, endPoint y: 198, distance: 606.1
click at [44, 47] on link "Home" at bounding box center [61, 46] width 76 height 18
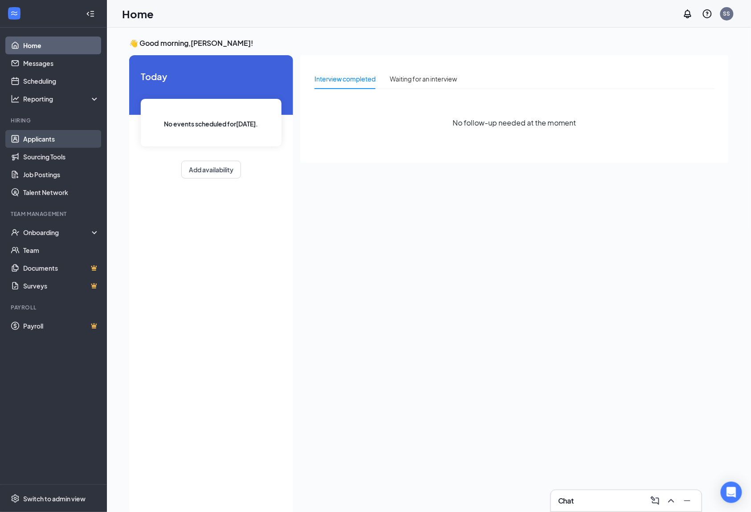
click at [45, 135] on link "Applicants" at bounding box center [61, 139] width 76 height 18
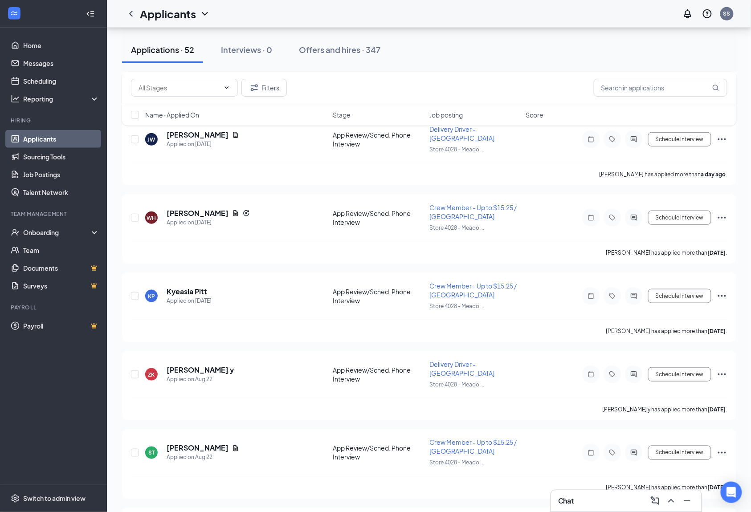
scroll to position [237, 0]
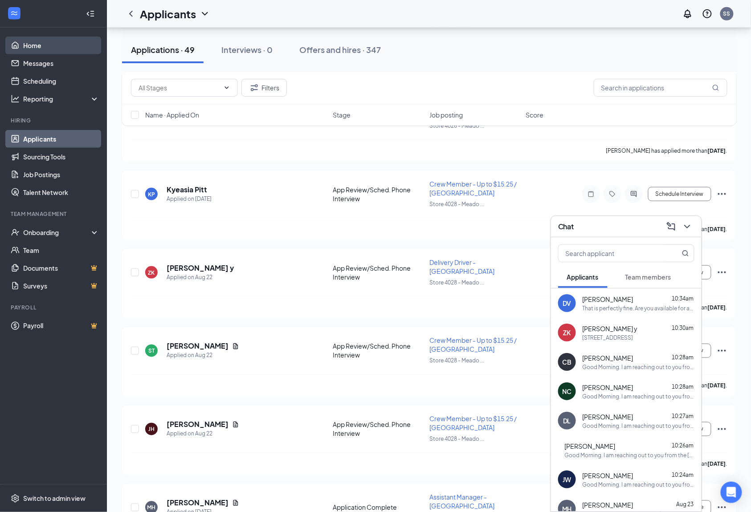
click at [23, 44] on link "Home" at bounding box center [61, 46] width 76 height 18
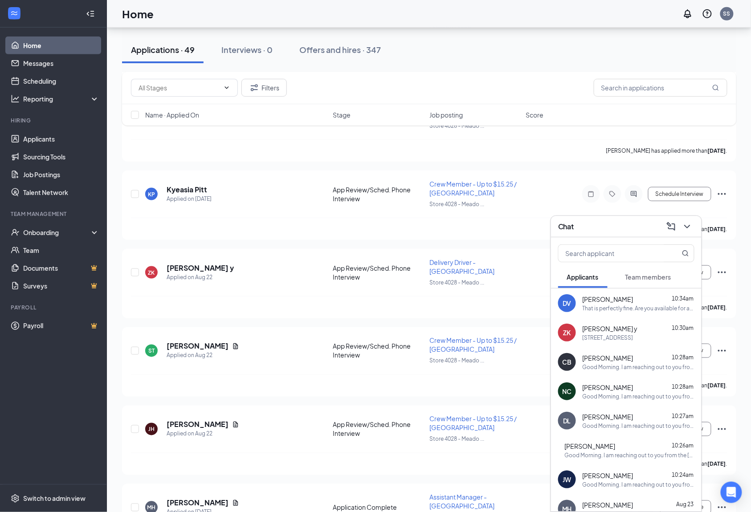
scroll to position [19, 0]
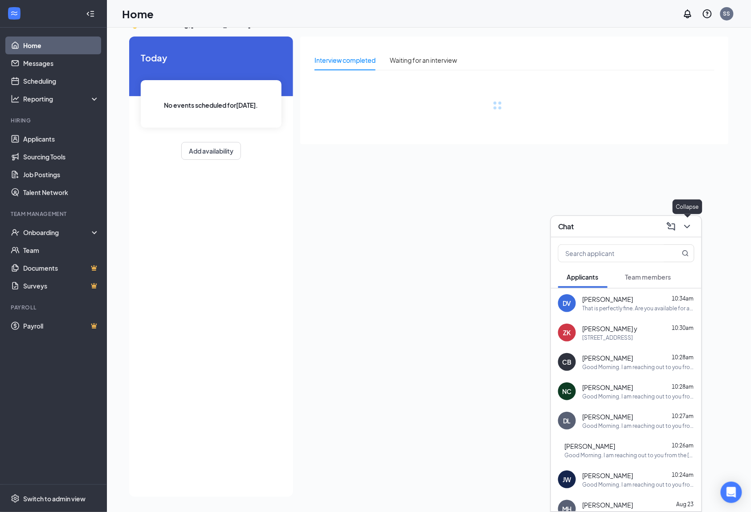
click at [688, 227] on icon "ChevronDown" at bounding box center [687, 227] width 6 height 4
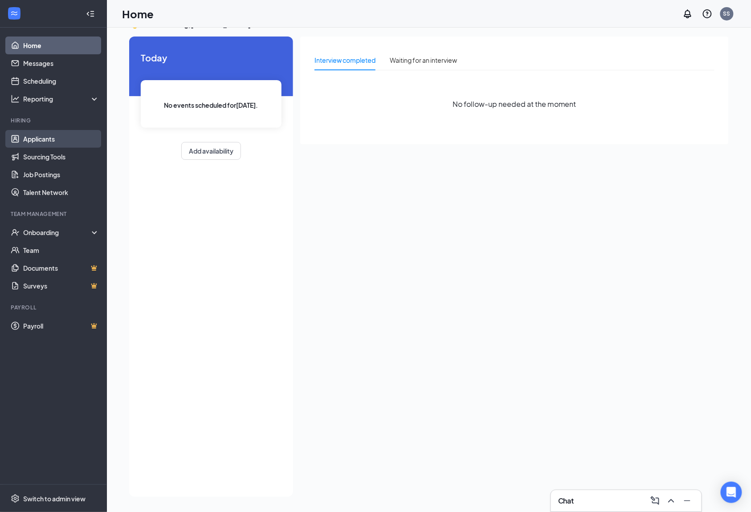
click at [61, 139] on link "Applicants" at bounding box center [61, 139] width 76 height 18
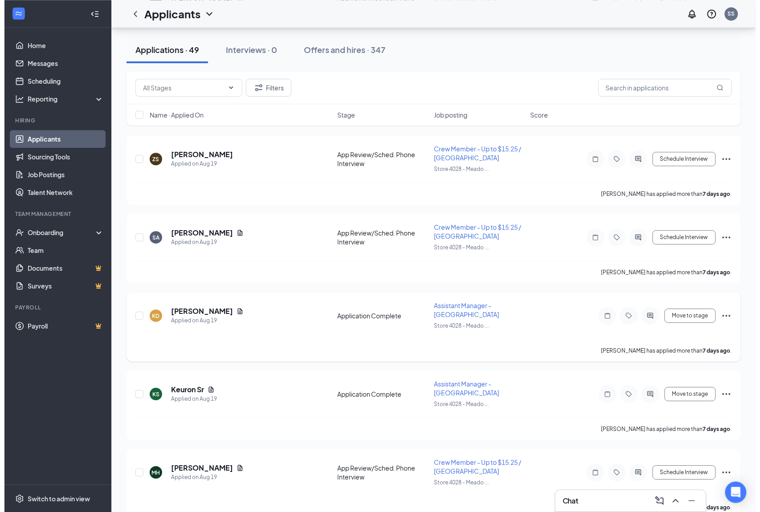
scroll to position [672, 0]
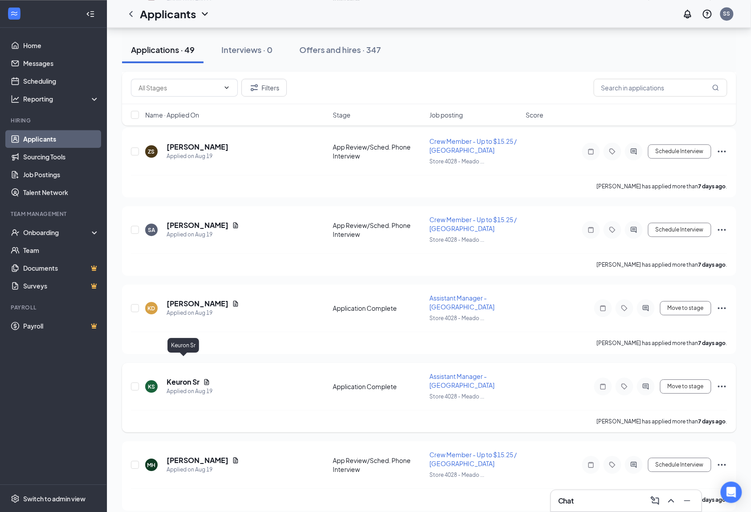
click at [173, 377] on h5 "Keuron Sr" at bounding box center [183, 382] width 33 height 10
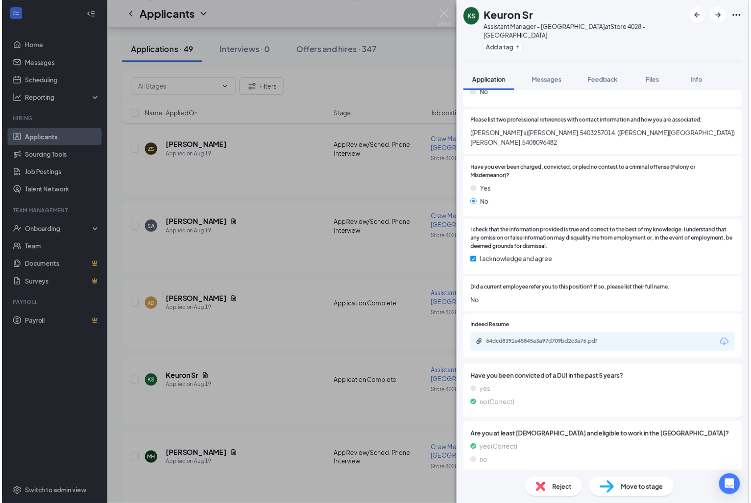
scroll to position [652, 0]
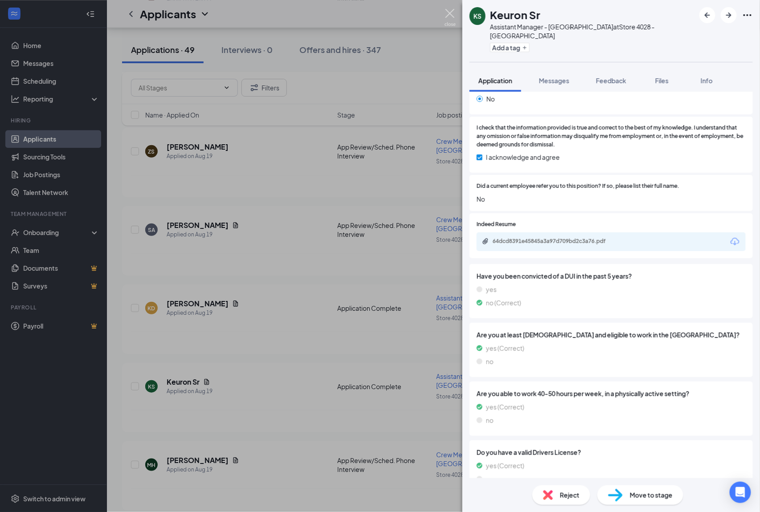
click at [445, 15] on img at bounding box center [449, 17] width 11 height 17
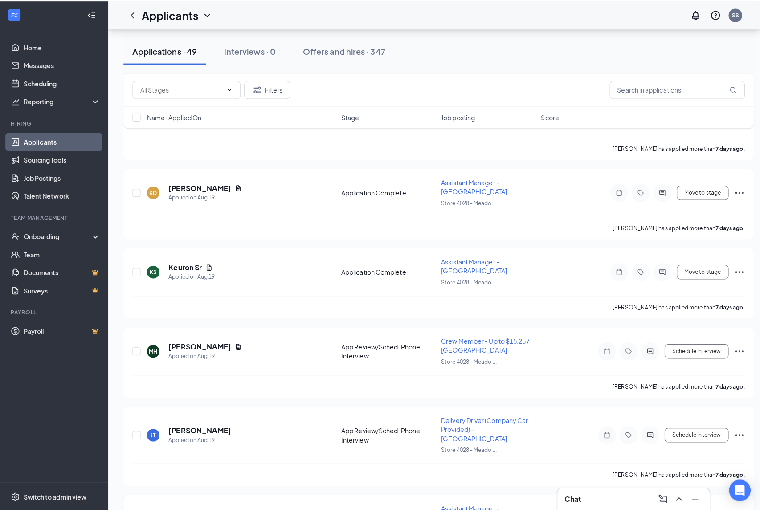
scroll to position [969, 0]
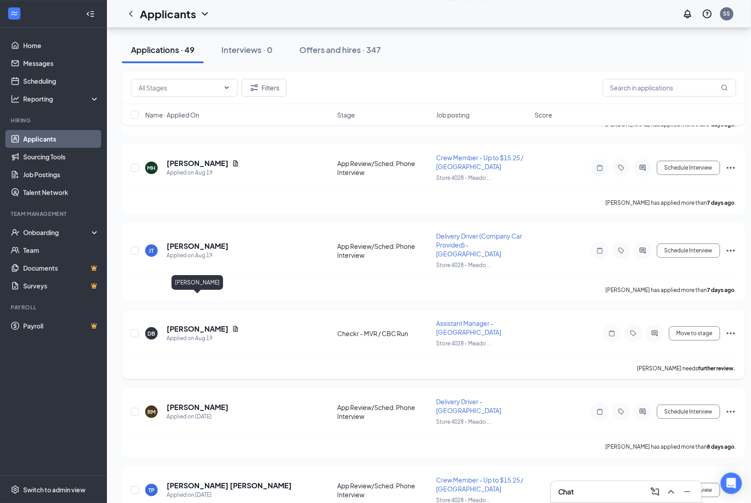
click at [200, 324] on h5 "[PERSON_NAME]" at bounding box center [198, 329] width 62 height 10
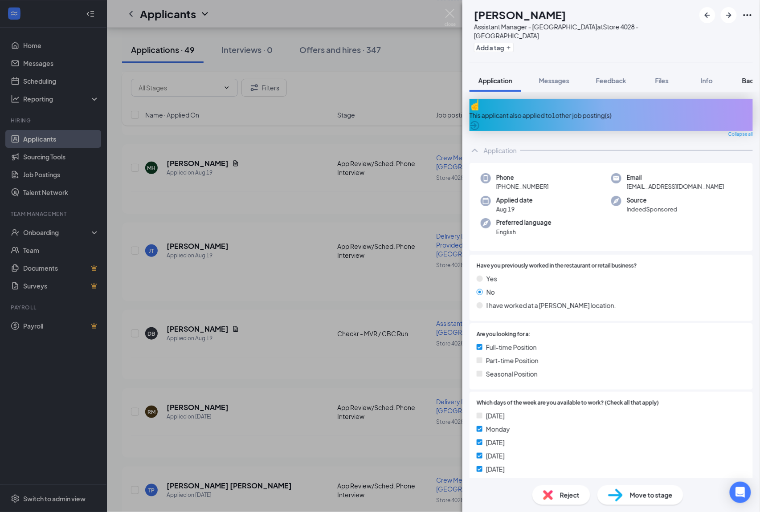
click at [749, 76] on div "Background" at bounding box center [760, 80] width 37 height 9
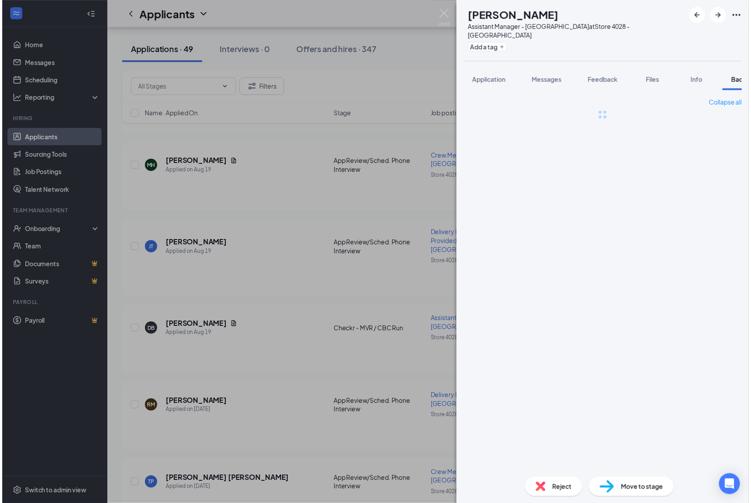
scroll to position [0, 36]
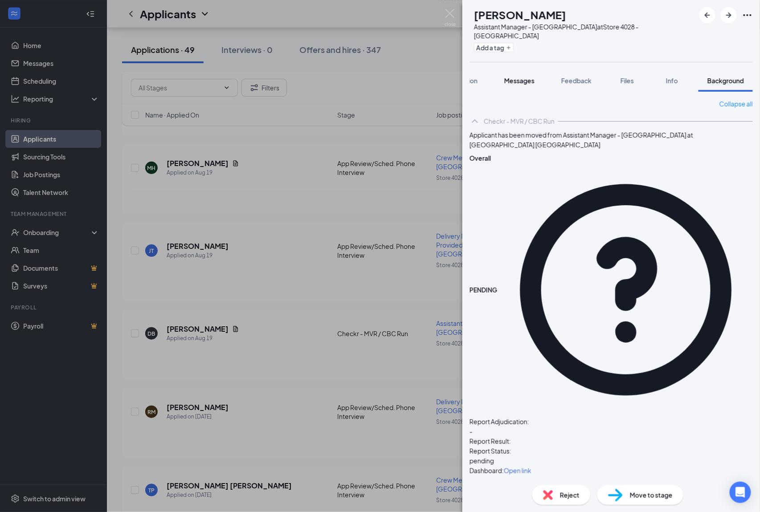
click at [452, 13] on img at bounding box center [449, 17] width 11 height 17
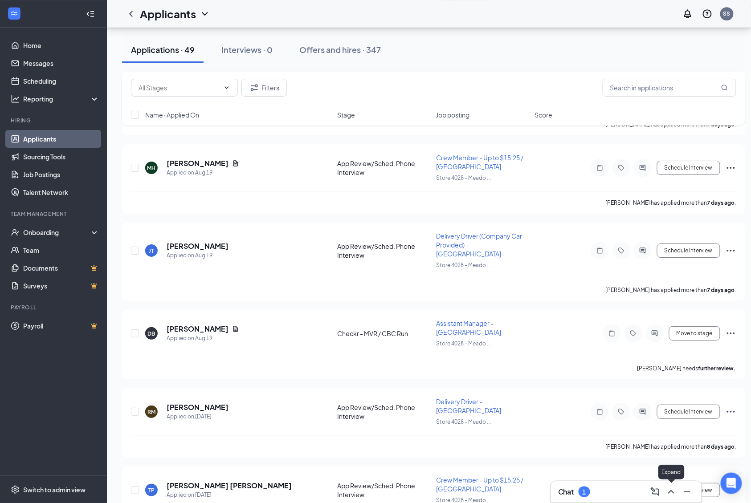
click at [673, 491] on icon "ChevronUp" at bounding box center [671, 492] width 11 height 11
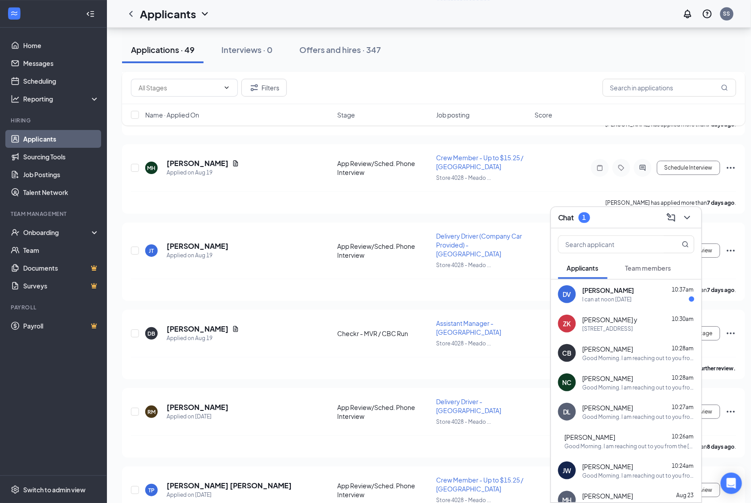
click at [613, 296] on div "I can at noon today" at bounding box center [607, 300] width 49 height 8
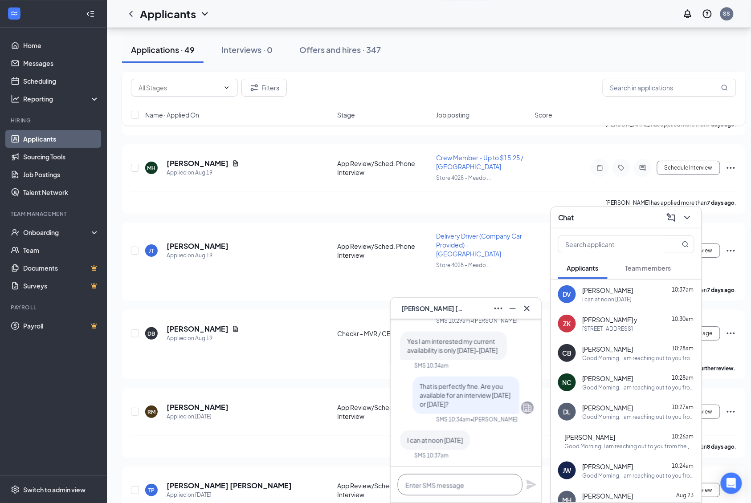
click at [462, 488] on textarea at bounding box center [460, 484] width 125 height 21
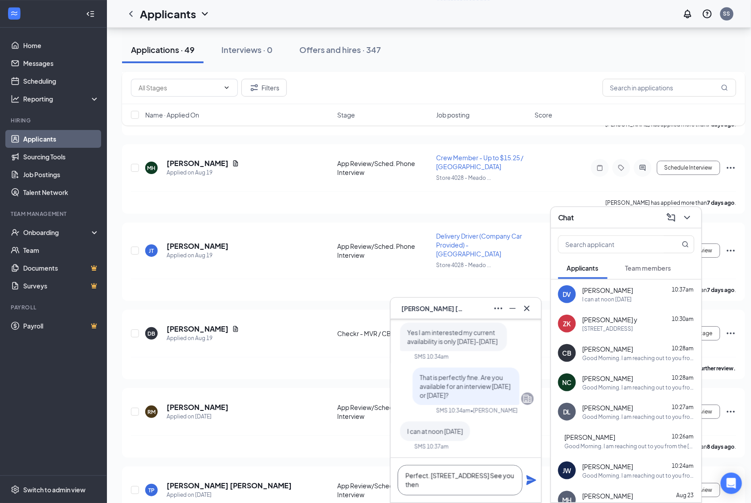
type textarea "Perfect. 4052 Meadowdale Blvd. See you then"
click at [534, 481] on icon "Plane" at bounding box center [531, 481] width 10 height 10
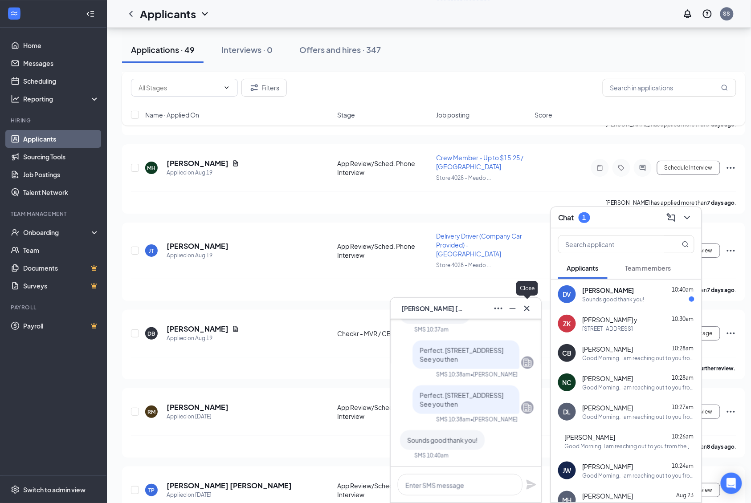
click at [531, 313] on icon "Cross" at bounding box center [527, 308] width 11 height 11
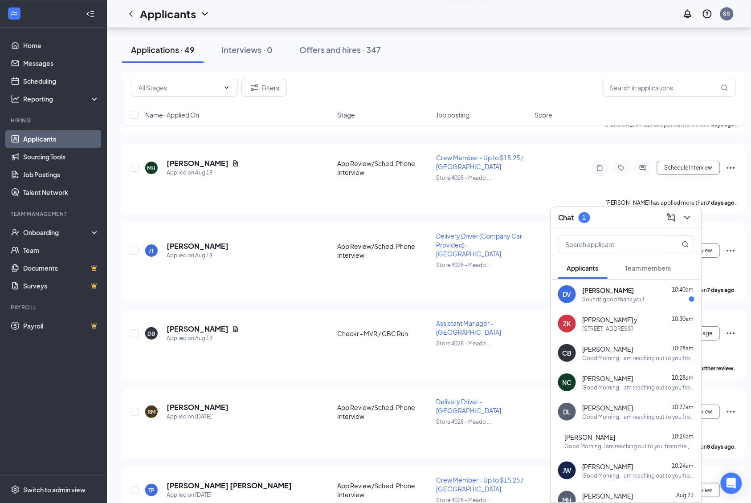
click at [617, 287] on span "[PERSON_NAME]" at bounding box center [609, 290] width 52 height 9
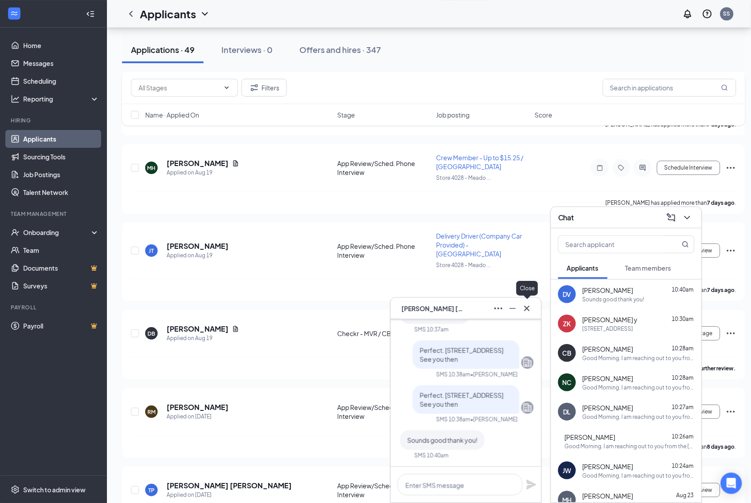
click at [530, 314] on icon "Cross" at bounding box center [527, 308] width 11 height 11
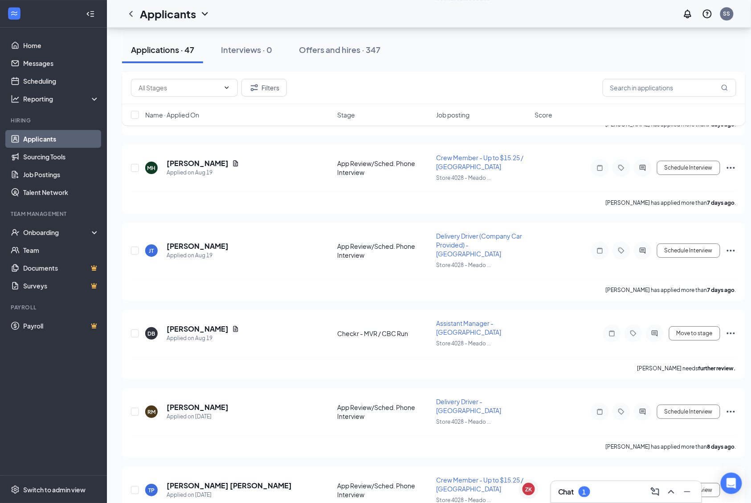
click at [676, 487] on icon "ChevronUp" at bounding box center [671, 492] width 11 height 11
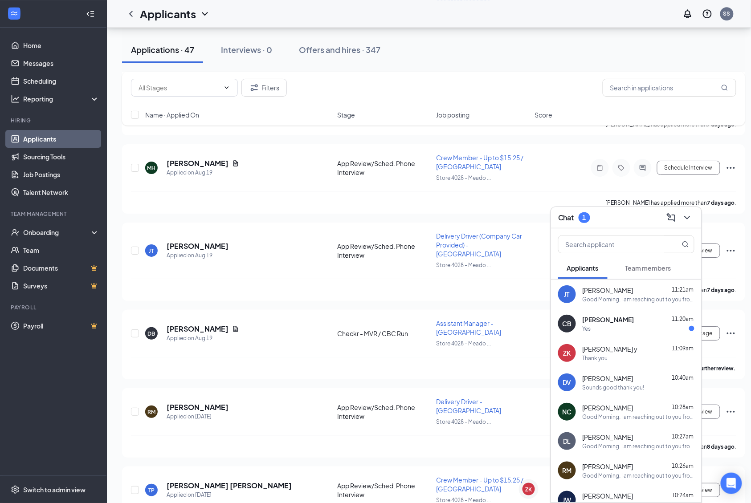
click at [645, 324] on div "Collin Burnette 11:20am" at bounding box center [639, 319] width 112 height 9
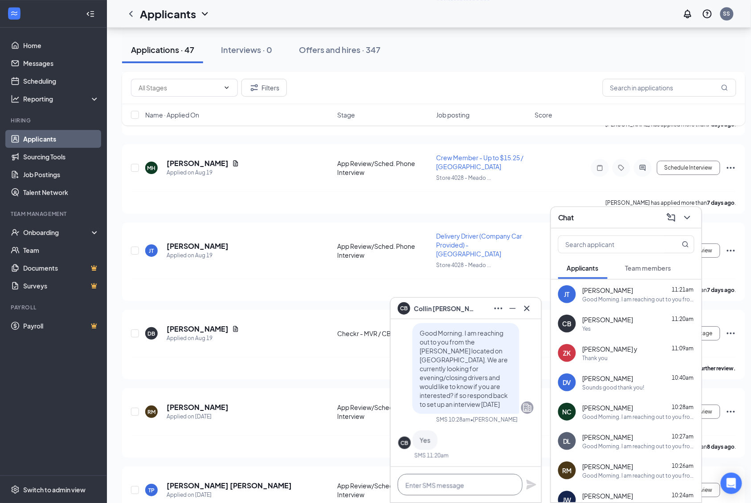
click at [425, 483] on textarea at bounding box center [460, 484] width 125 height 21
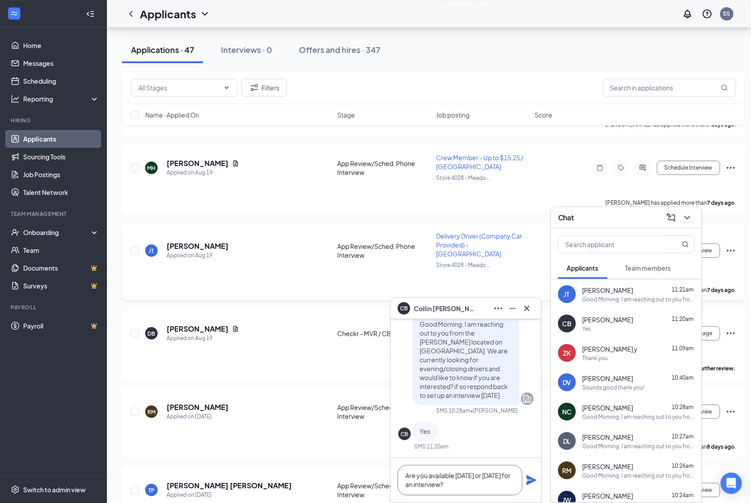
scroll to position [0, 0]
type textarea "Are you available [DATE] or [DATE] for an interview?"
click at [533, 480] on icon "Plane" at bounding box center [531, 481] width 10 height 10
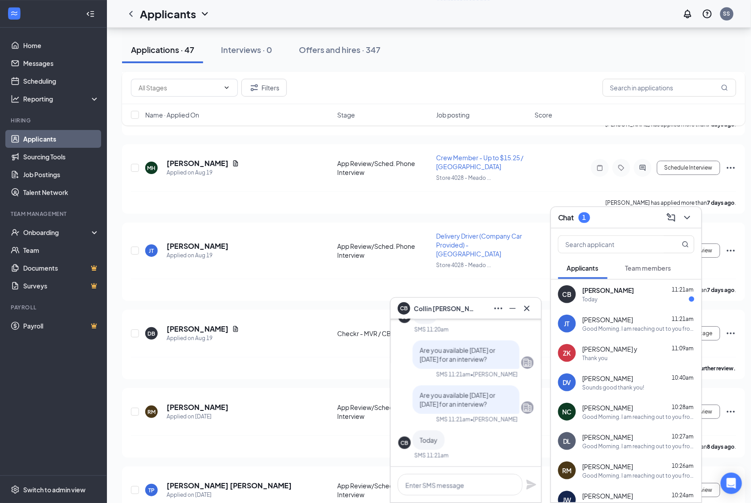
click at [590, 293] on span "[PERSON_NAME]" at bounding box center [609, 290] width 52 height 9
click at [438, 492] on textarea at bounding box center [460, 484] width 125 height 21
type textarea "Can you come by the store at 1pm?"
click at [532, 483] on icon "Plane" at bounding box center [531, 485] width 10 height 10
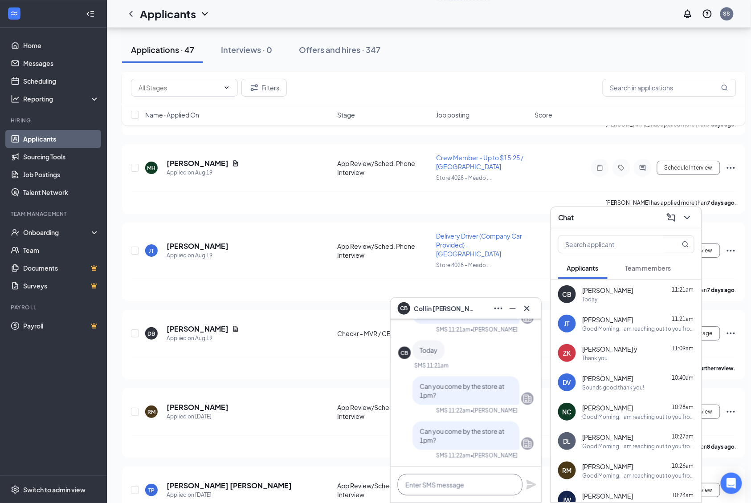
click at [455, 487] on textarea at bounding box center [460, 484] width 125 height 21
type textarea "[STREET_ADDRESS]"
click at [534, 486] on icon "Plane" at bounding box center [531, 485] width 10 height 10
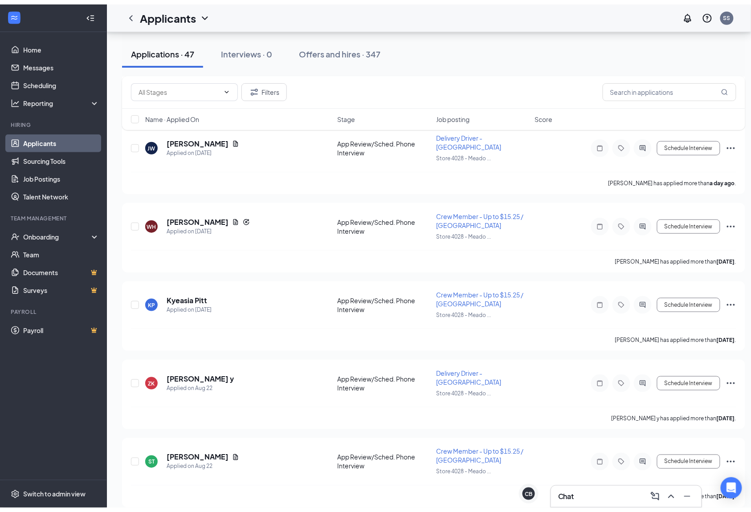
scroll to position [0, 0]
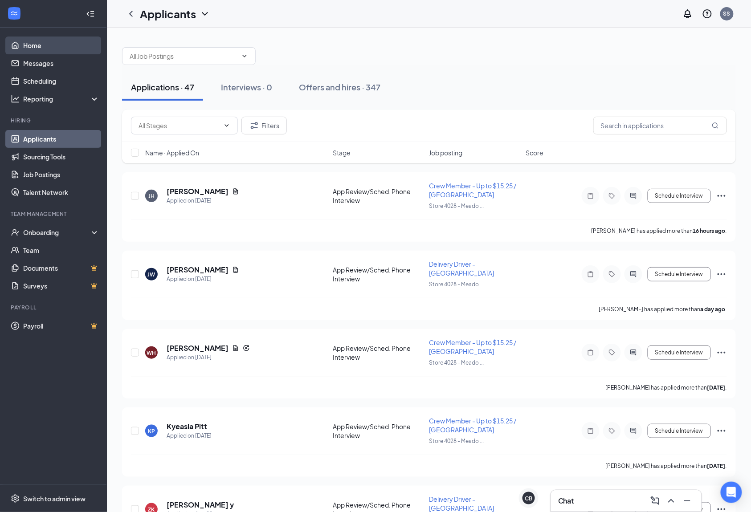
click at [32, 47] on link "Home" at bounding box center [61, 46] width 76 height 18
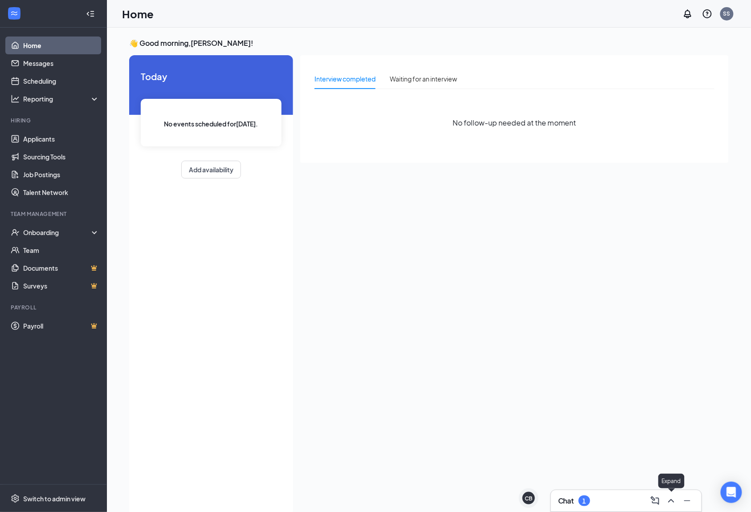
click at [665, 501] on button at bounding box center [671, 501] width 14 height 14
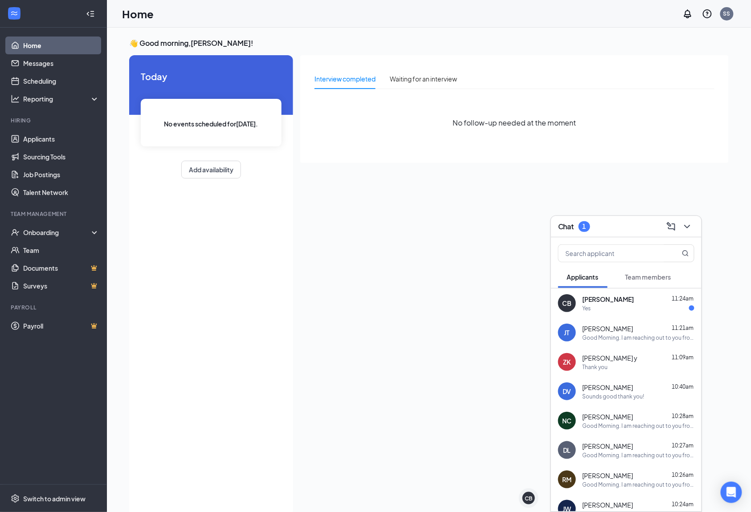
click at [621, 305] on div "Yes" at bounding box center [639, 309] width 112 height 8
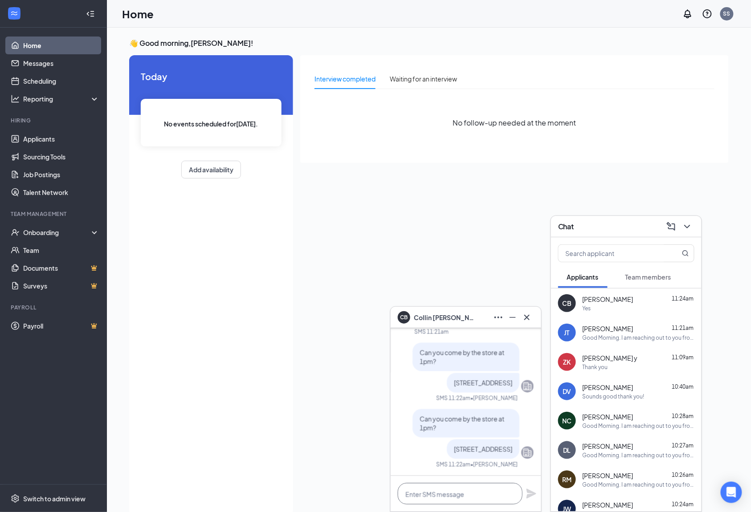
click at [440, 498] on textarea at bounding box center [460, 493] width 125 height 21
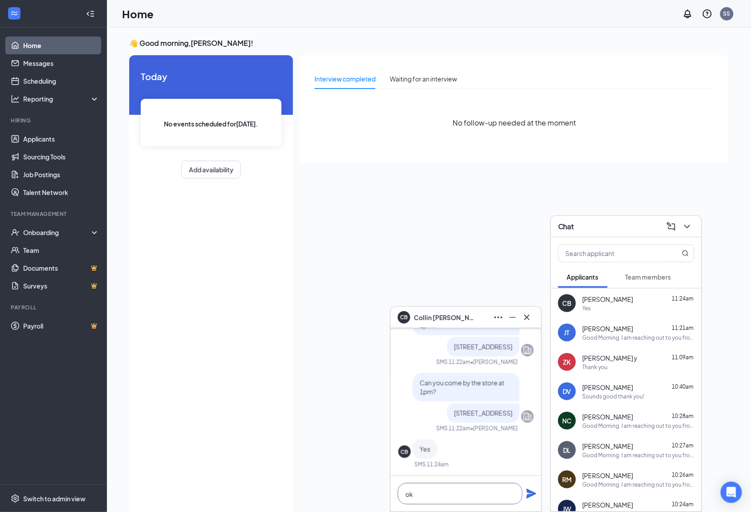
scroll to position [0, 0]
type textarea "okay great see you then"
click at [530, 501] on div "okay great see you then" at bounding box center [466, 494] width 151 height 36
click at [532, 495] on icon "Plane" at bounding box center [531, 494] width 10 height 10
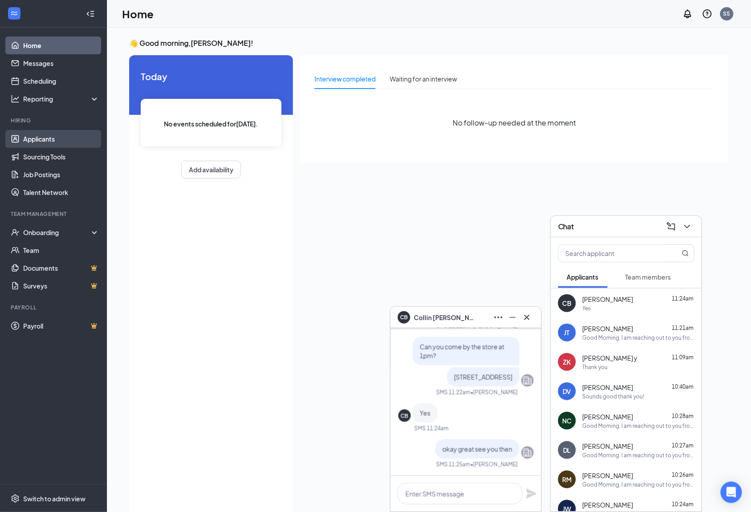
click at [55, 135] on link "Applicants" at bounding box center [61, 139] width 76 height 18
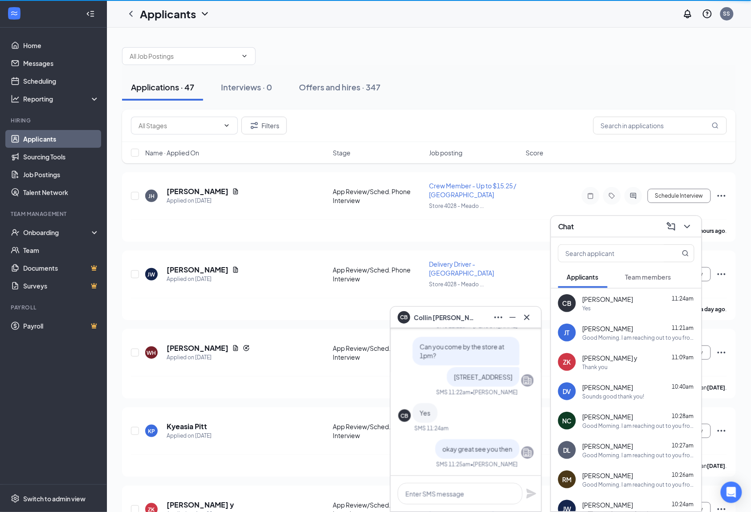
click at [526, 319] on icon "Cross" at bounding box center [527, 317] width 11 height 11
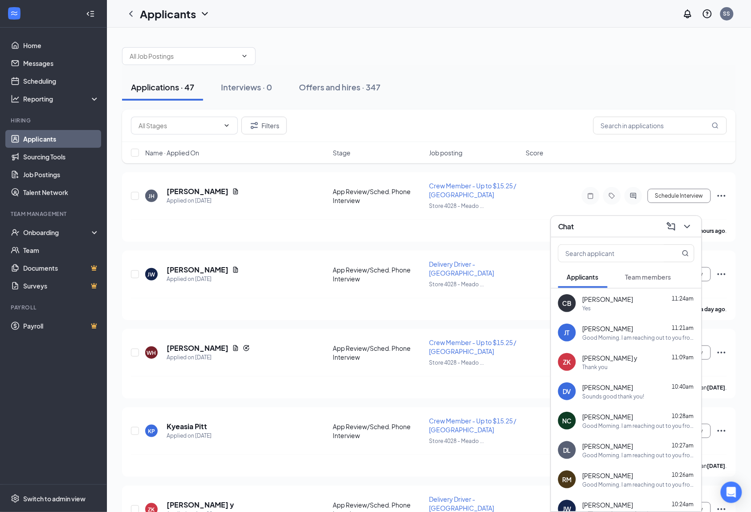
click at [688, 223] on icon "ChevronDown" at bounding box center [687, 226] width 11 height 11
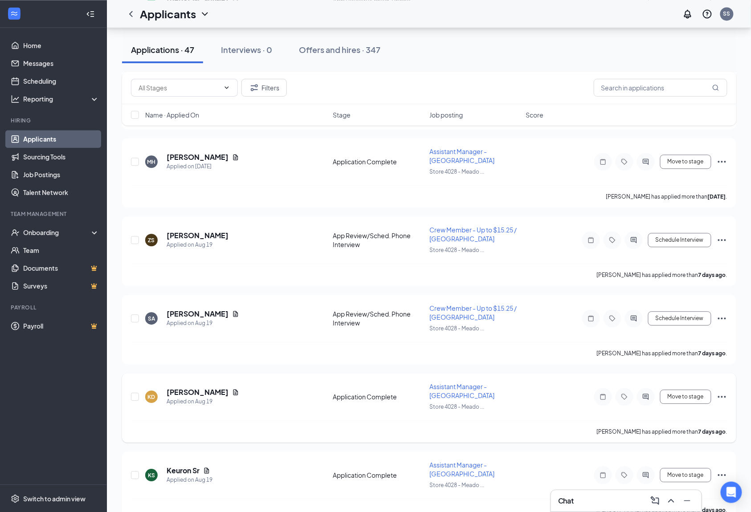
scroll to position [594, 0]
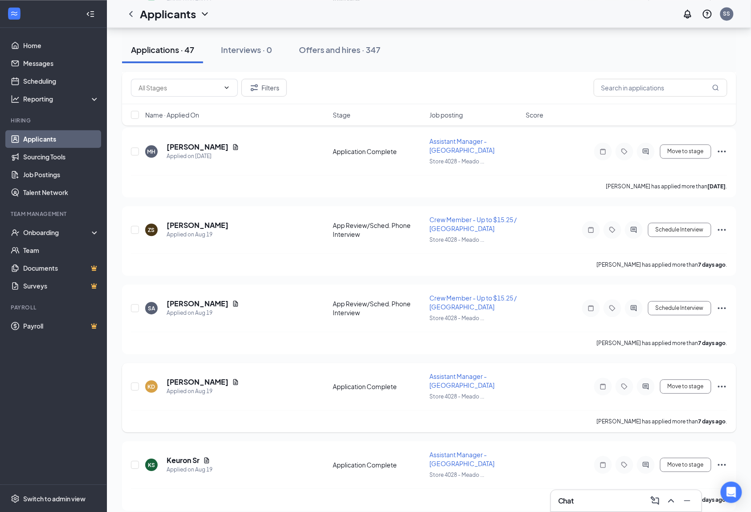
click at [721, 386] on icon "Ellipses" at bounding box center [722, 387] width 8 height 2
click at [664, 497] on p "Reject" at bounding box center [681, 496] width 77 height 9
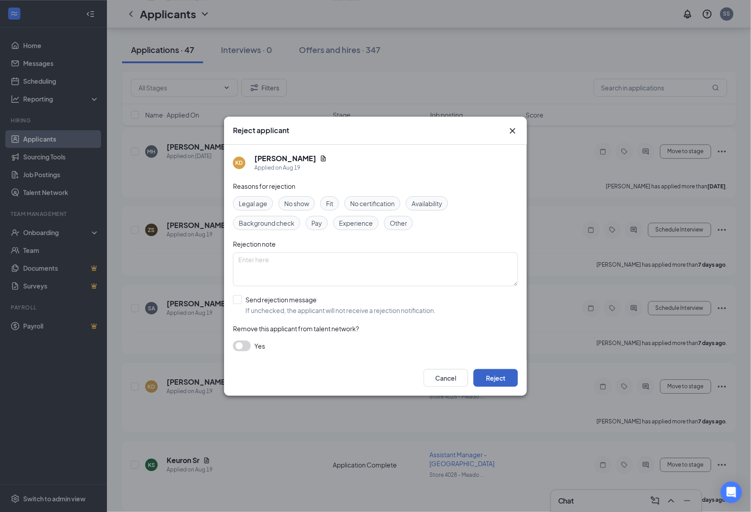
click at [501, 378] on button "Reject" at bounding box center [495, 378] width 45 height 18
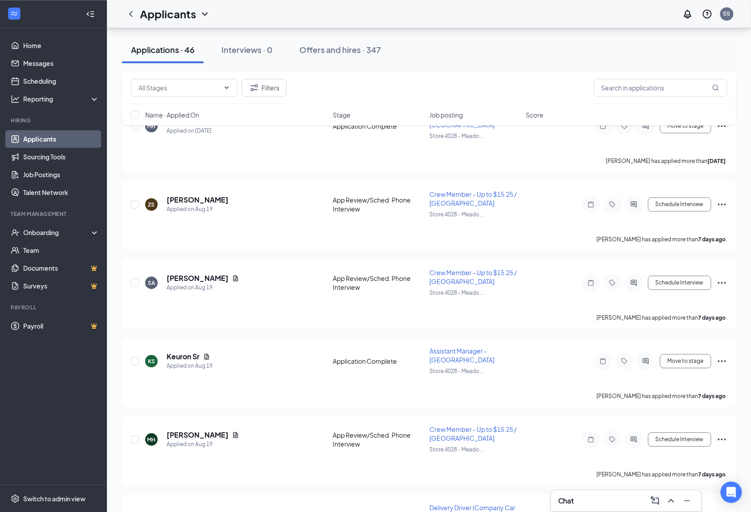
scroll to position [416, 0]
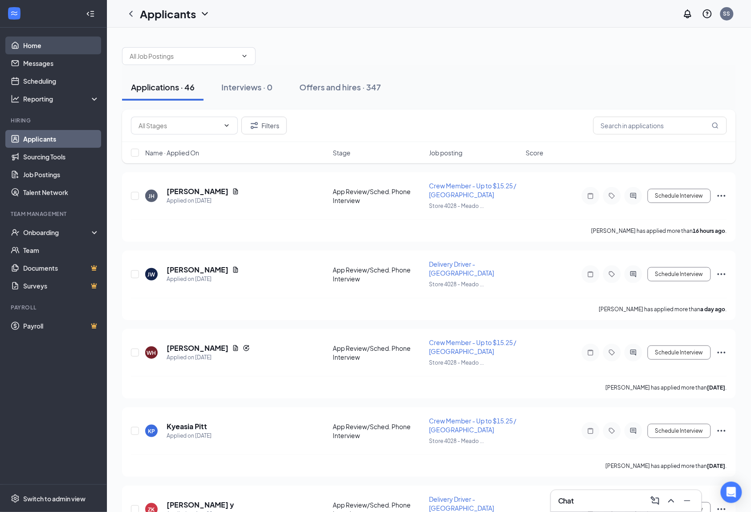
click at [41, 41] on link "Home" at bounding box center [61, 46] width 76 height 18
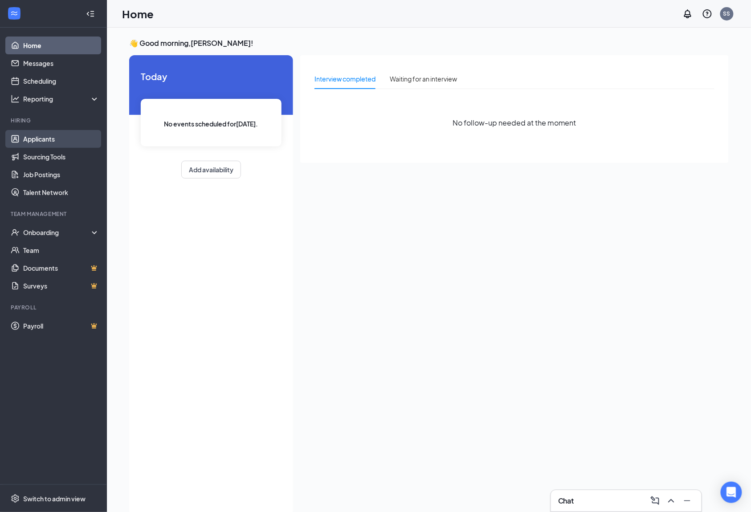
click at [41, 136] on link "Applicants" at bounding box center [61, 139] width 76 height 18
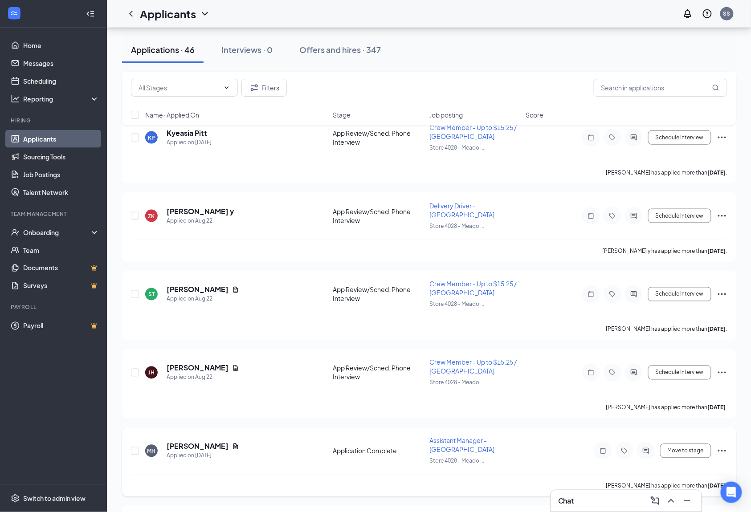
scroll to position [297, 0]
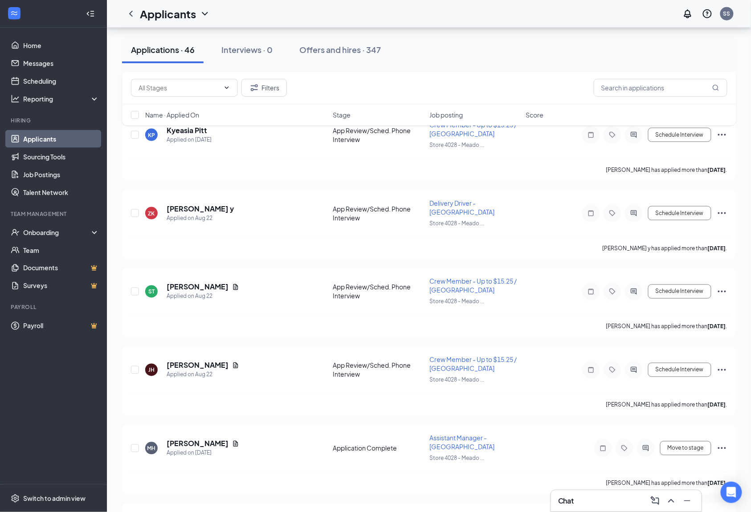
click at [672, 505] on icon "ChevronUp" at bounding box center [671, 501] width 11 height 11
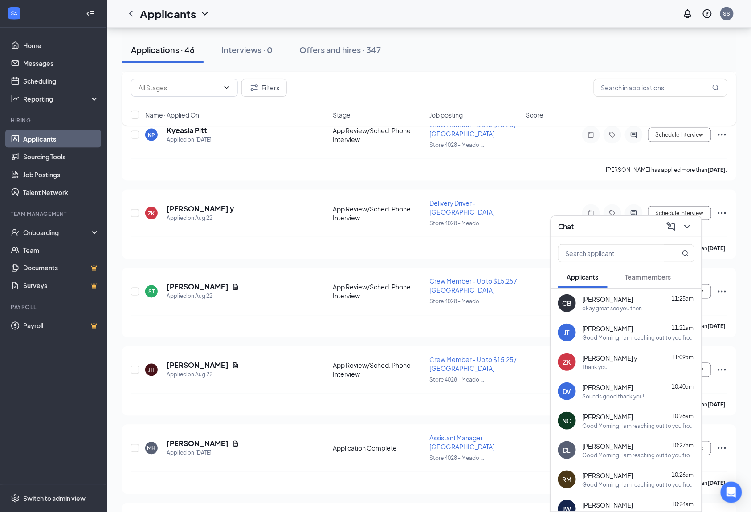
click at [636, 306] on div "okay great see you then" at bounding box center [613, 309] width 60 height 8
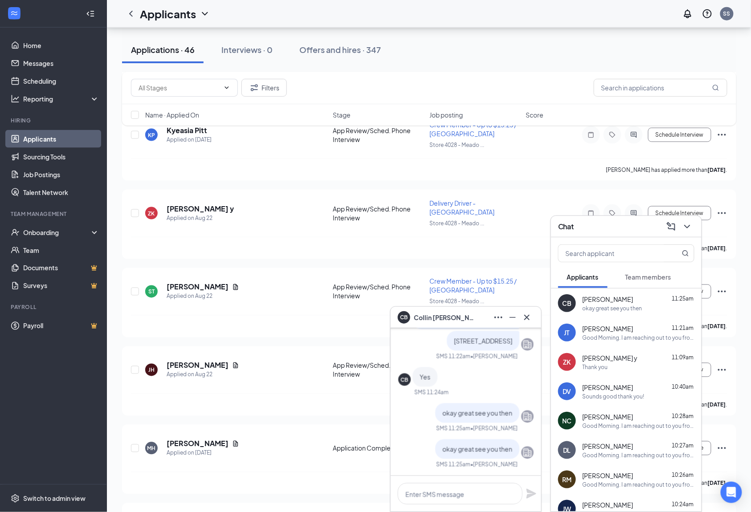
scroll to position [-59, 0]
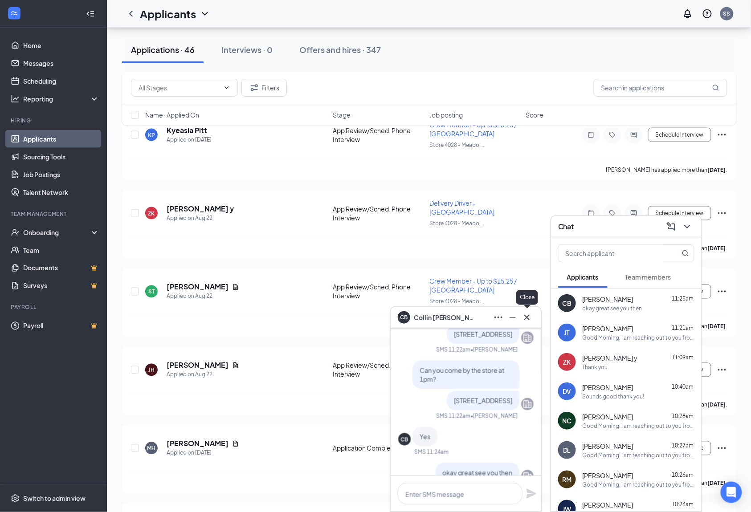
click at [528, 316] on icon "Cross" at bounding box center [526, 316] width 5 height 5
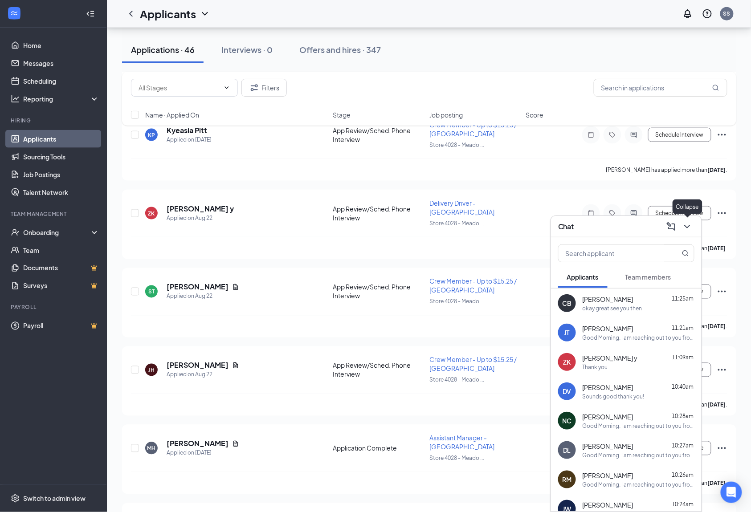
click at [686, 227] on icon "ChevronDown" at bounding box center [687, 226] width 11 height 11
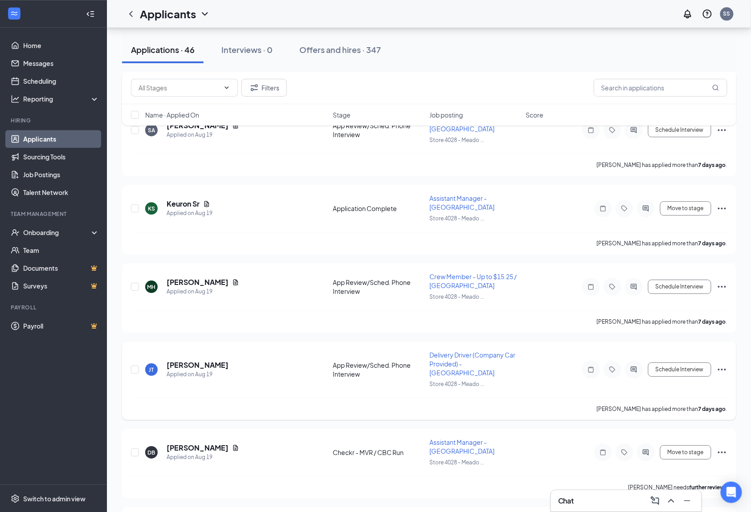
scroll to position [831, 0]
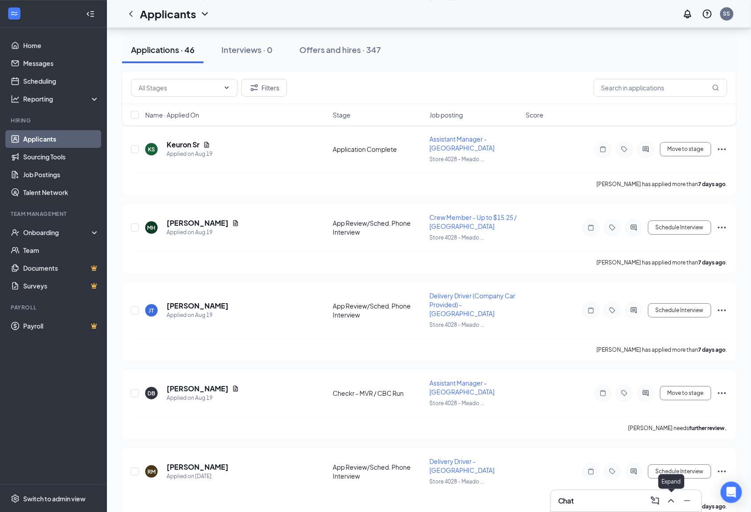
click at [672, 498] on icon "ChevronUp" at bounding box center [671, 501] width 11 height 11
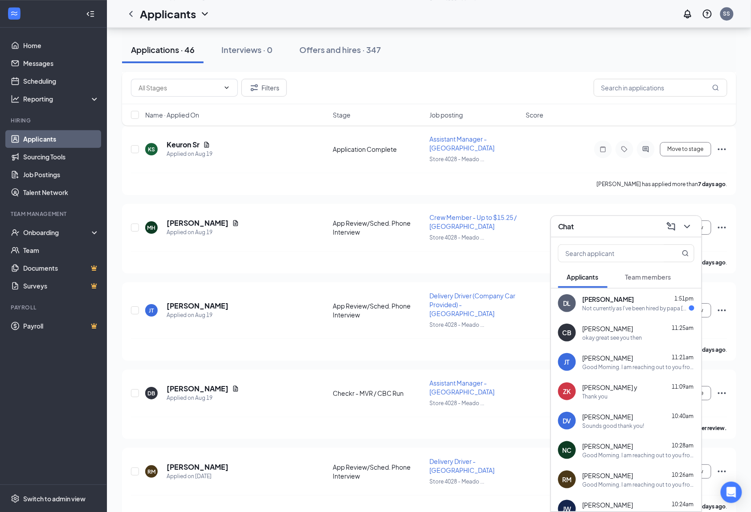
click at [663, 297] on div "[PERSON_NAME] 1:51pm" at bounding box center [639, 299] width 112 height 9
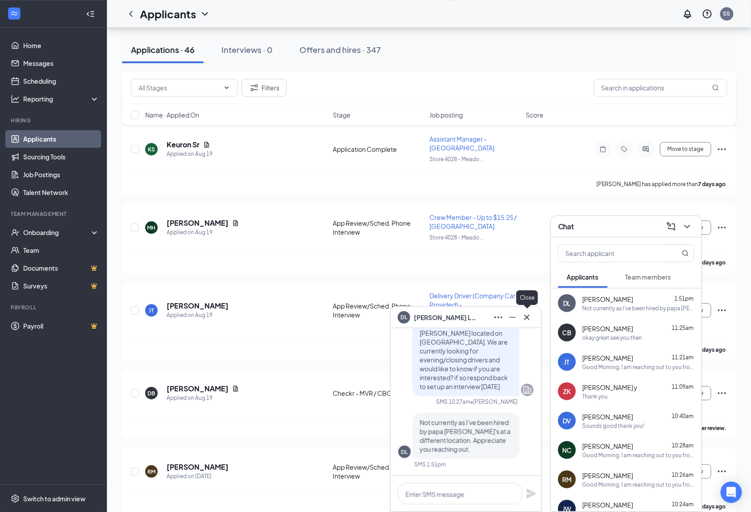
click at [525, 319] on icon "Cross" at bounding box center [526, 316] width 5 height 5
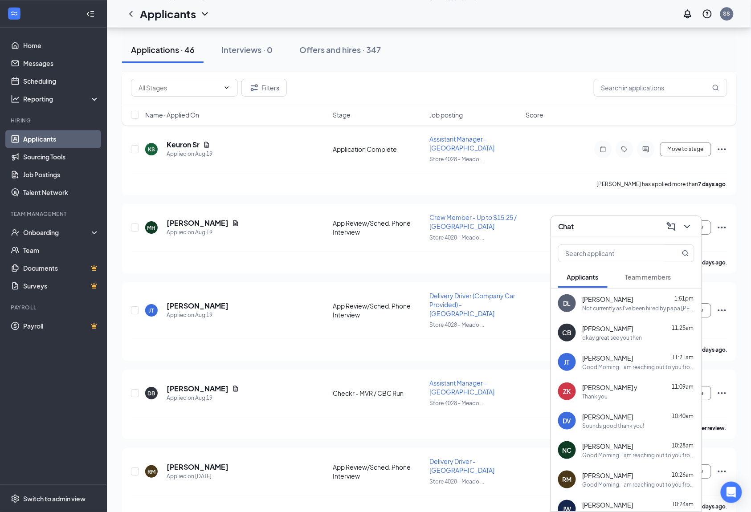
click at [687, 227] on icon "ChevronDown" at bounding box center [687, 226] width 11 height 11
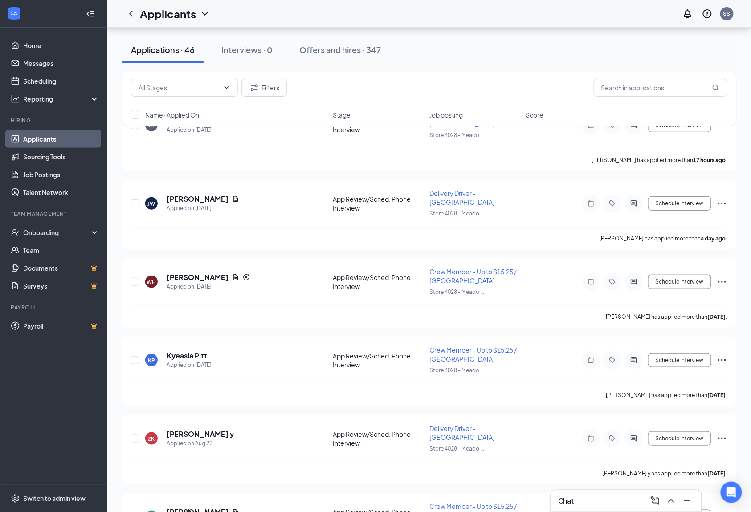
scroll to position [0, 0]
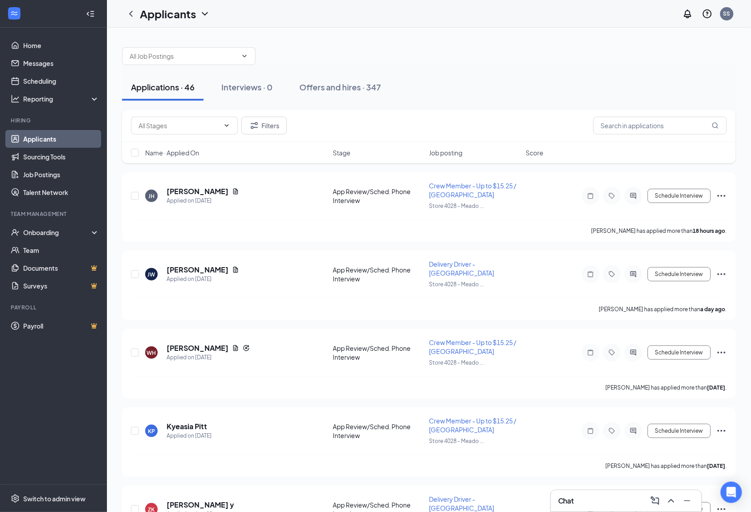
click at [670, 503] on icon "ChevronUp" at bounding box center [671, 501] width 11 height 11
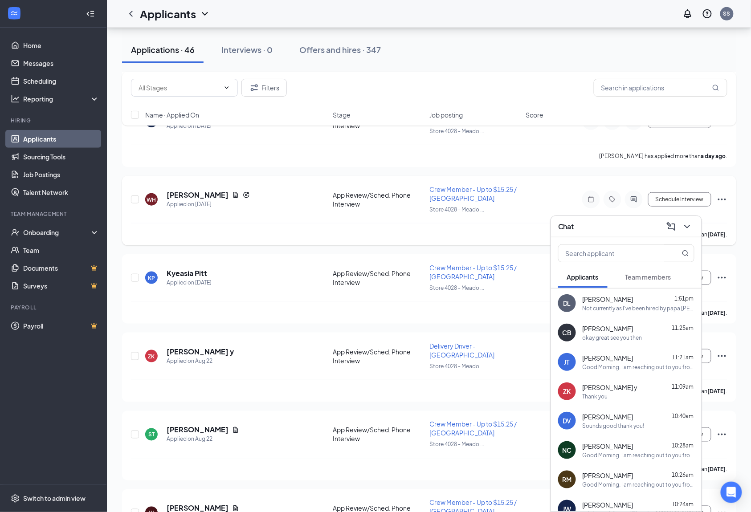
scroll to position [178, 0]
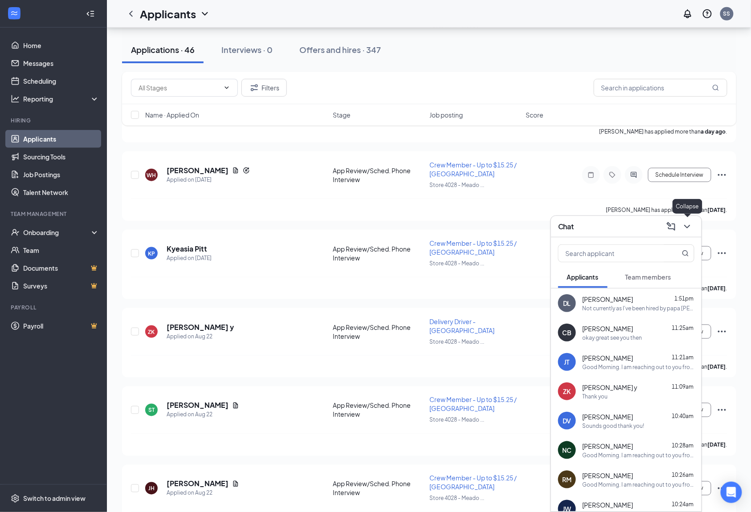
click at [692, 221] on icon "ChevronDown" at bounding box center [687, 226] width 11 height 11
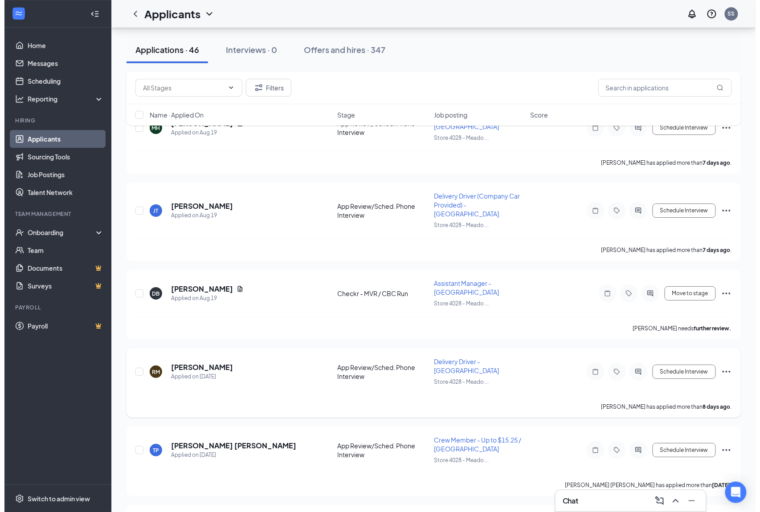
scroll to position [950, 0]
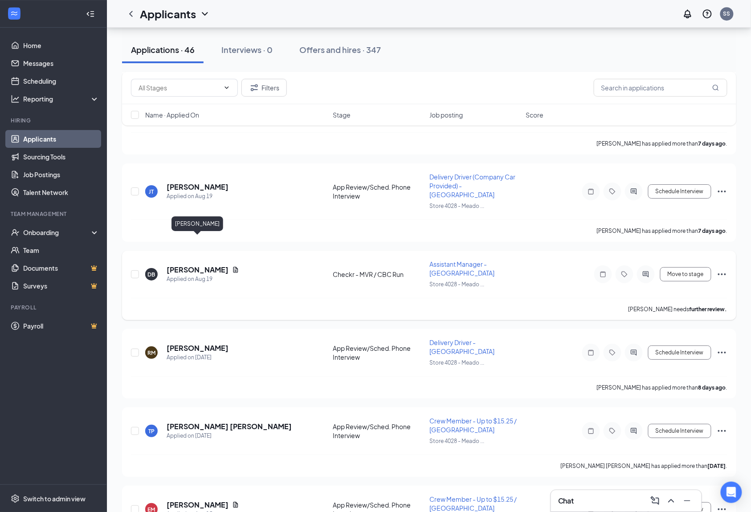
click at [192, 265] on h5 "[PERSON_NAME]" at bounding box center [198, 270] width 62 height 10
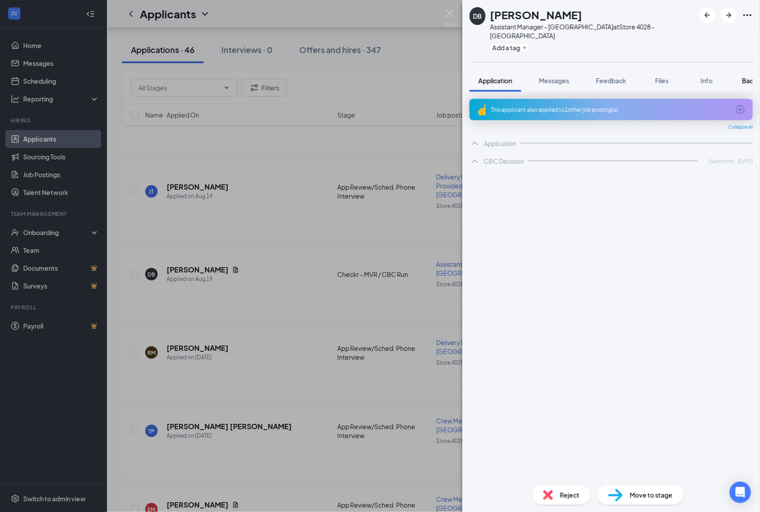
click at [746, 77] on span "Background" at bounding box center [760, 81] width 37 height 8
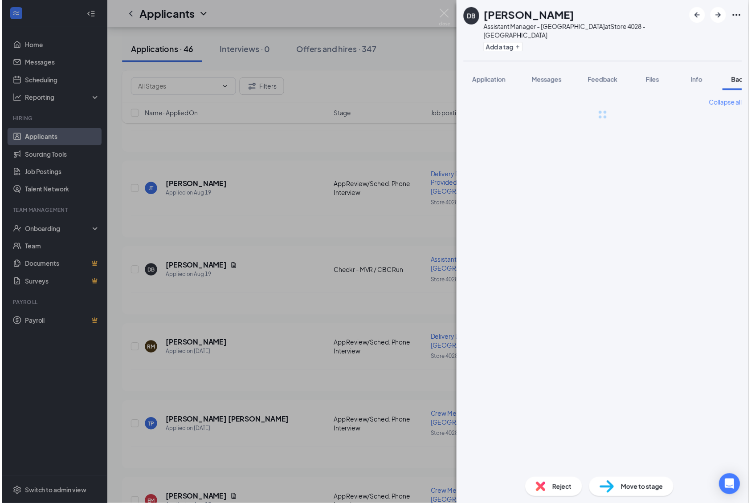
scroll to position [0, 36]
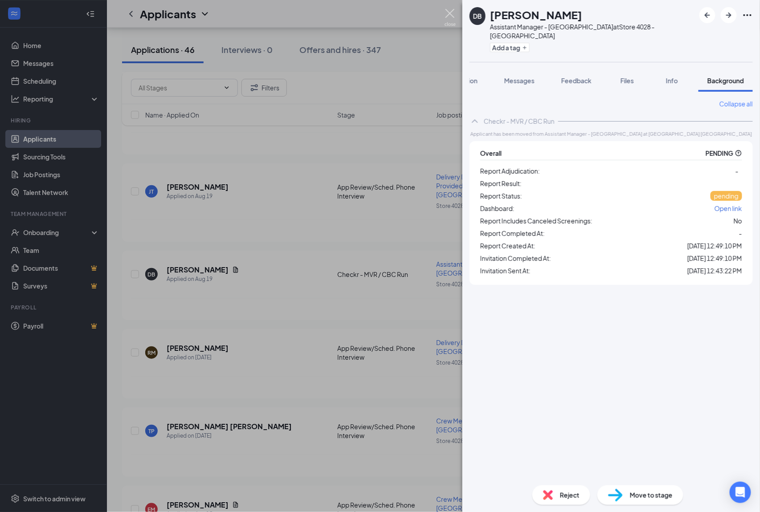
click at [439, 4] on div "DB [PERSON_NAME] Assistant Manager - [GEOGRAPHIC_DATA] at Store 4028 - [GEOGRAP…" at bounding box center [380, 256] width 760 height 512
click at [446, 15] on img at bounding box center [449, 17] width 11 height 17
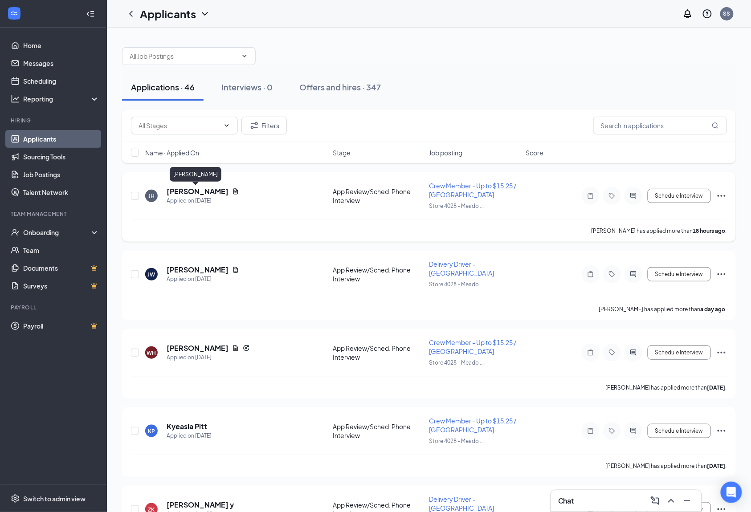
click at [179, 189] on h5 "[PERSON_NAME]" at bounding box center [198, 192] width 62 height 10
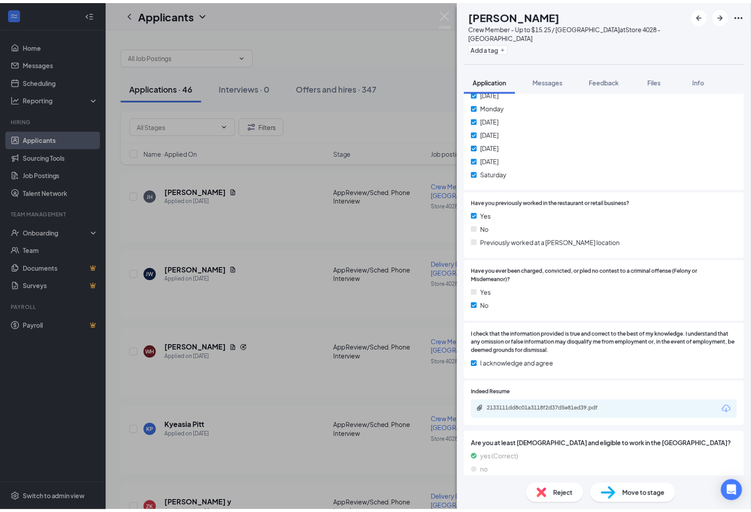
scroll to position [178, 0]
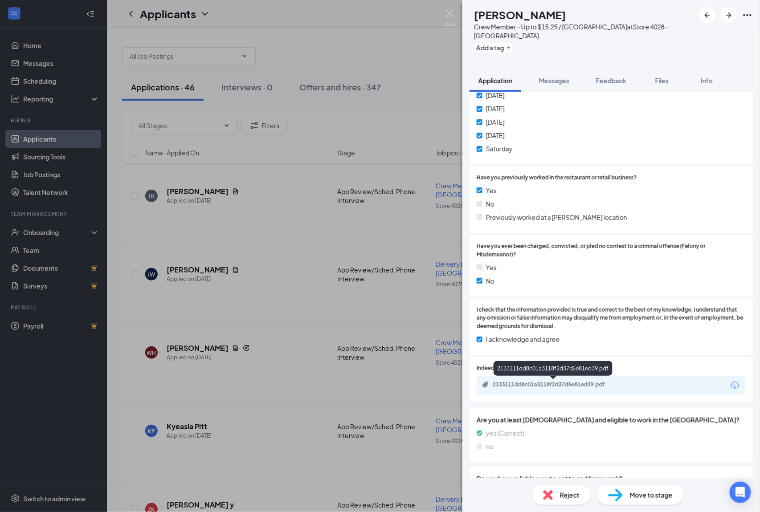
click at [586, 387] on div "2133111dd8c01a3118f2d37d5e81ed39.pdf" at bounding box center [555, 384] width 125 height 7
click at [444, 14] on img at bounding box center [449, 17] width 11 height 17
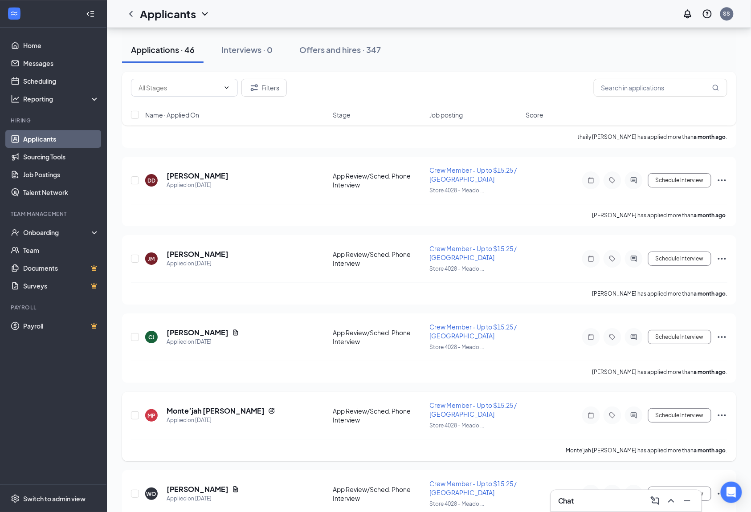
scroll to position [3181, 0]
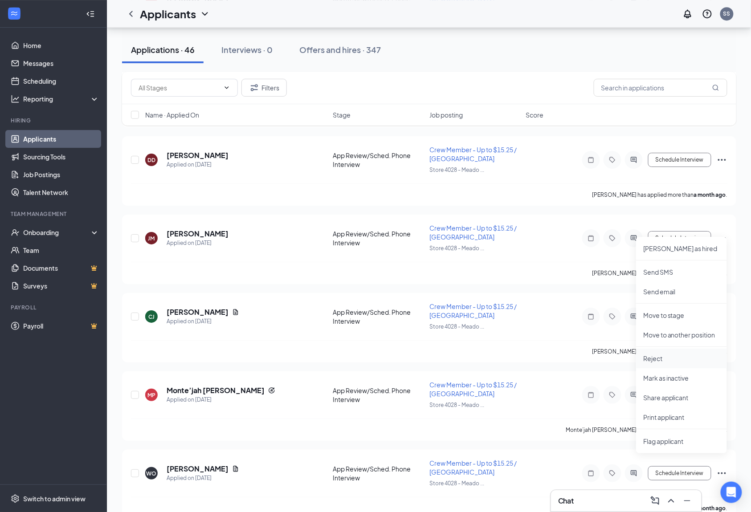
click at [656, 362] on p "Reject" at bounding box center [681, 358] width 77 height 9
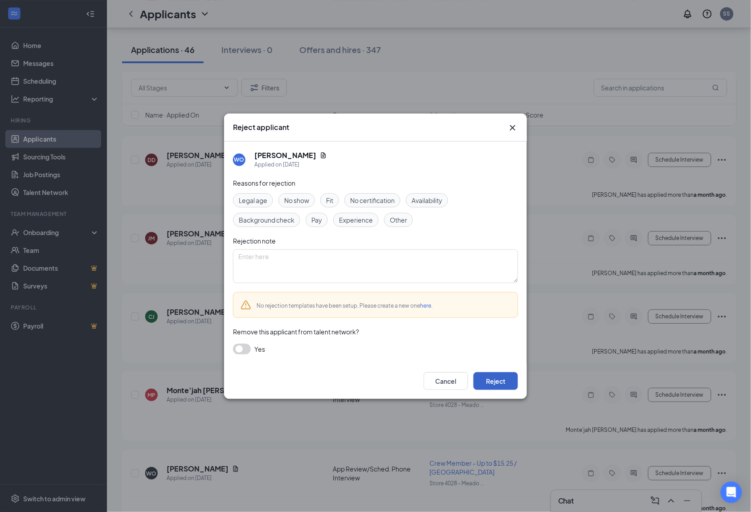
click at [487, 379] on button "Reject" at bounding box center [495, 381] width 45 height 18
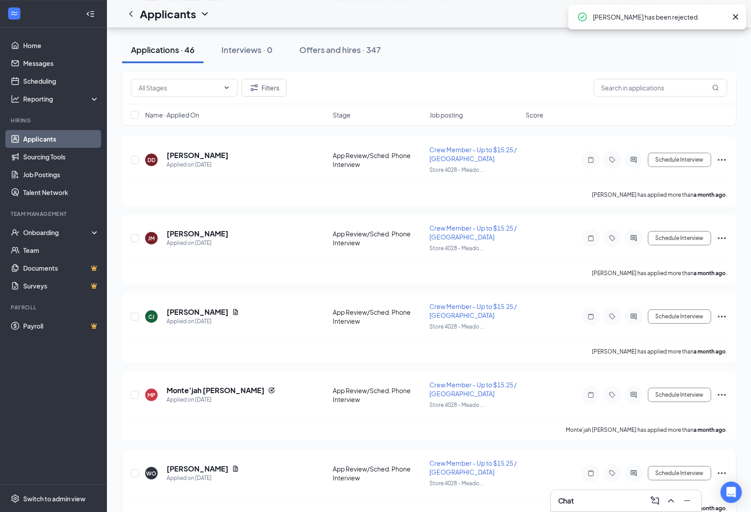
click at [722, 473] on icon "Ellipses" at bounding box center [722, 474] width 8 height 2
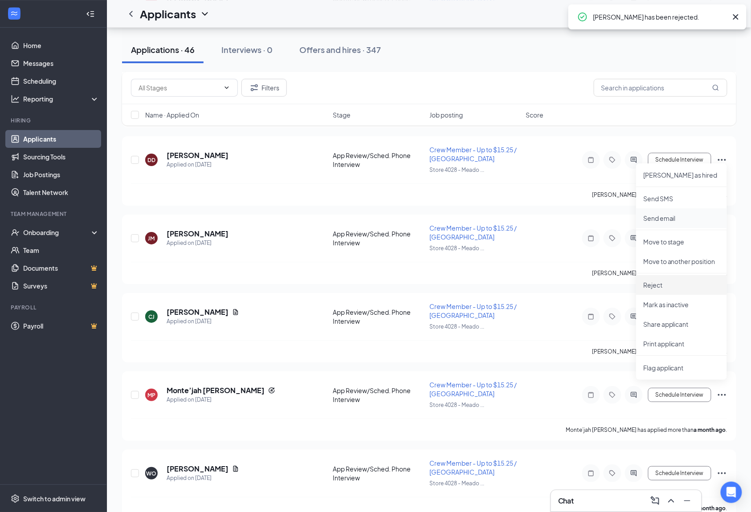
scroll to position [3111, 0]
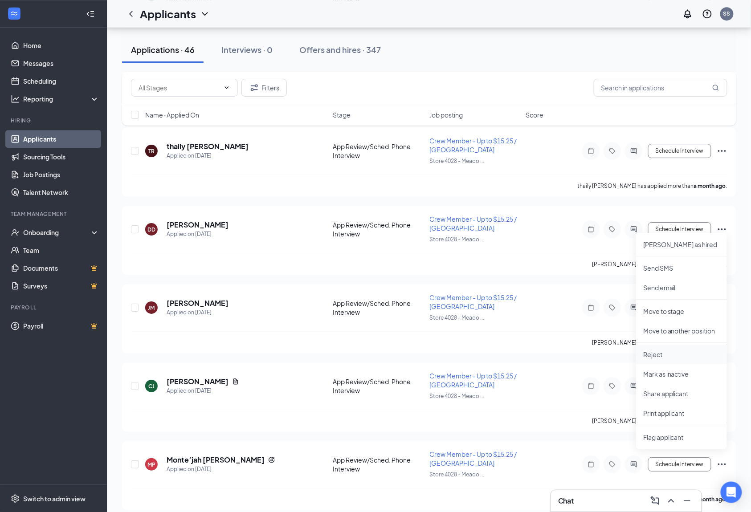
click at [658, 349] on li "Reject" at bounding box center [681, 355] width 91 height 20
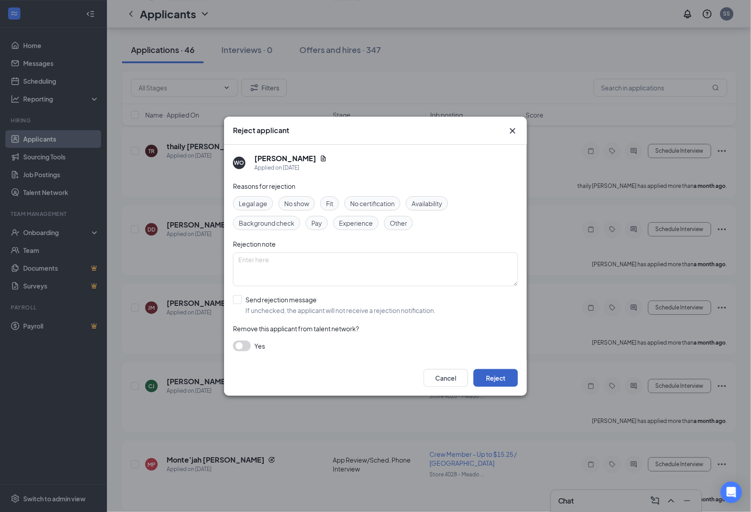
click at [493, 377] on button "Reject" at bounding box center [495, 378] width 45 height 18
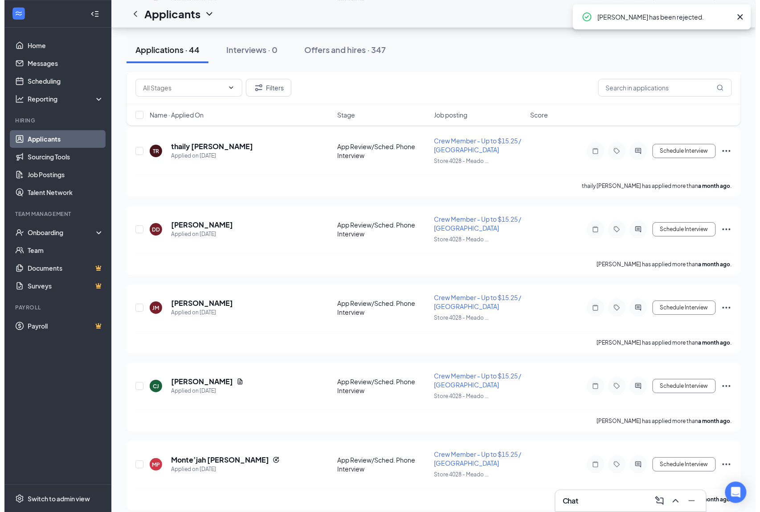
scroll to position [3034, 0]
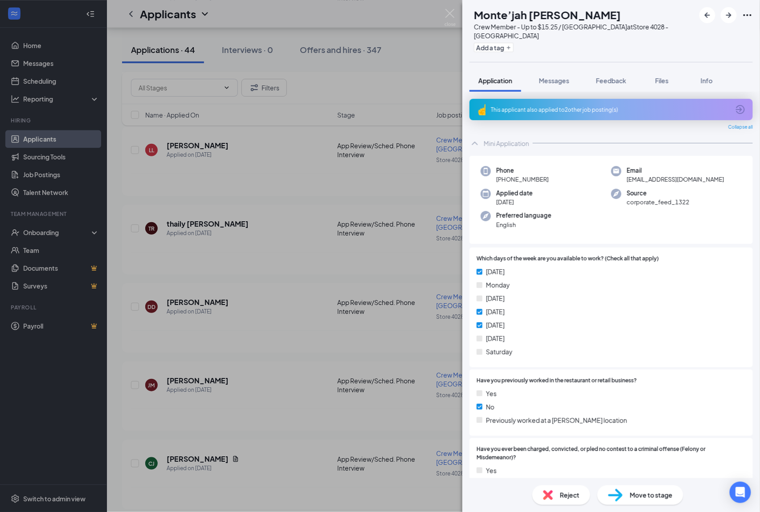
click at [562, 494] on span "Reject" at bounding box center [570, 495] width 20 height 10
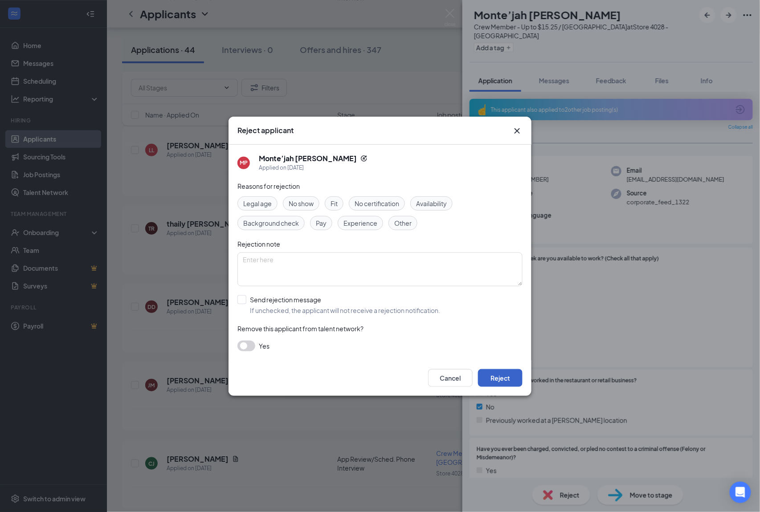
click at [503, 379] on button "Reject" at bounding box center [500, 378] width 45 height 18
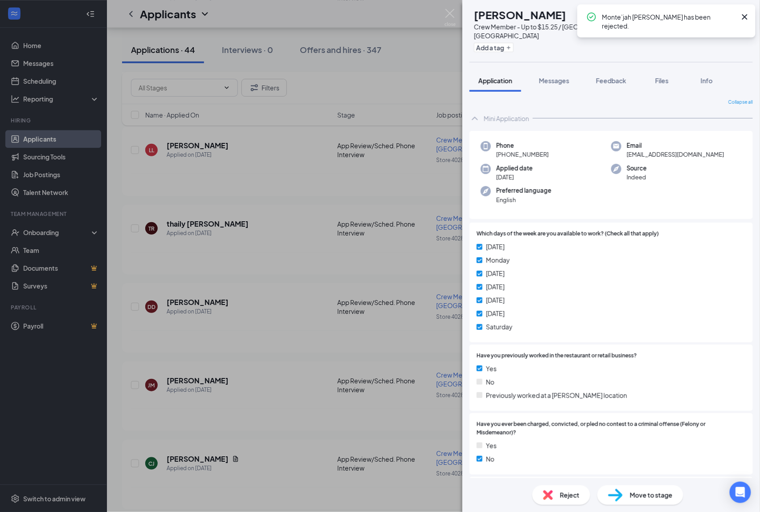
scroll to position [2955, 0]
click at [742, 23] on div "Monte’jah [PERSON_NAME] has been rejected." at bounding box center [666, 20] width 178 height 33
click at [747, 10] on div "Monte’jah [PERSON_NAME] has been rejected." at bounding box center [666, 20] width 178 height 33
click at [744, 16] on icon "Cross" at bounding box center [744, 16] width 5 height 5
click at [731, 12] on icon "ArrowRight" at bounding box center [728, 15] width 11 height 11
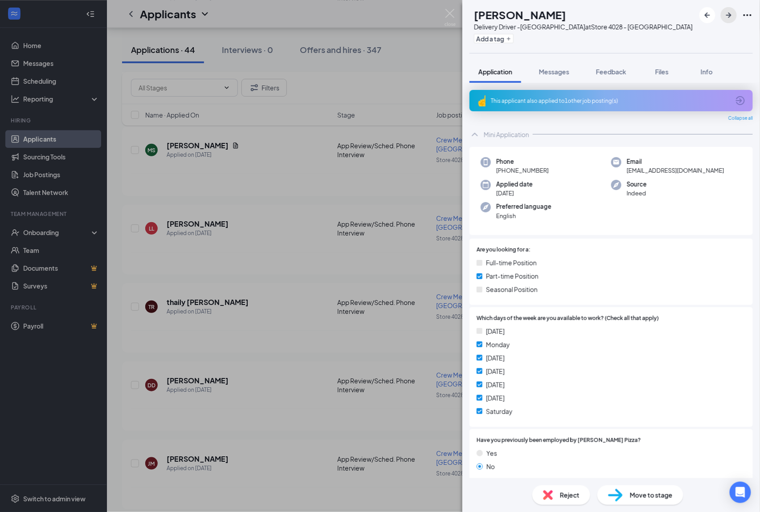
click at [731, 12] on icon "ArrowRight" at bounding box center [728, 15] width 11 height 11
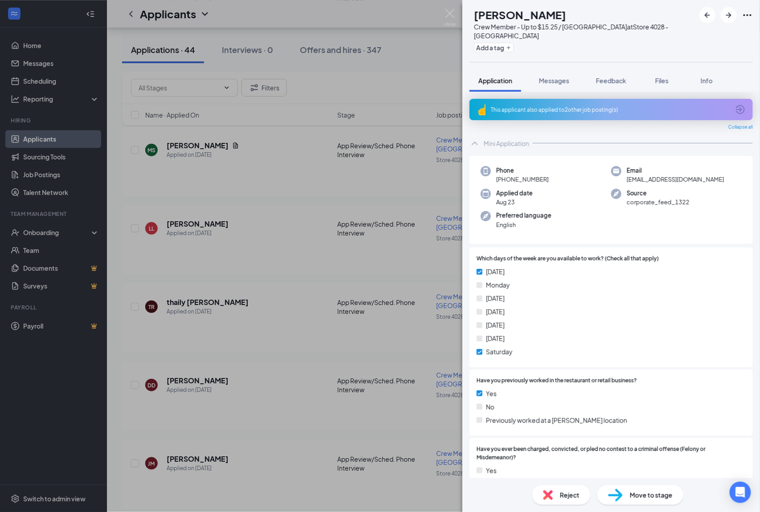
click at [553, 494] on div "Reject" at bounding box center [561, 495] width 58 height 20
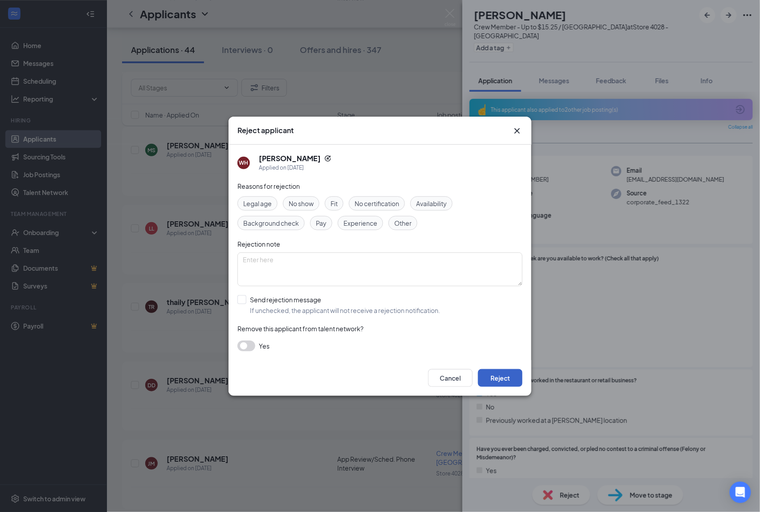
click at [513, 385] on button "Reject" at bounding box center [500, 378] width 45 height 18
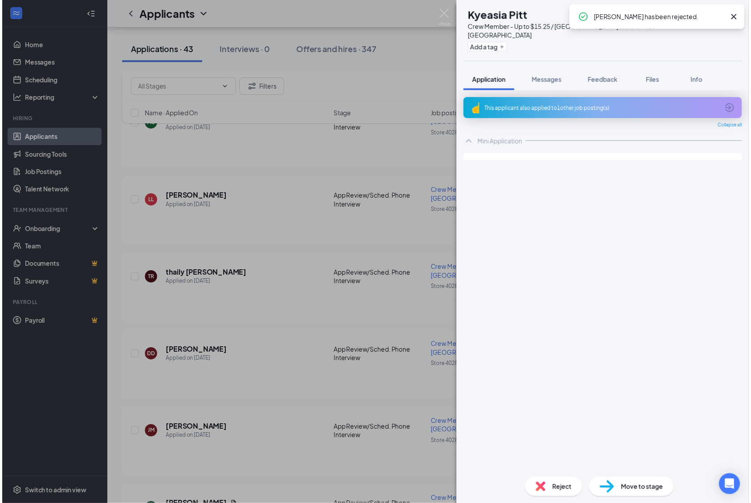
scroll to position [2886, 0]
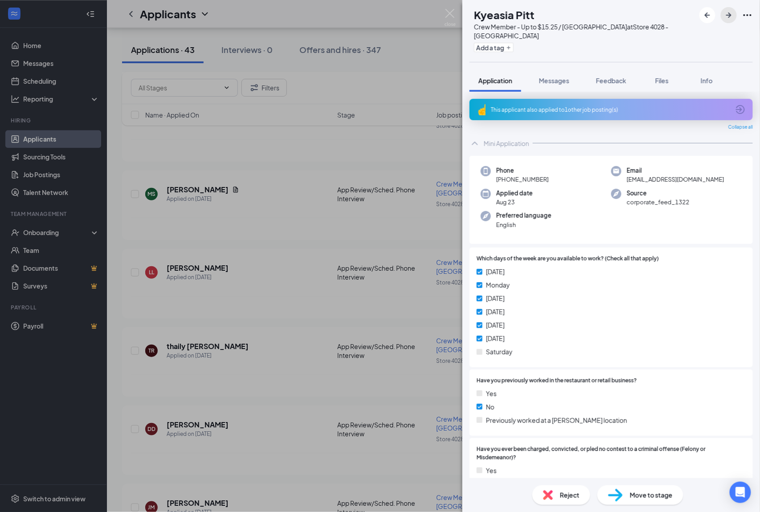
click at [730, 14] on icon "ArrowRight" at bounding box center [728, 14] width 5 height 5
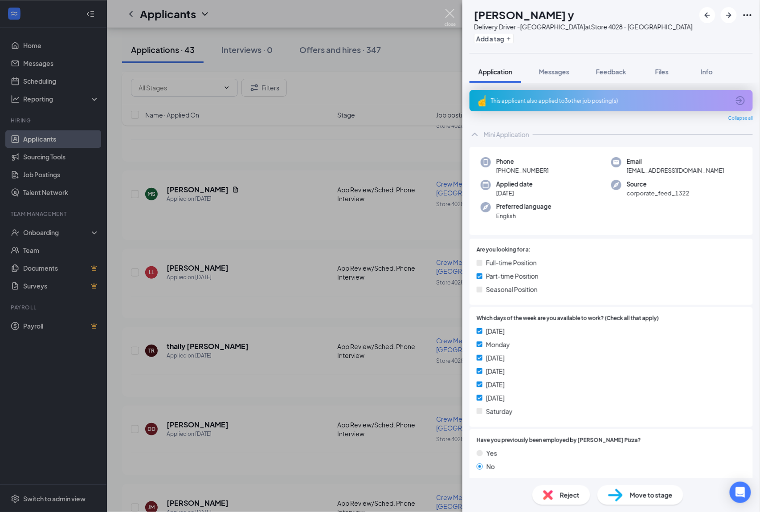
click at [450, 13] on img at bounding box center [449, 17] width 11 height 17
